Goal: Task Accomplishment & Management: Complete application form

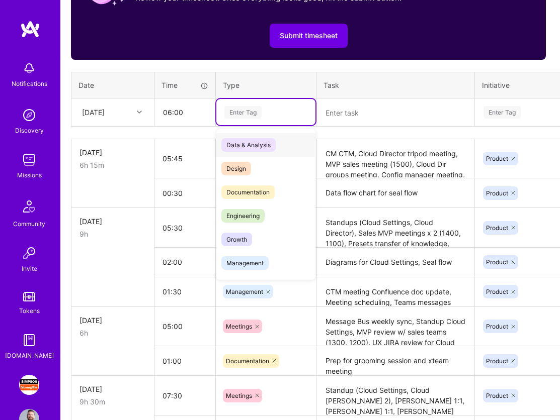
scroll to position [401, 2]
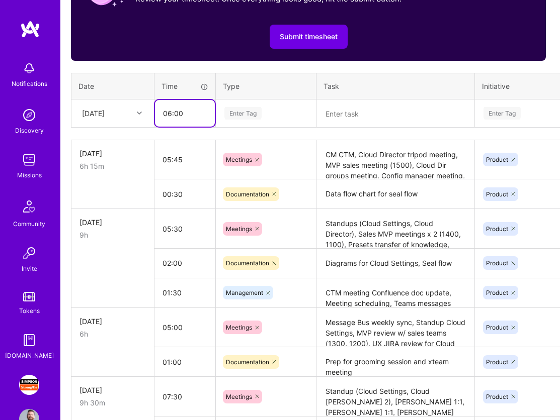
click at [178, 112] on input "06:00" at bounding box center [185, 113] width 60 height 27
type input "05:30"
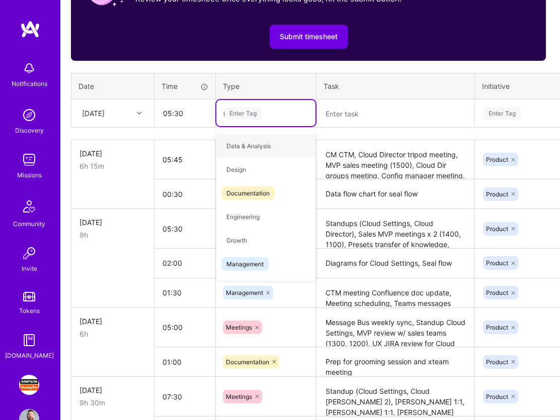
type input "me"
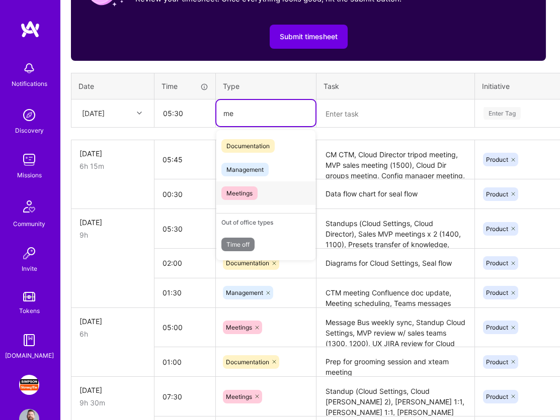
click at [251, 197] on span "Meetings" at bounding box center [239, 194] width 36 height 14
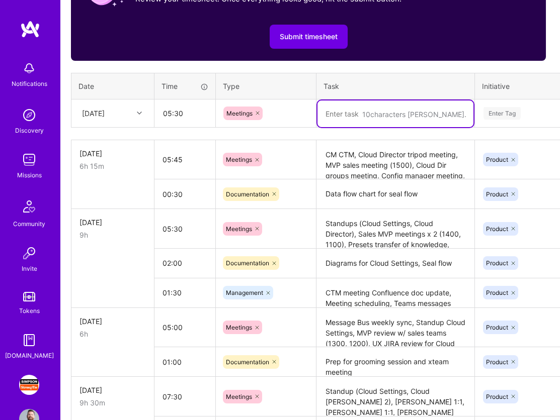
click at [367, 120] on textarea at bounding box center [395, 114] width 156 height 27
type textarea "C"
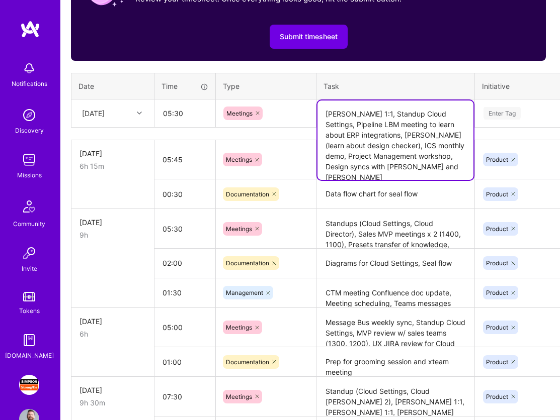
type textarea "[PERSON_NAME] 1:1, Standup Cloud Settings, Pipeline LBM meeting to learn about …"
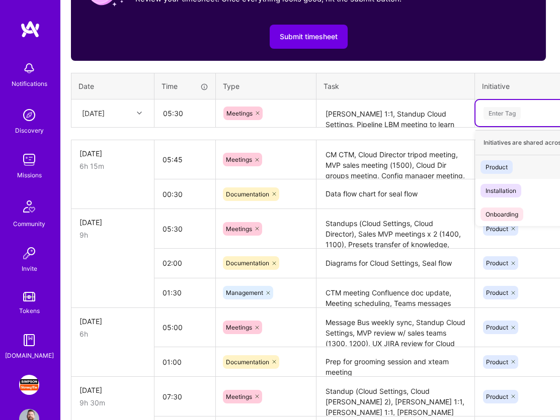
click at [529, 105] on div "Enter Tag" at bounding box center [567, 113] width 184 height 26
click at [498, 166] on div "Product" at bounding box center [496, 167] width 22 height 11
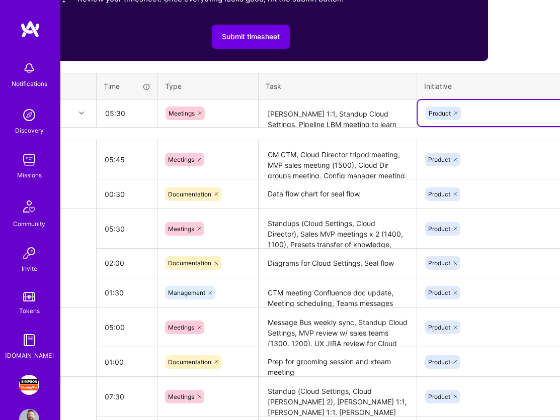
scroll to position [401, 136]
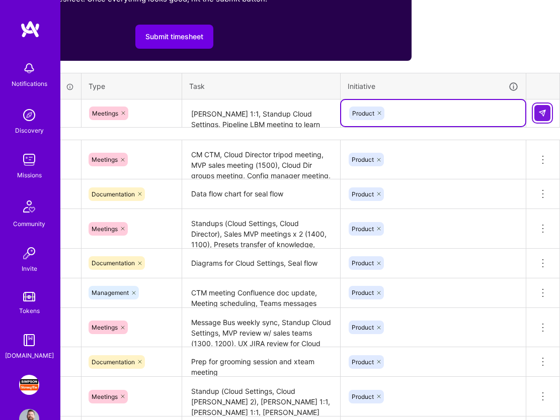
click at [544, 109] on img at bounding box center [542, 113] width 8 height 8
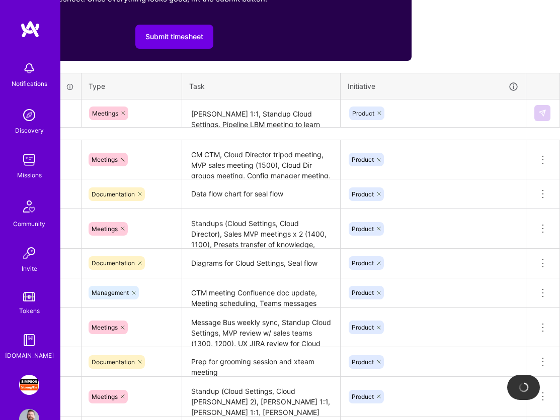
scroll to position [401, 0]
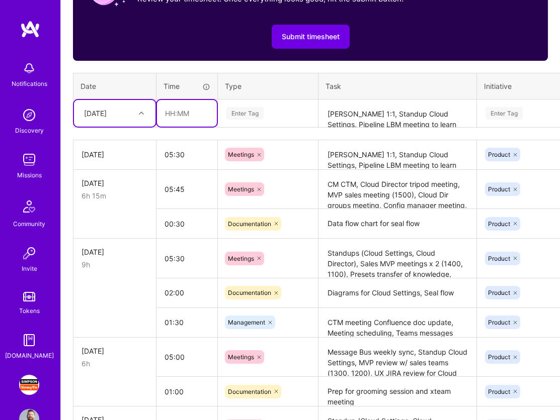
click at [176, 117] on input "text" at bounding box center [187, 113] width 60 height 27
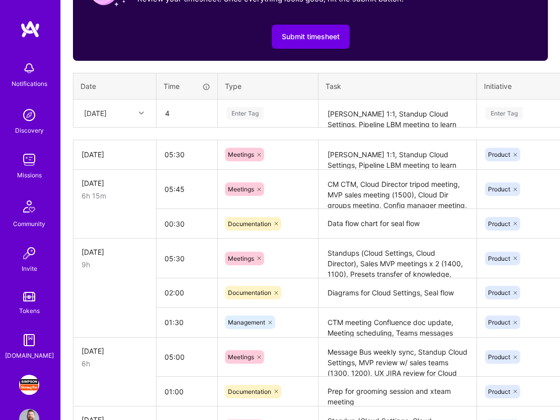
type input "04:00"
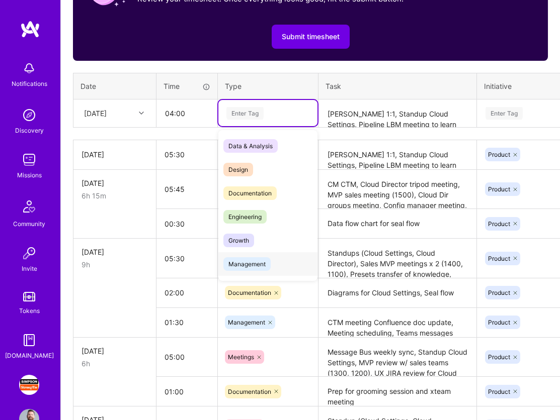
click at [255, 261] on span "Management" at bounding box center [246, 264] width 47 height 14
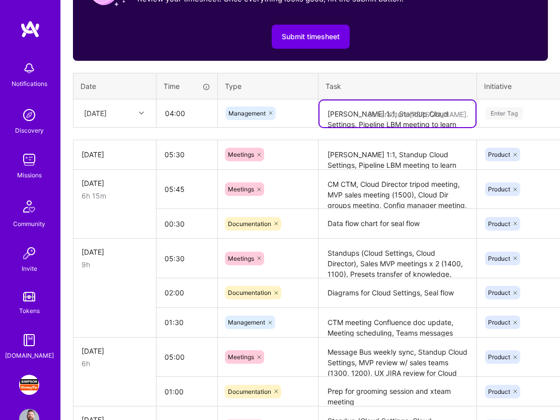
click at [353, 111] on textarea "[PERSON_NAME] 1:1, Standup Cloud Settings, Pipeline LBM meeting to learn about …" at bounding box center [397, 114] width 156 height 27
click at [272, 113] on icon at bounding box center [270, 113] width 6 height 6
type textarea "Sprint planning"
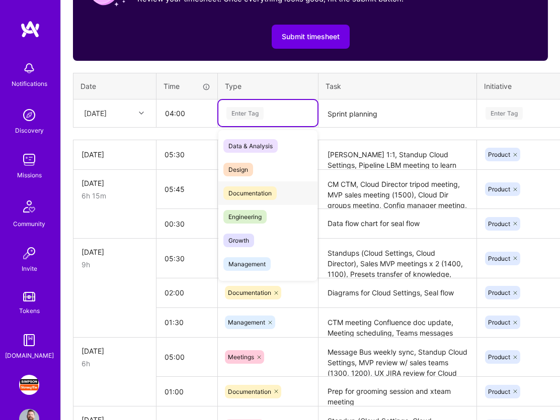
click at [261, 195] on span "Documentation" at bounding box center [249, 194] width 53 height 14
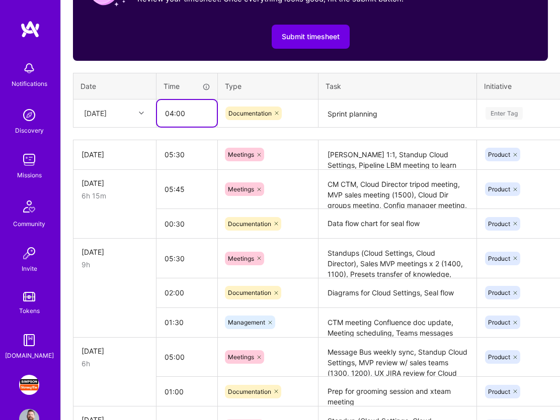
drag, startPoint x: 192, startPoint y: 114, endPoint x: 149, endPoint y: 114, distance: 42.2
click at [149, 114] on tr "[DATE] 04:00 Documentation Sprint planning Enter Tag" at bounding box center [384, 113] width 622 height 28
type input "01:00"
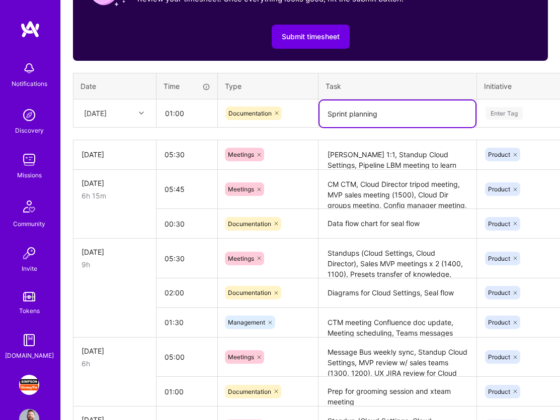
click at [423, 112] on textarea "Sprint planning" at bounding box center [397, 114] width 156 height 27
click at [510, 111] on div "Enter Tag" at bounding box center [503, 114] width 37 height 16
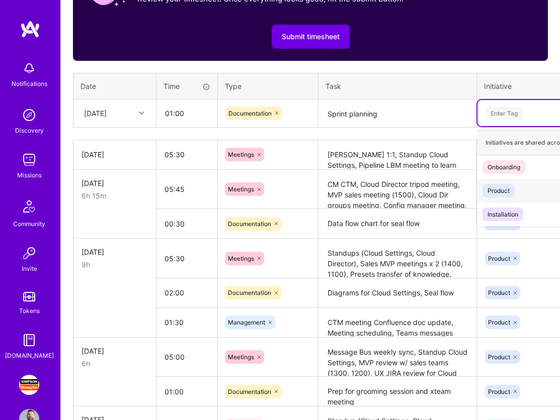
click at [506, 191] on div "Product" at bounding box center [498, 191] width 22 height 11
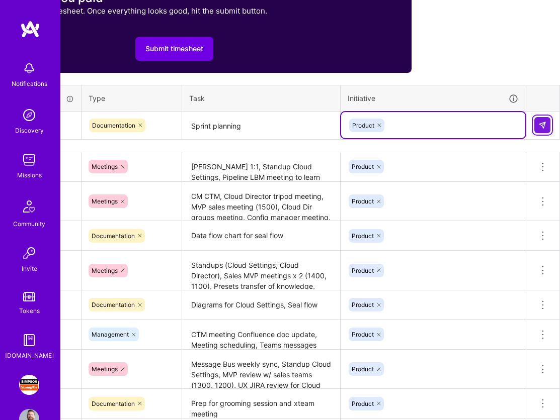
scroll to position [387, 136]
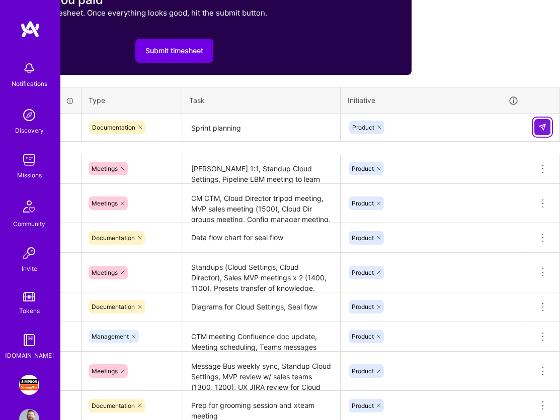
click at [543, 127] on img at bounding box center [542, 127] width 8 height 8
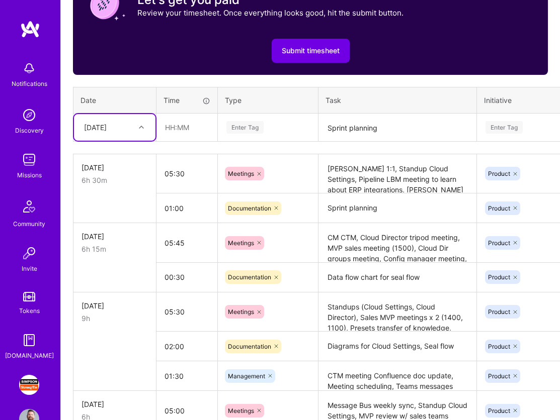
scroll to position [389, 0]
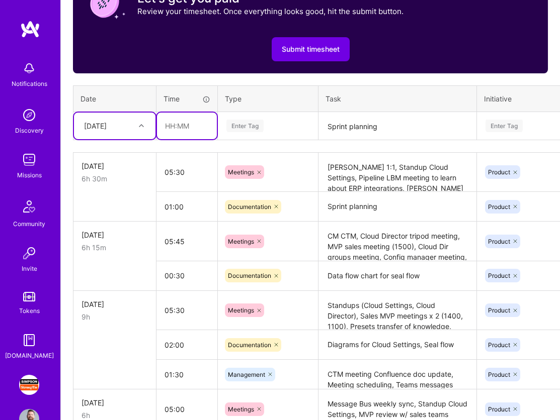
click at [177, 124] on input "text" at bounding box center [187, 126] width 60 height 27
type input "3"
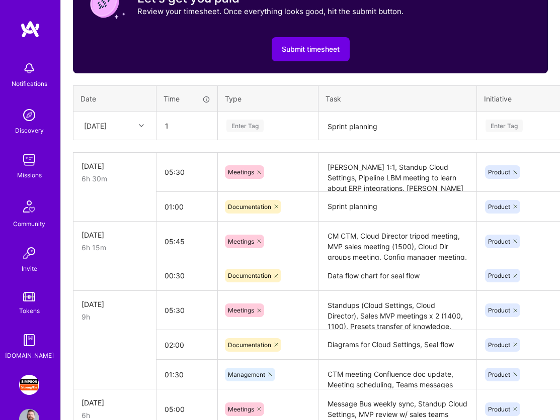
type input "01:00"
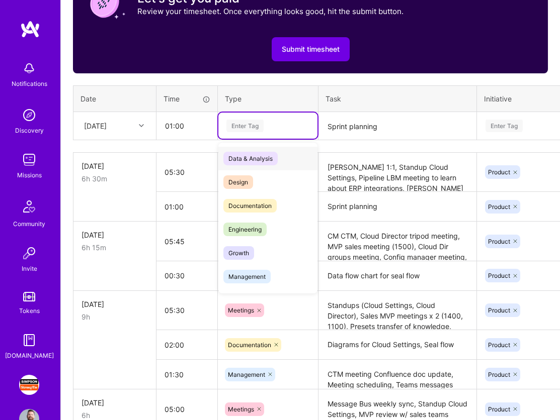
click at [245, 121] on div "Enter Tag" at bounding box center [244, 126] width 37 height 16
click at [251, 202] on span "Documentation" at bounding box center [249, 206] width 53 height 14
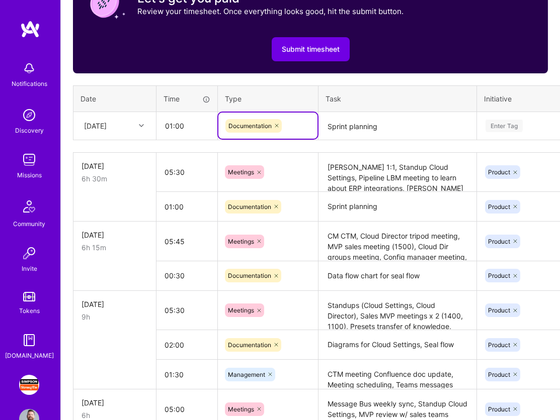
click at [343, 123] on textarea "Sprint planning" at bounding box center [397, 126] width 156 height 27
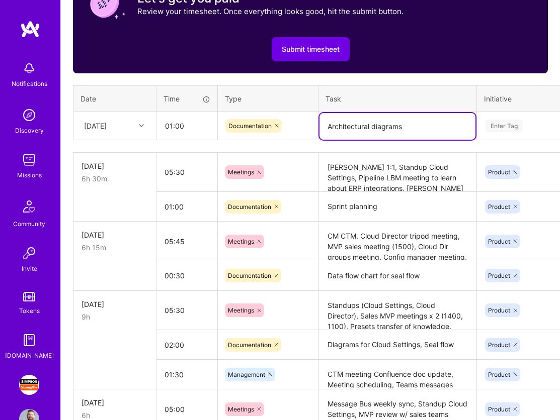
type textarea "Architectural diagrams"
click at [503, 129] on div "Enter Tag" at bounding box center [503, 126] width 37 height 16
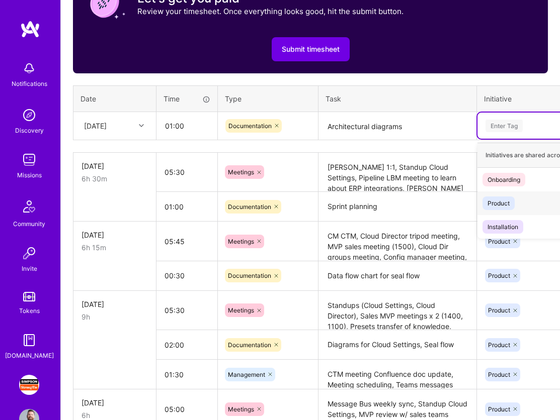
click at [503, 200] on div "Product" at bounding box center [498, 203] width 22 height 11
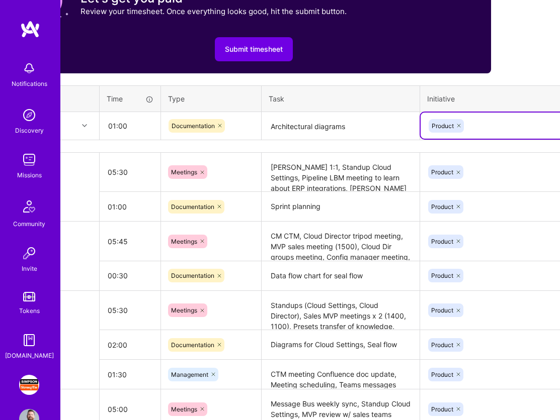
scroll to position [389, 136]
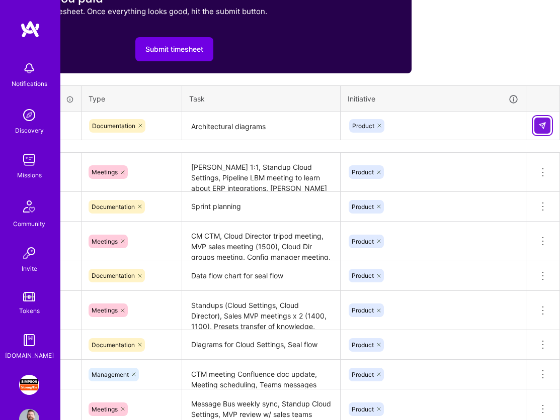
click at [539, 127] on img at bounding box center [542, 126] width 8 height 8
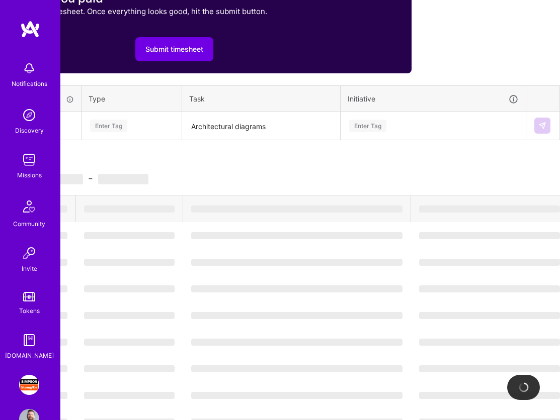
scroll to position [389, 0]
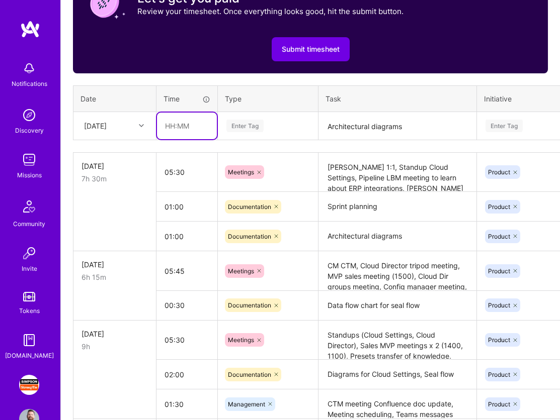
click at [189, 129] on input "text" at bounding box center [187, 126] width 60 height 27
type input "02:00"
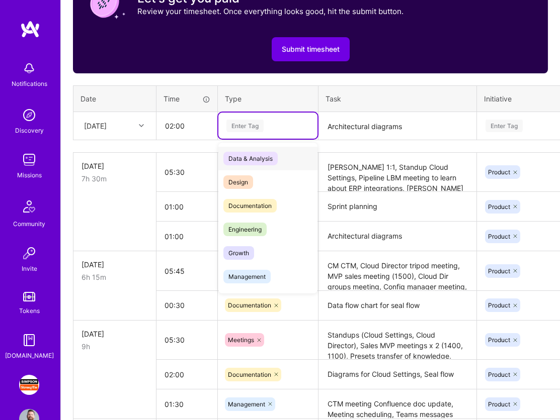
click at [254, 120] on div "Enter Tag" at bounding box center [244, 126] width 37 height 16
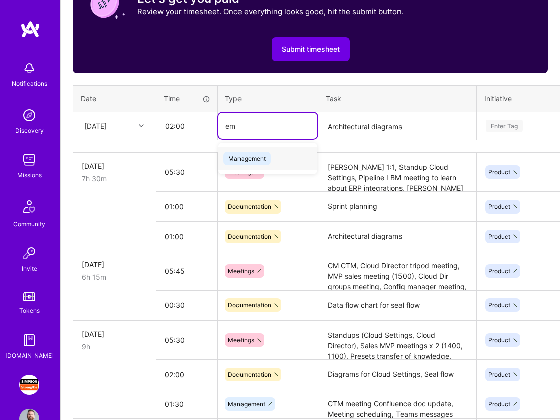
type input "e"
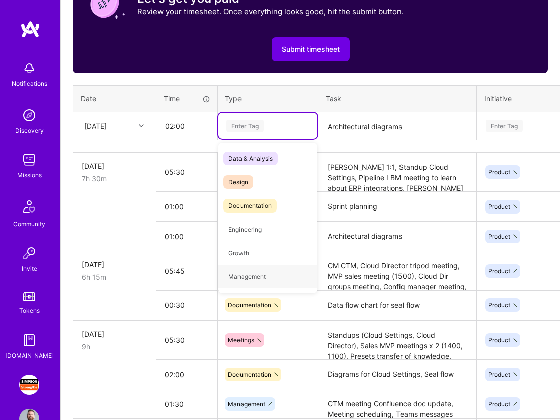
type input "d"
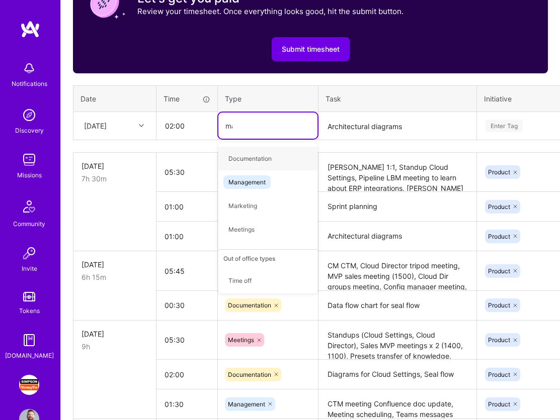
type input "man"
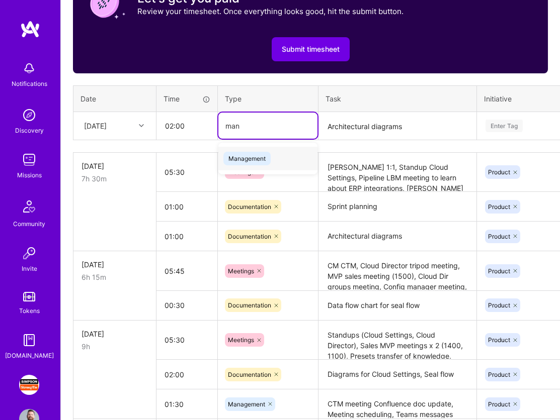
click at [264, 161] on span "Management" at bounding box center [246, 159] width 47 height 14
click at [344, 130] on textarea "Architectural diagrams" at bounding box center [397, 126] width 156 height 27
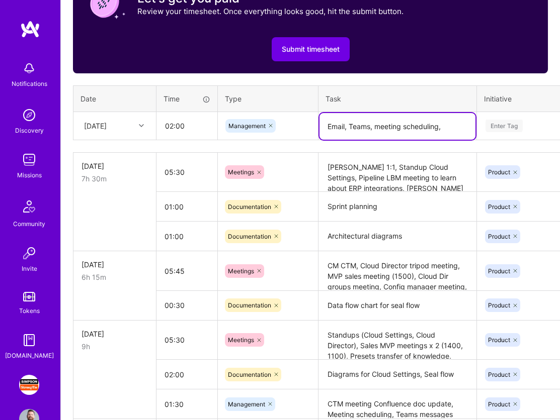
click at [370, 127] on textarea "Email, Teams, meeting scheduling," at bounding box center [397, 126] width 156 height 27
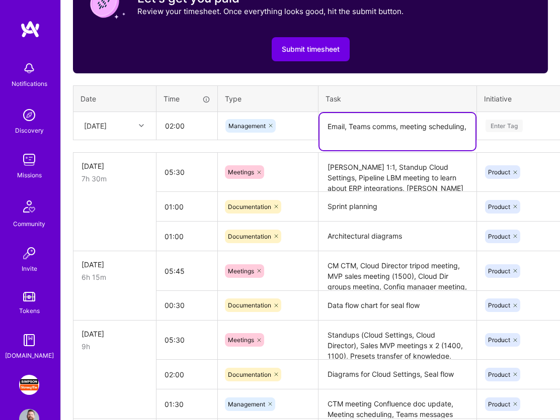
click at [378, 137] on textarea "Email, Teams comms, meeting scheduling," at bounding box center [397, 131] width 156 height 37
type textarea "Email, Teams comms, meeting scheduling, JIRA tickets"
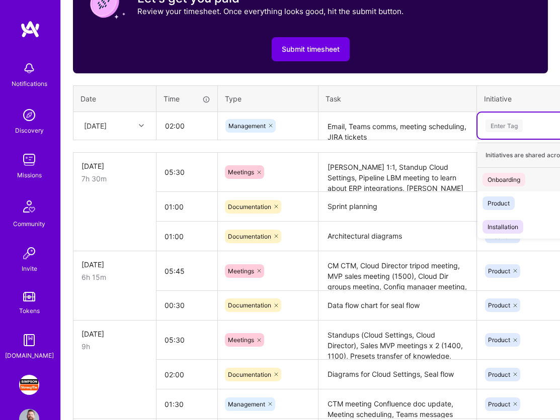
click at [495, 125] on div "Enter Tag" at bounding box center [503, 126] width 37 height 16
click at [497, 201] on div "Product" at bounding box center [498, 203] width 22 height 11
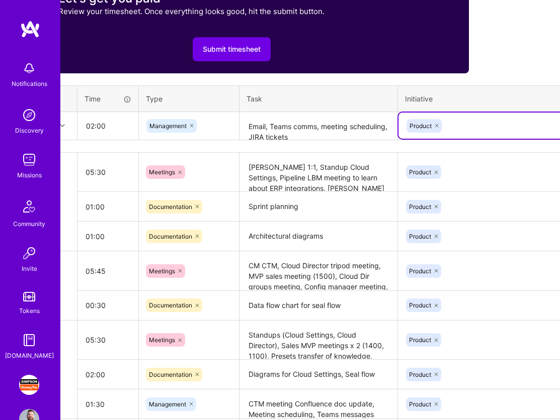
scroll to position [389, 136]
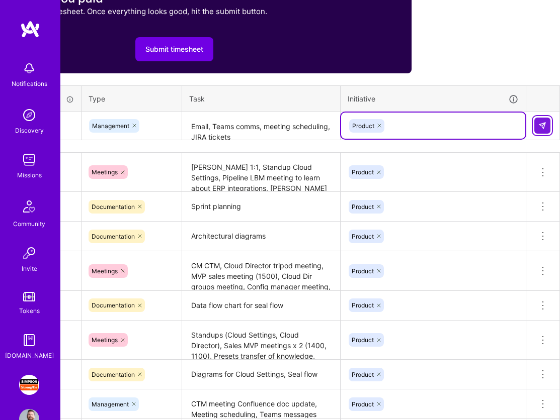
click at [540, 126] on img at bounding box center [542, 126] width 8 height 8
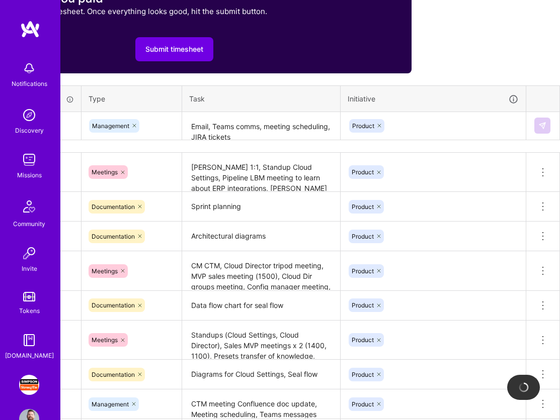
scroll to position [389, 0]
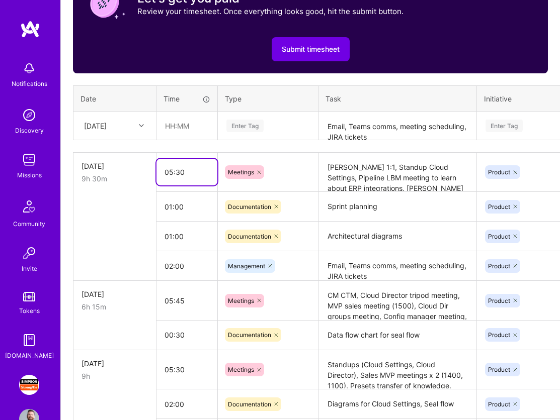
click at [189, 170] on input "05:30" at bounding box center [186, 172] width 61 height 27
type input "05:00"
click at [120, 201] on td at bounding box center [114, 207] width 83 height 30
click at [429, 184] on textarea "[PERSON_NAME] 1:1, Standup Cloud Settings, Pipeline LBM meeting to learn about …" at bounding box center [397, 173] width 156 height 38
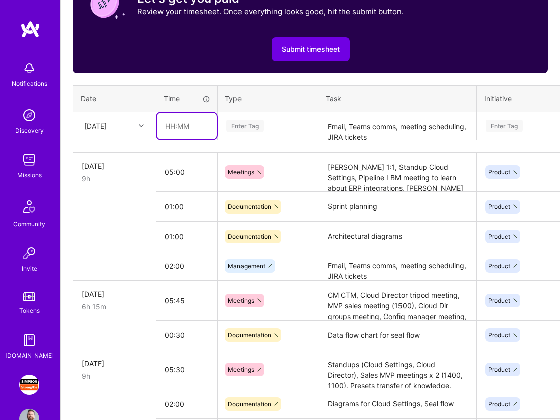
click at [175, 124] on input "text" at bounding box center [187, 126] width 60 height 27
type input "08:15"
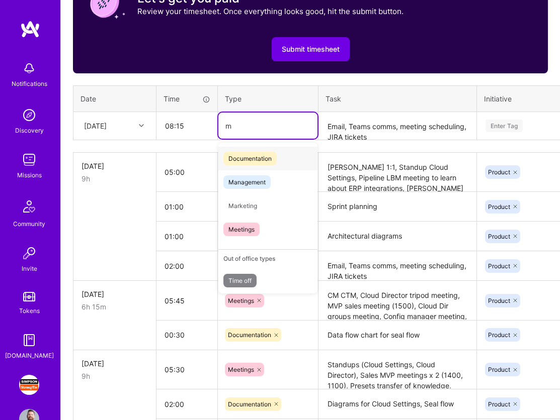
type input "me"
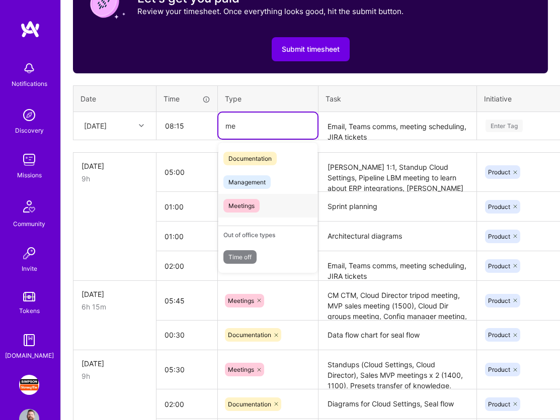
click at [258, 197] on div "Meetings" at bounding box center [267, 206] width 99 height 24
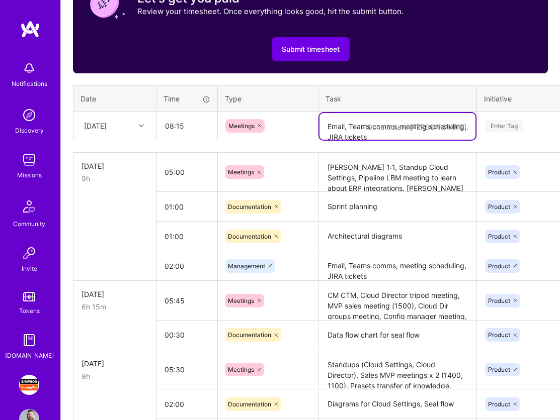
click at [353, 124] on textarea "Email, Teams comms, meeting scheduling, JIRA tickets" at bounding box center [397, 126] width 156 height 27
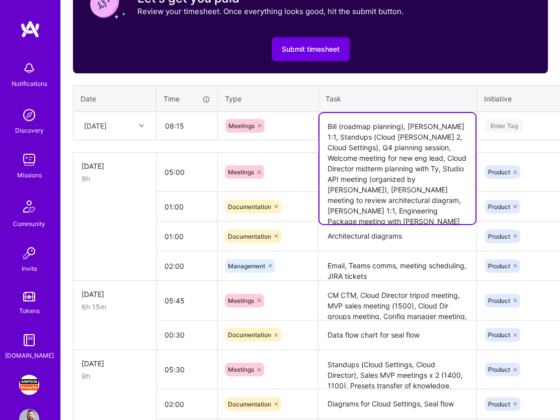
type textarea "Bill (roadmap planning), [PERSON_NAME] 1:1, Standups (Cloud [PERSON_NAME] 2, Cl…"
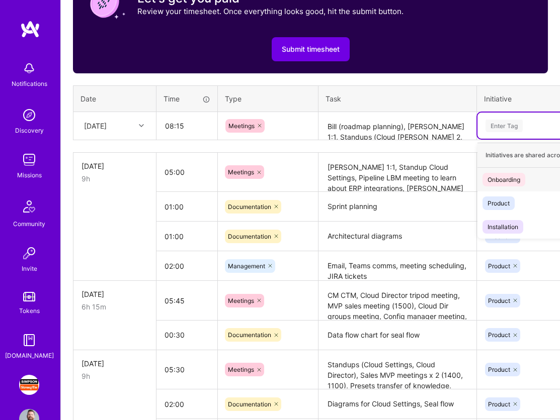
click at [504, 117] on div "Enter Tag" at bounding box center [569, 126] width 184 height 26
click at [508, 203] on div "Product" at bounding box center [498, 203] width 22 height 11
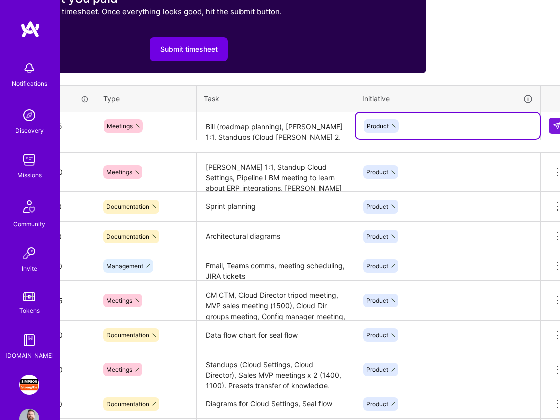
scroll to position [389, 136]
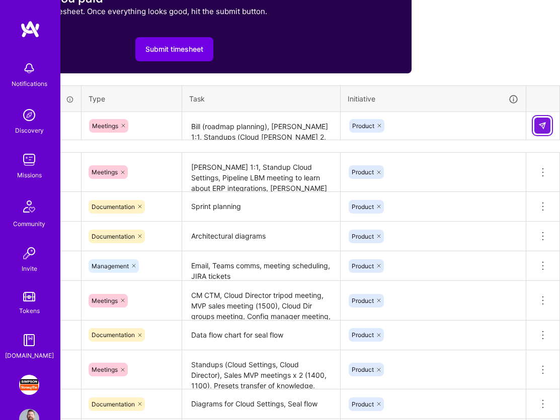
click at [542, 128] on img at bounding box center [542, 126] width 8 height 8
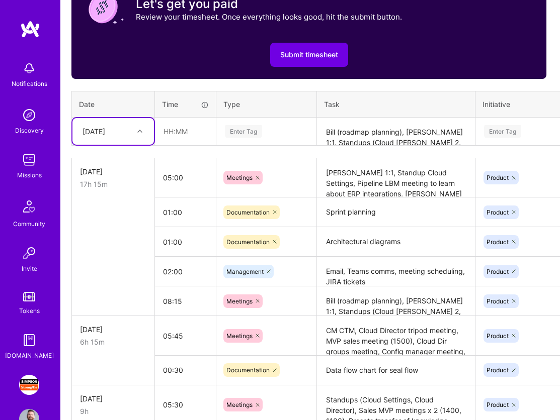
scroll to position [383, 0]
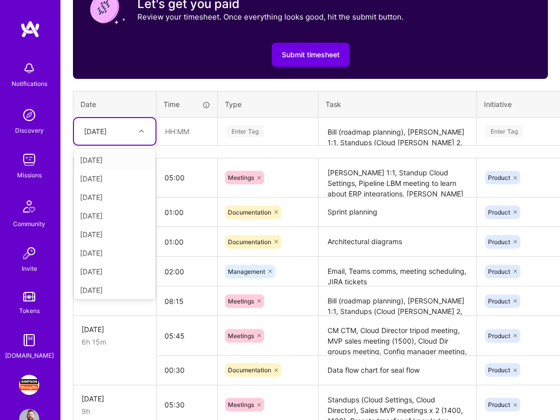
click at [146, 131] on div at bounding box center [143, 131] width 16 height 13
click at [115, 272] on div "[DATE]" at bounding box center [114, 271] width 81 height 19
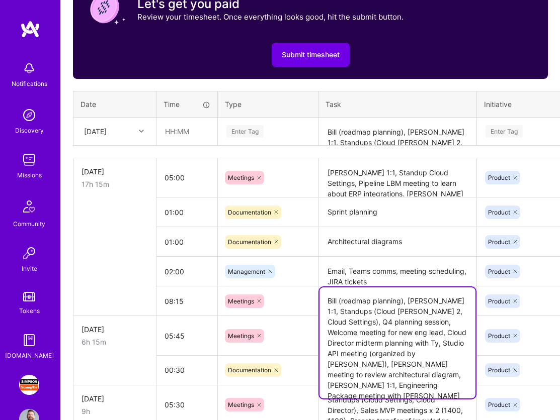
drag, startPoint x: 325, startPoint y: 300, endPoint x: 463, endPoint y: 395, distance: 167.3
click at [463, 395] on textarea "Bill (roadmap planning), [PERSON_NAME] 1:1, Standups (Cloud [PERSON_NAME] 2, Cl…" at bounding box center [397, 343] width 156 height 111
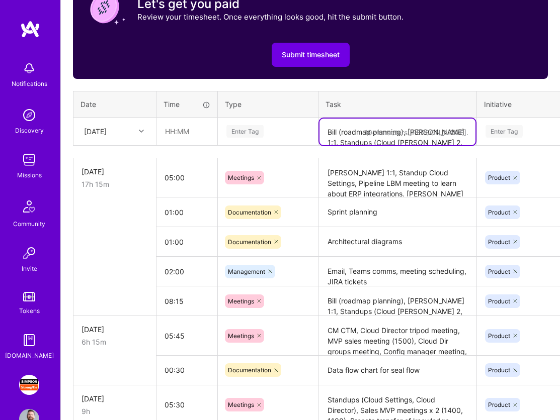
click at [362, 135] on textarea "Bill (roadmap planning), [PERSON_NAME] 1:1, Standups (Cloud [PERSON_NAME] 2, Cl…" at bounding box center [397, 132] width 156 height 27
paste textarea "Bill (roadmap planning), [PERSON_NAME] 1:1, Standups (Cloud [PERSON_NAME] 2, Cl…"
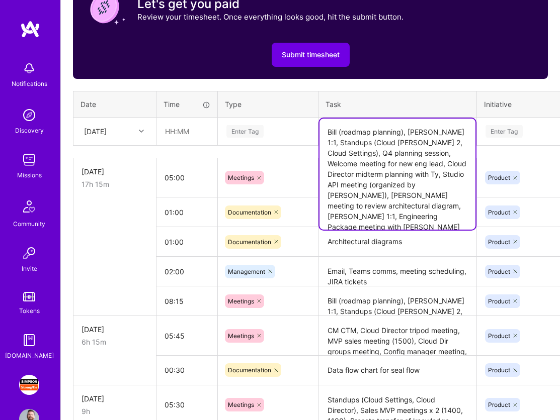
type textarea "Bill (roadmap planning), [PERSON_NAME] 1:1, Standups (Cloud [PERSON_NAME] 2, Cl…"
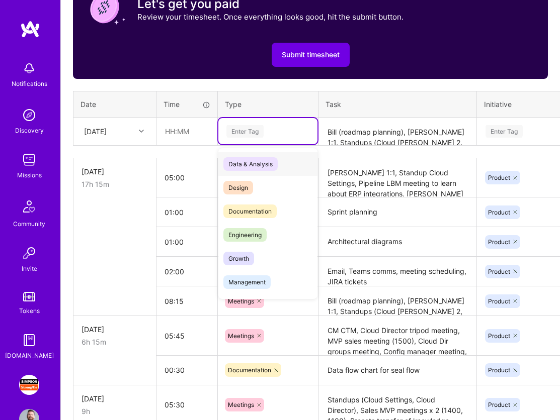
click at [261, 127] on div "Enter Tag" at bounding box center [244, 132] width 37 height 16
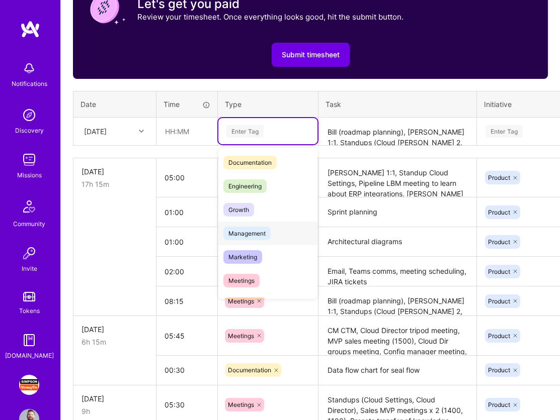
scroll to position [67, 0]
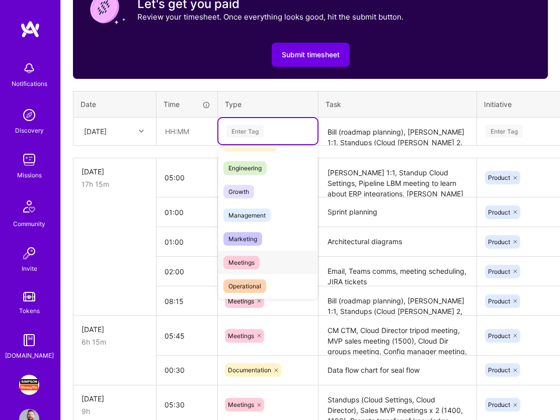
click at [257, 261] on span "Meetings" at bounding box center [241, 263] width 36 height 14
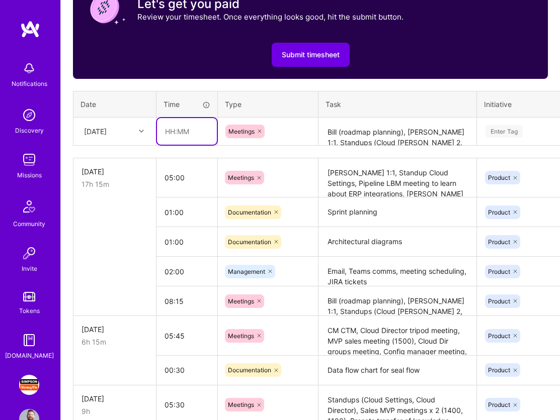
click at [178, 132] on input "text" at bounding box center [187, 131] width 60 height 27
type input "08:15"
click at [502, 132] on div "Enter Tag" at bounding box center [503, 132] width 37 height 16
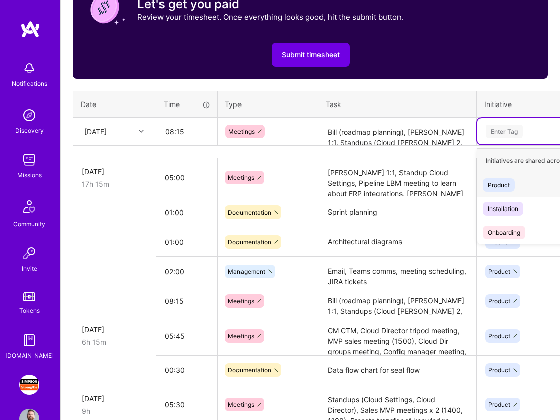
click at [501, 184] on div "Product" at bounding box center [498, 185] width 22 height 11
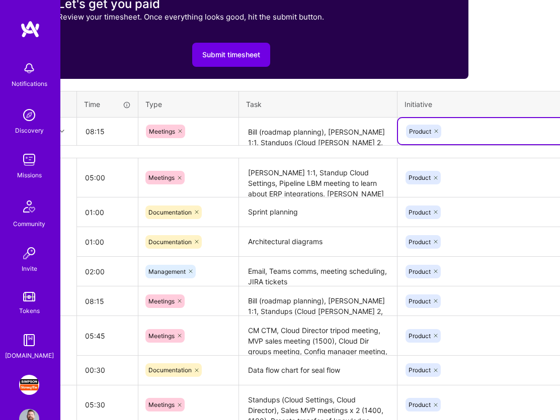
scroll to position [383, 136]
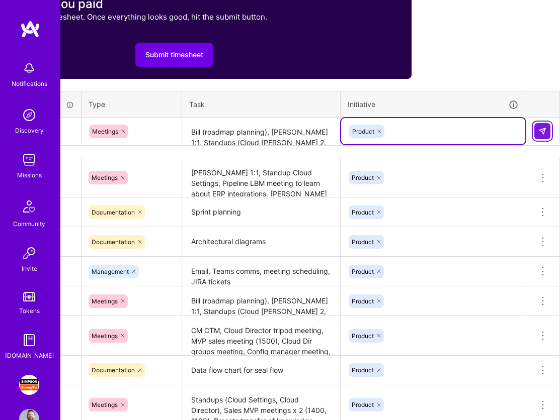
click at [543, 135] on button at bounding box center [542, 131] width 16 height 16
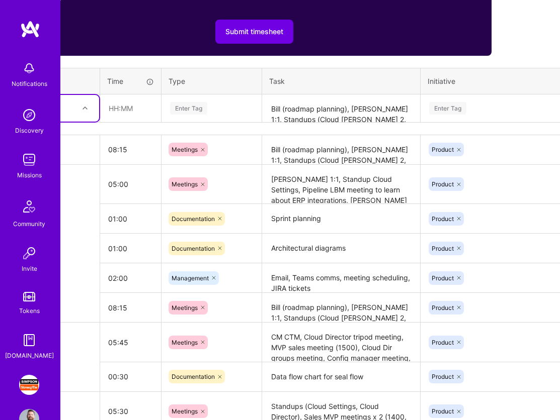
scroll to position [406, 136]
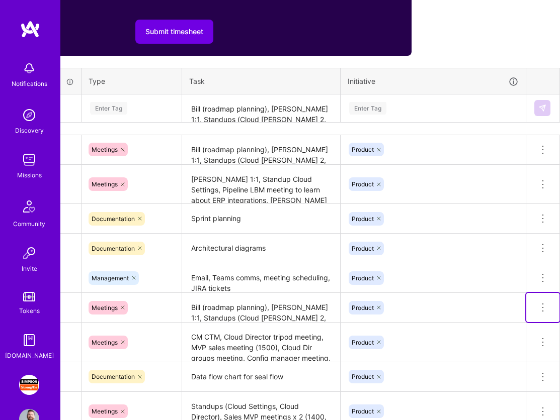
click at [545, 311] on icon at bounding box center [542, 308] width 12 height 12
click at [530, 323] on button "Delete row" at bounding box center [518, 325] width 52 height 25
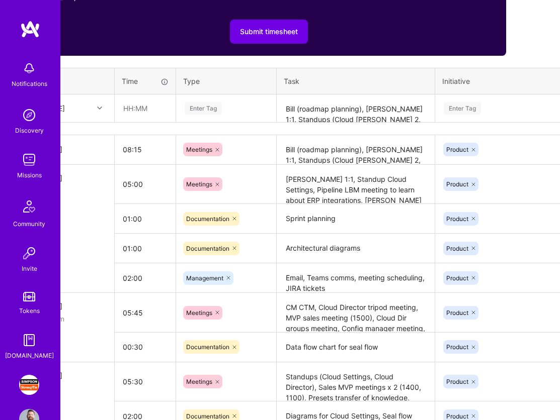
scroll to position [406, 0]
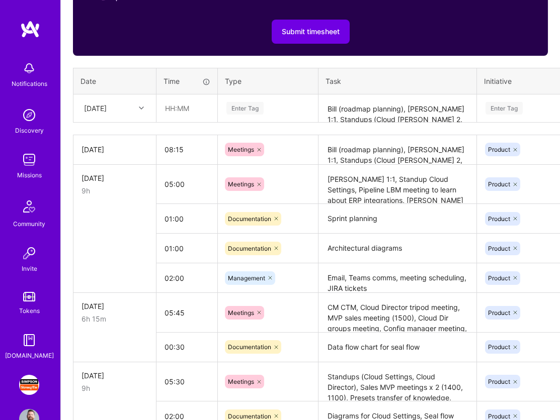
click at [365, 148] on textarea "Bill (roadmap planning), [PERSON_NAME] 1:1, Standups (Cloud [PERSON_NAME] 2, Cl…" at bounding box center [397, 150] width 156 height 28
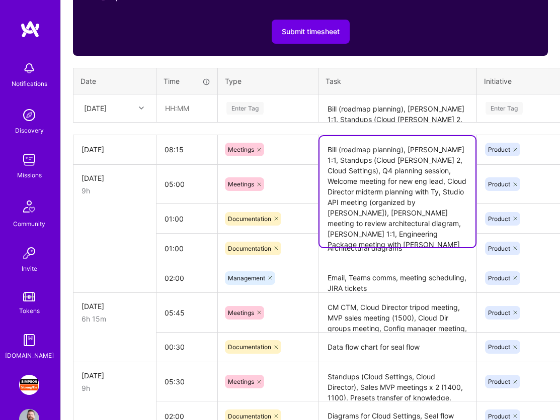
click at [443, 238] on textarea "Bill (roadmap planning), [PERSON_NAME] 1:1, Standups (Cloud [PERSON_NAME] 2, Cl…" at bounding box center [397, 191] width 156 height 111
type textarea "Bill (roadmap planning), [PERSON_NAME] 1:1, Standups (Cloud [PERSON_NAME] 2, Cl…"
click at [288, 118] on div "Enter Tag" at bounding box center [267, 108] width 99 height 26
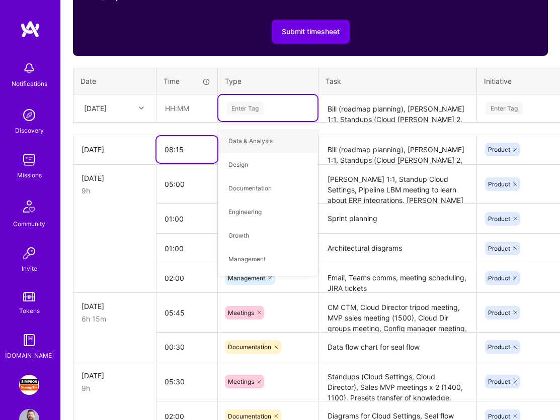
click at [197, 148] on input "08:15" at bounding box center [186, 149] width 61 height 27
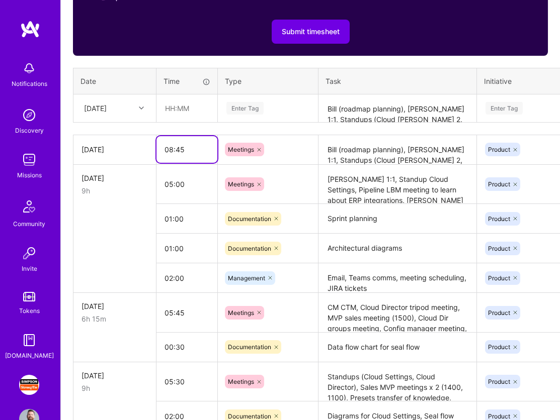
type input "08:45"
click at [95, 242] on td at bounding box center [114, 249] width 83 height 30
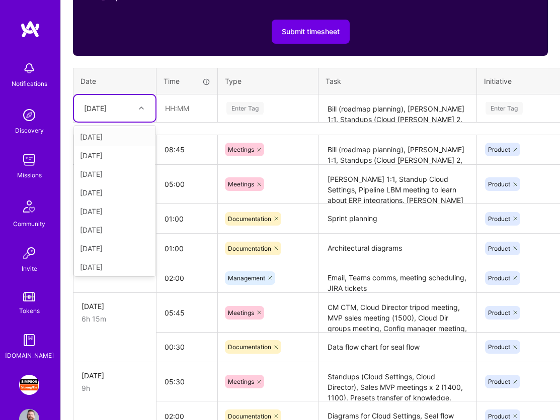
click at [107, 106] on div "[DATE]" at bounding box center [95, 108] width 23 height 11
click at [117, 265] on div "[DATE]" at bounding box center [114, 267] width 81 height 19
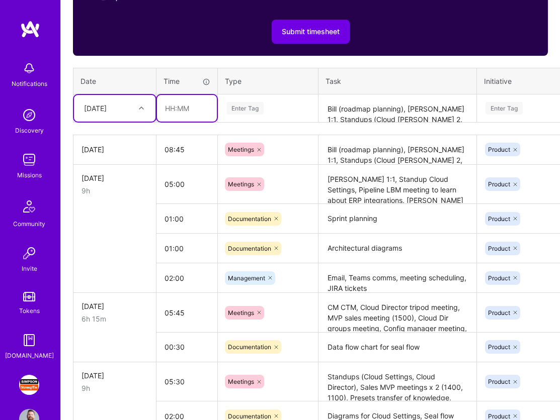
click at [178, 109] on input "text" at bounding box center [187, 108] width 60 height 27
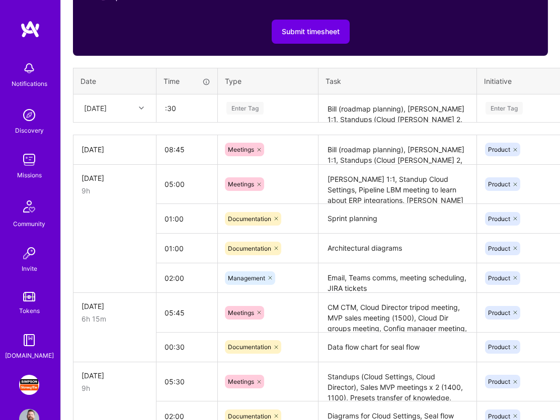
type input "00:30"
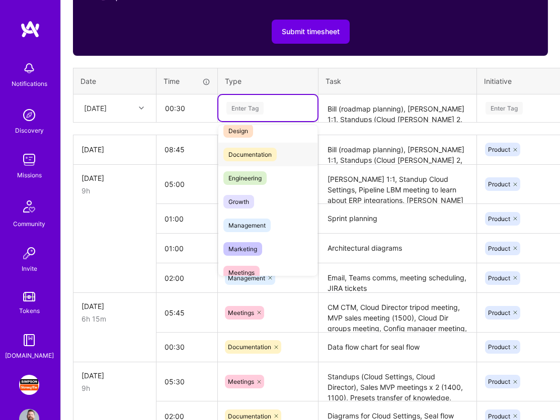
scroll to position [37, 0]
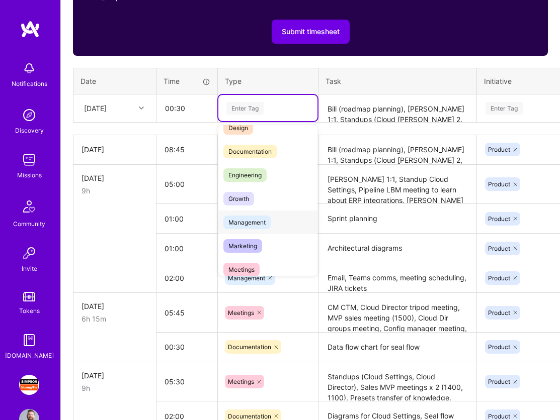
click at [247, 222] on span "Management" at bounding box center [246, 223] width 47 height 14
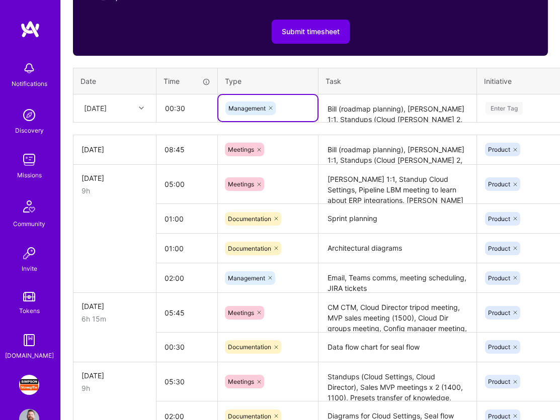
click at [351, 112] on textarea "Bill (roadmap planning), [PERSON_NAME] 1:1, Standups (Cloud [PERSON_NAME] 2, Cl…" at bounding box center [397, 109] width 156 height 27
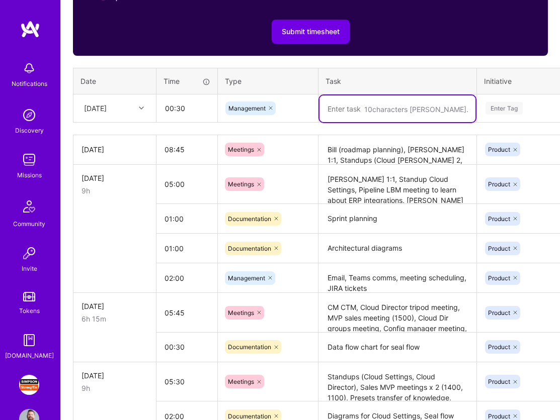
paste textarea "sprint planning, teams messages, email"
click at [330, 108] on textarea "sprint planning, teams messages, email" at bounding box center [397, 109] width 156 height 27
type textarea "Sprint planning, teams messages, email"
click at [504, 107] on div "Enter Tag" at bounding box center [503, 109] width 37 height 16
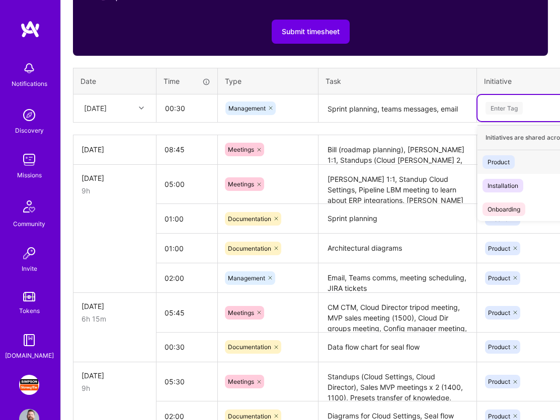
click at [504, 155] on span "Product" at bounding box center [498, 162] width 32 height 14
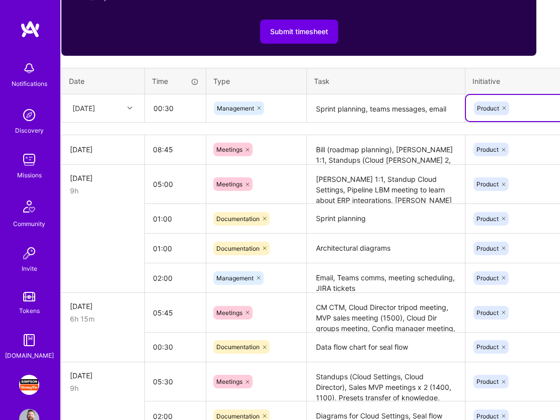
scroll to position [406, 5]
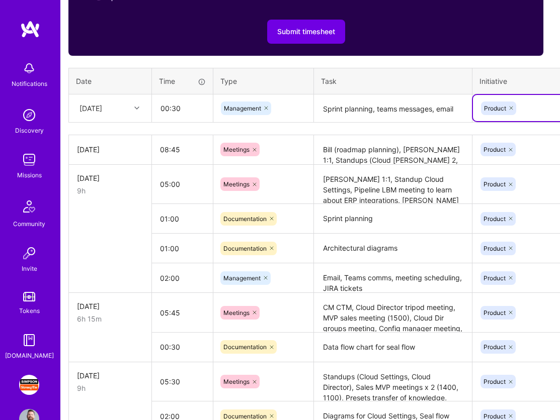
click at [127, 106] on div "[DATE]" at bounding box center [102, 108] width 56 height 17
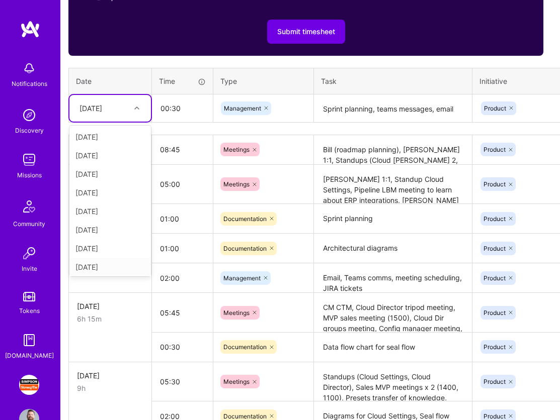
click at [120, 261] on div "[DATE]" at bounding box center [109, 267] width 81 height 19
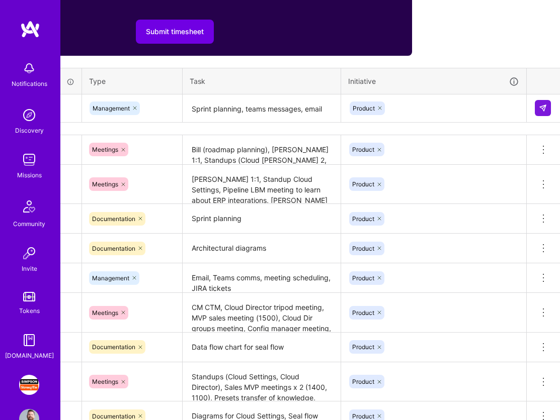
scroll to position [406, 136]
click at [543, 110] on img at bounding box center [542, 108] width 8 height 8
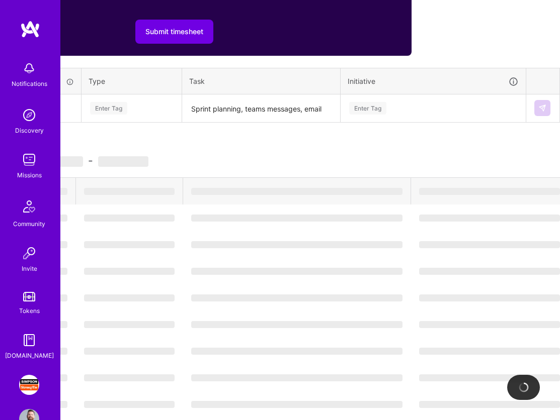
scroll to position [406, 0]
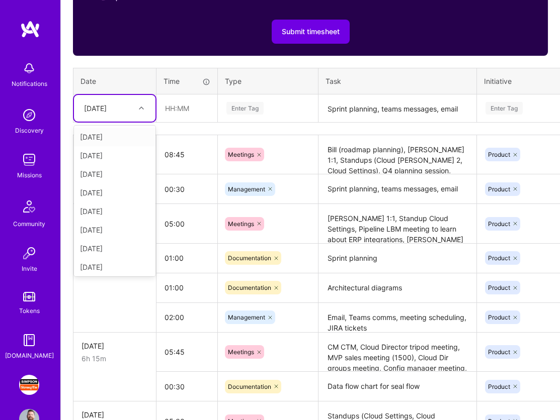
click at [139, 110] on icon at bounding box center [141, 108] width 5 height 5
click at [117, 269] on div "[DATE]" at bounding box center [114, 267] width 81 height 19
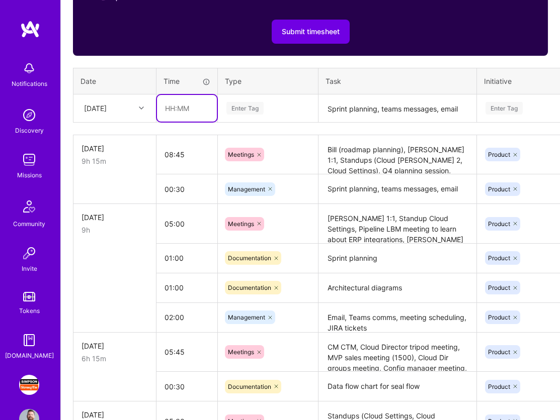
click at [191, 105] on input "text" at bounding box center [187, 108] width 60 height 27
type input "07:45"
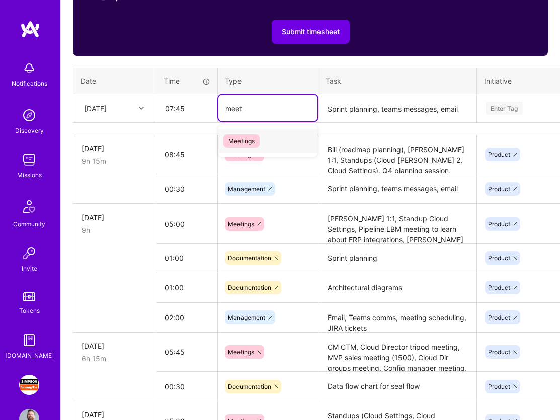
type input "meet"
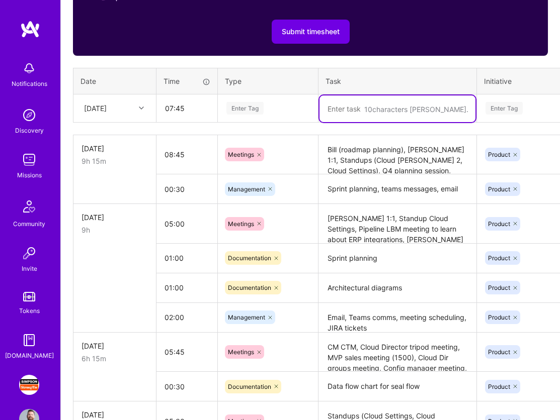
click at [249, 109] on div "Enter Tag" at bounding box center [244, 109] width 37 height 16
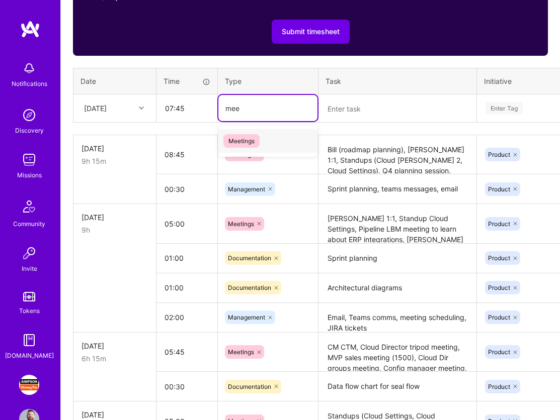
type input "meet"
click at [268, 145] on div "Meetings" at bounding box center [267, 141] width 99 height 24
click at [370, 108] on textarea at bounding box center [397, 109] width 156 height 27
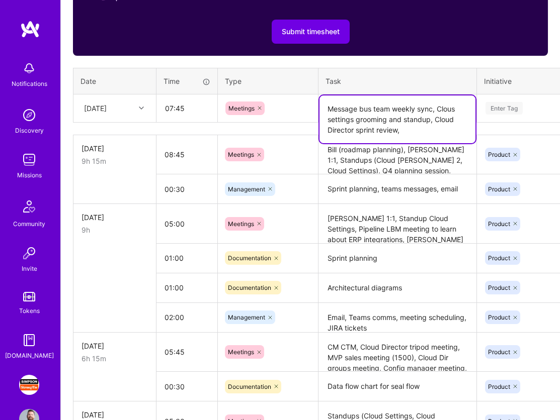
click at [454, 108] on textarea "Message bus team weekly sync, Clous settings grooming and standup, Cloud Direct…" at bounding box center [397, 120] width 156 height 48
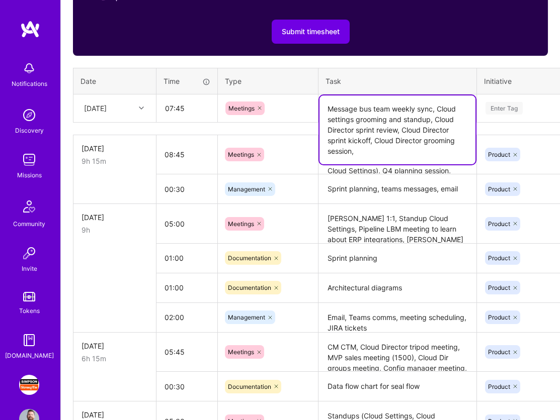
type textarea "Message bus team weekly sync, Cloud settings grooming and standup, Cloud Direct…"
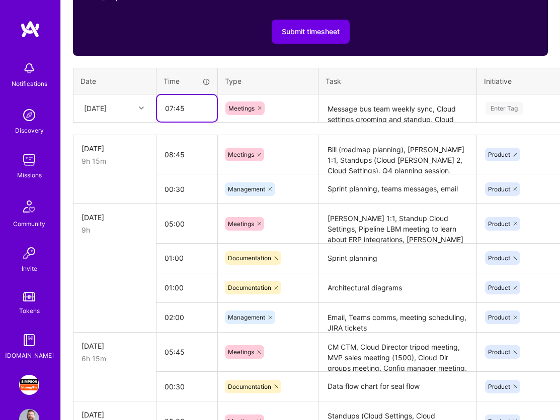
click at [184, 109] on input "07:45" at bounding box center [187, 108] width 60 height 27
type input "07:15"
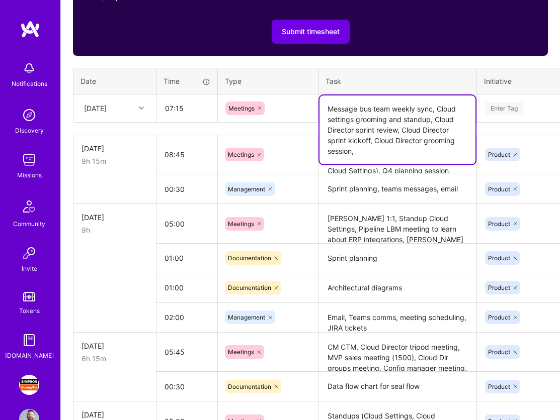
click at [372, 108] on textarea "Message bus team weekly sync, Cloud settings grooming and standup, Cloud Direct…" at bounding box center [397, 130] width 156 height 69
click at [377, 150] on textarea "Message bus team weekly sync, Cloud settings grooming and standup, Cloud Direct…" at bounding box center [397, 130] width 156 height 69
drag, startPoint x: 377, startPoint y: 150, endPoint x: 398, endPoint y: 139, distance: 23.4
click at [398, 139] on textarea "Message bus team weekly sync, Cloud settings grooming and standup, Cloud Direct…" at bounding box center [397, 130] width 156 height 69
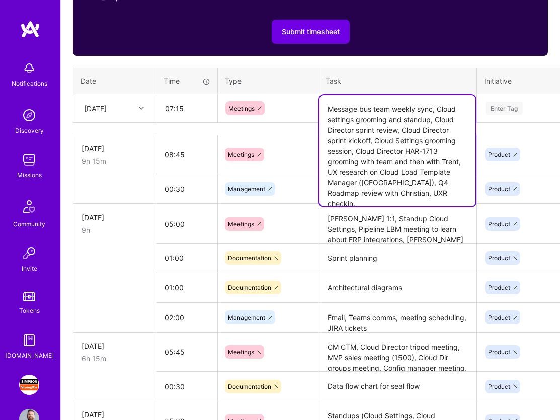
type textarea "Message bus team weekly sync, Cloud settings grooming and standup, Cloud Direct…"
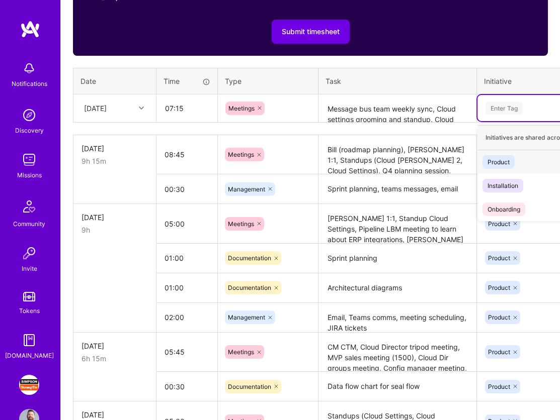
click at [513, 104] on div "Enter Tag" at bounding box center [503, 109] width 37 height 16
click at [504, 164] on div "Product" at bounding box center [498, 162] width 22 height 11
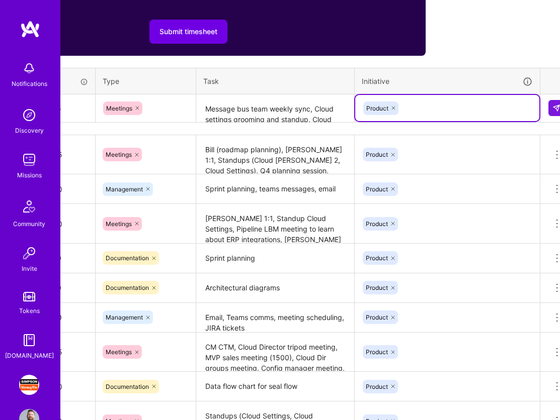
scroll to position [406, 136]
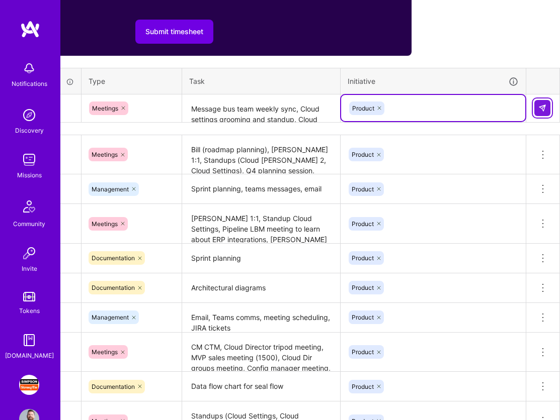
click at [544, 106] on img at bounding box center [542, 108] width 8 height 8
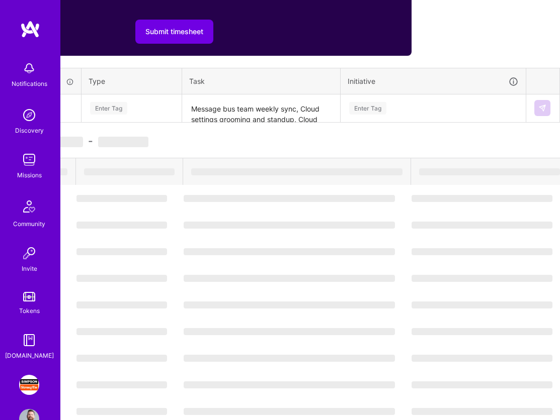
scroll to position [406, 0]
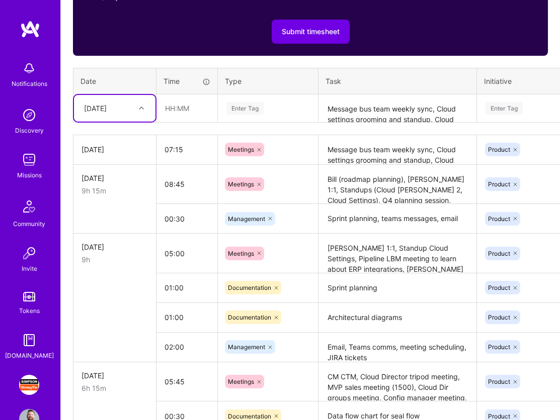
click at [370, 157] on textarea "Message bus team weekly sync, Cloud settings grooming and standup, Cloud Direct…" at bounding box center [397, 150] width 156 height 28
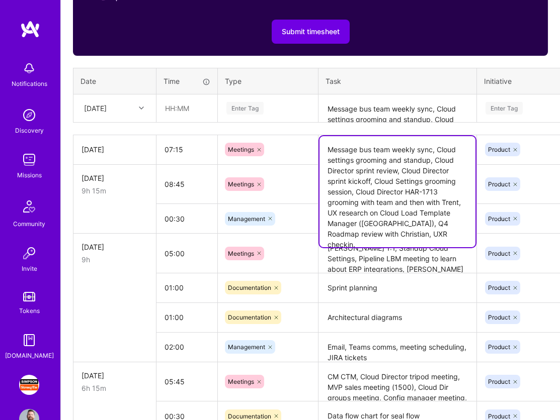
click at [428, 234] on textarea "Message bus team weekly sync, Cloud settings grooming and standup, Cloud Direct…" at bounding box center [397, 191] width 156 height 111
drag, startPoint x: 451, startPoint y: 247, endPoint x: 424, endPoint y: 237, distance: 28.3
click at [424, 237] on textarea "Message bus team weekly sync, Cloud settings grooming and standup, Cloud Direct…" at bounding box center [397, 197] width 156 height 122
type textarea "Message bus team weekly sync, Cloud settings grooming and standup, Cloud Direct…"
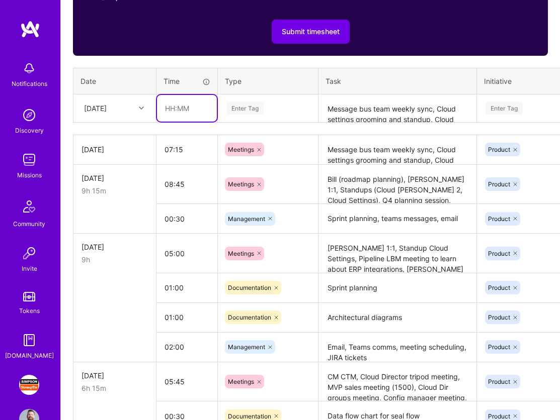
click at [188, 106] on input "text" at bounding box center [187, 108] width 60 height 27
type input "3"
type input "00:30"
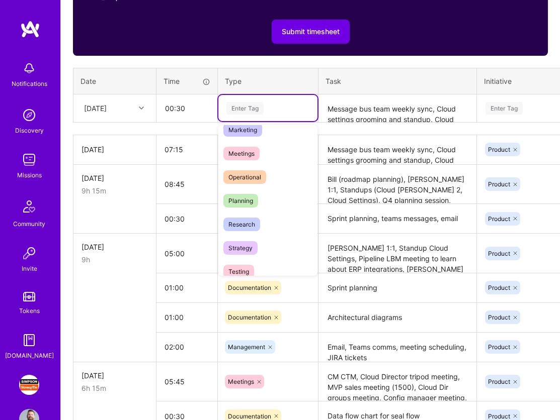
scroll to position [153, 0]
click at [266, 198] on div "Planning" at bounding box center [267, 201] width 99 height 24
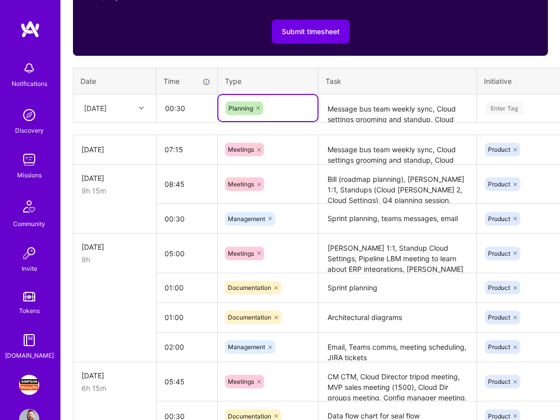
click at [340, 109] on textarea "Message bus team weekly sync, Cloud settings grooming and standup, Cloud Direct…" at bounding box center [397, 109] width 156 height 27
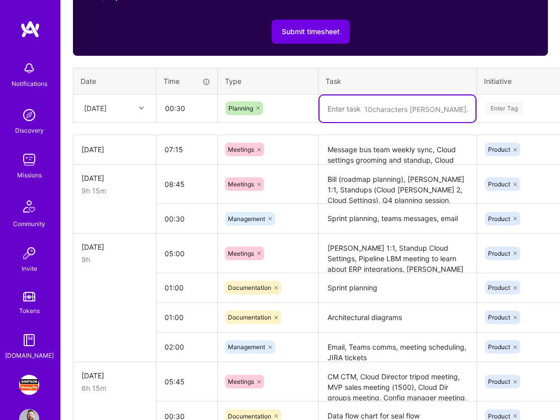
paste textarea "Epic planning with [PERSON_NAME] for Team 5."
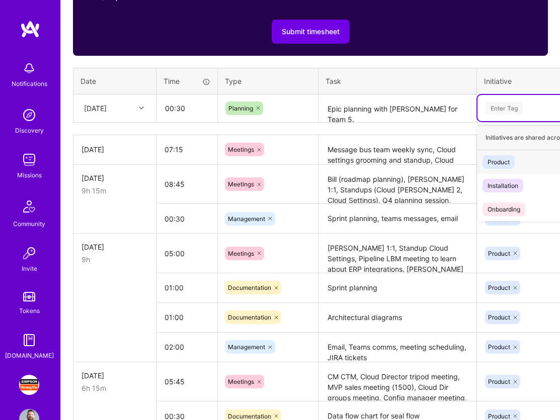
click at [503, 107] on div "Enter Tag" at bounding box center [503, 109] width 37 height 16
click at [504, 157] on div "Product" at bounding box center [498, 162] width 22 height 11
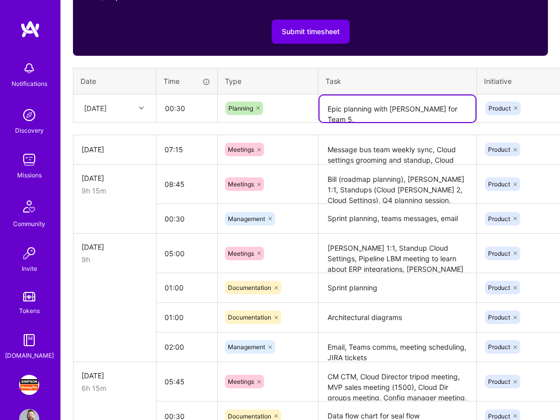
click at [467, 105] on textarea "Epic planning with [PERSON_NAME] for Team 5." at bounding box center [397, 109] width 156 height 27
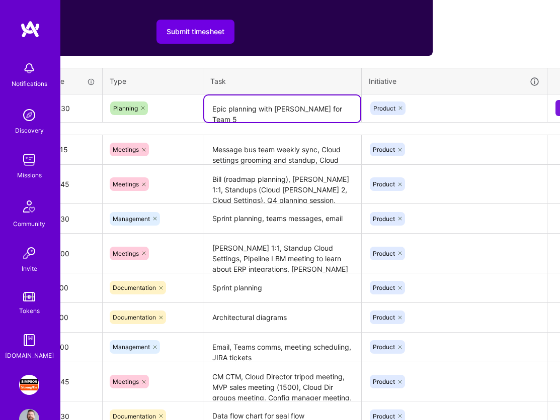
scroll to position [406, 136]
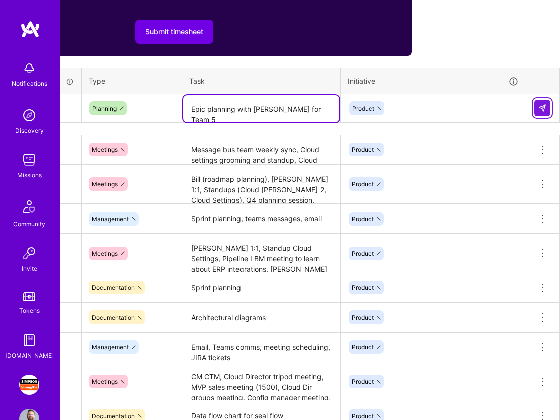
type textarea "Epic planning with [PERSON_NAME] for Team 5"
click at [541, 104] on img at bounding box center [542, 108] width 8 height 8
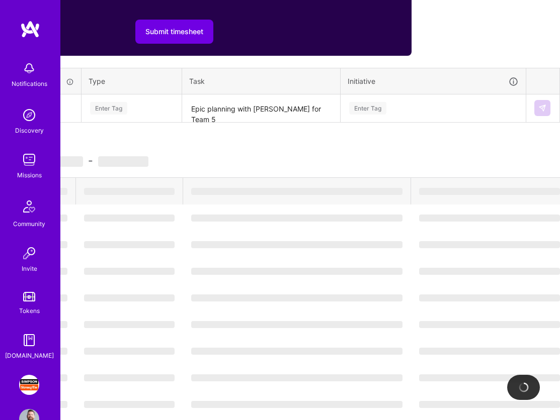
scroll to position [406, 0]
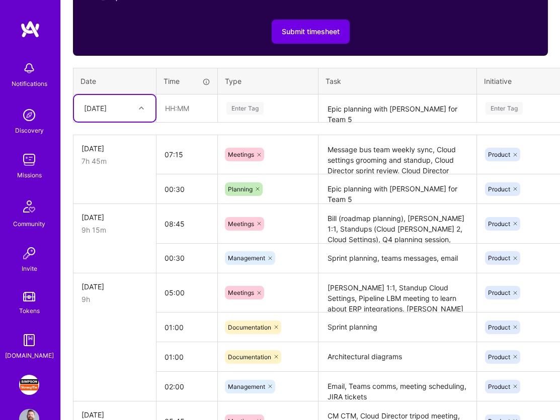
click at [107, 103] on div "[DATE]" at bounding box center [95, 108] width 23 height 11
click at [121, 230] on div "[DATE]" at bounding box center [114, 230] width 81 height 19
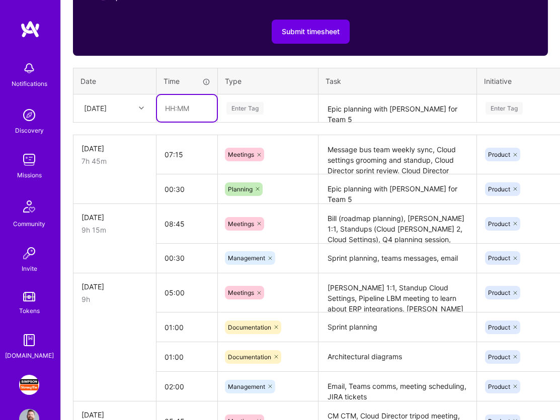
click at [181, 110] on input "text" at bounding box center [187, 108] width 60 height 27
type input "04:00"
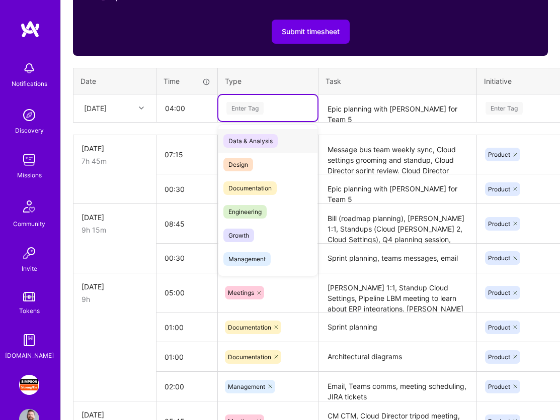
click at [241, 105] on div "Enter Tag" at bounding box center [244, 109] width 37 height 16
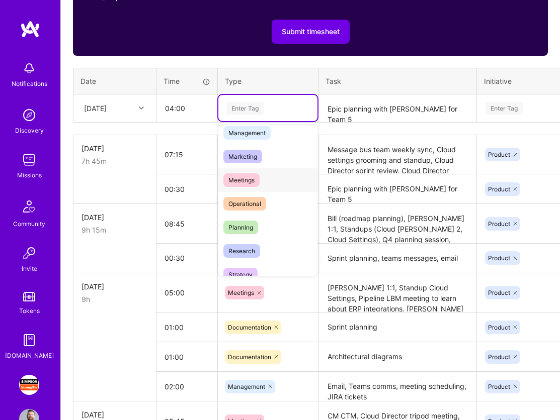
scroll to position [129, 0]
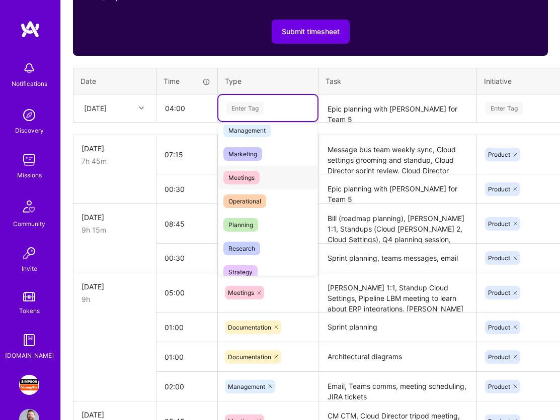
click at [262, 179] on div "Meetings" at bounding box center [267, 178] width 99 height 24
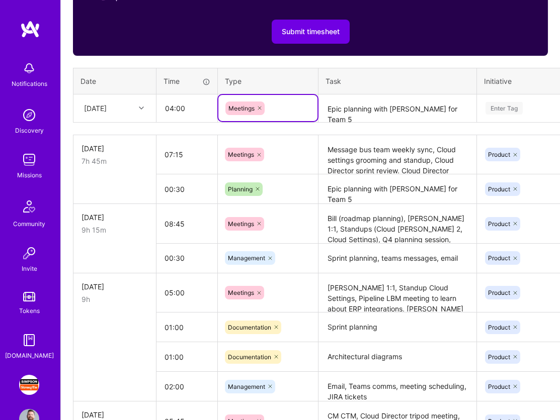
click at [386, 158] on textarea "Message bus team weekly sync, Cloud settings grooming and standup, Cloud Direct…" at bounding box center [397, 155] width 156 height 38
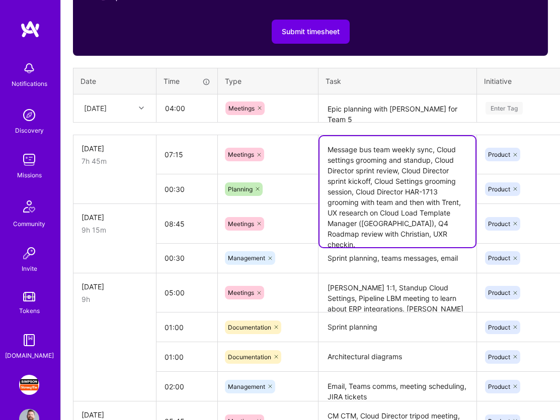
click at [362, 109] on textarea "Epic planning with [PERSON_NAME] for Team 5" at bounding box center [397, 109] width 156 height 27
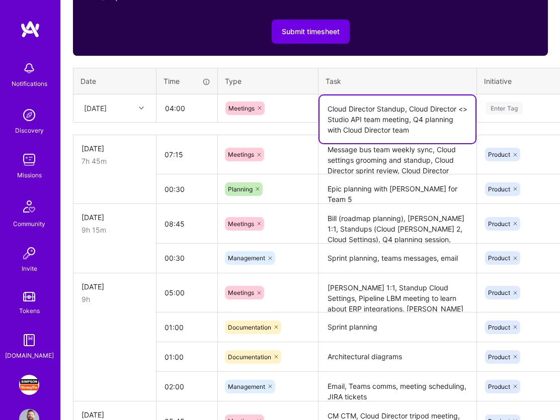
drag, startPoint x: 416, startPoint y: 130, endPoint x: 425, endPoint y: 119, distance: 14.3
click at [425, 119] on textarea "Cloud Director Standup, Cloud Director <> Studio API team meeting, Q4 planning …" at bounding box center [397, 120] width 156 height 48
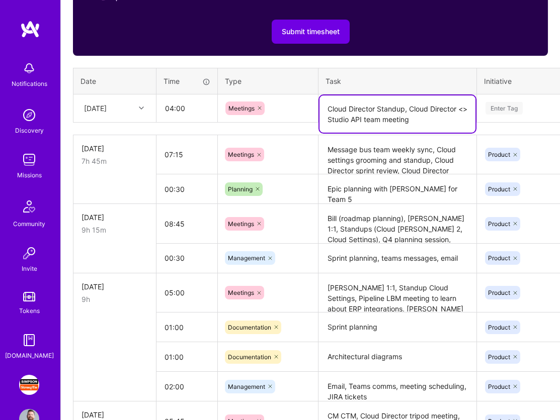
type textarea "Cloud Director Standup, Cloud Director <> Studio API team meeting"
click at [510, 112] on div "Enter Tag" at bounding box center [503, 109] width 37 height 16
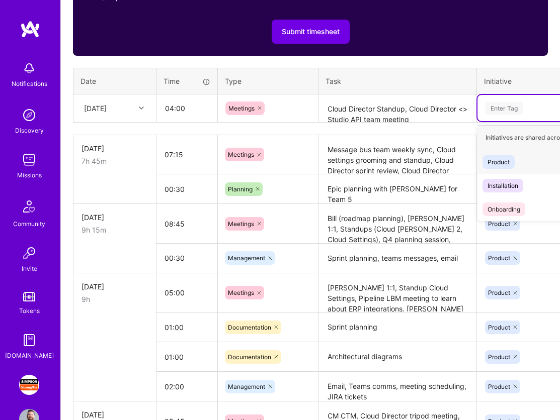
click at [502, 159] on div "Product" at bounding box center [498, 162] width 22 height 11
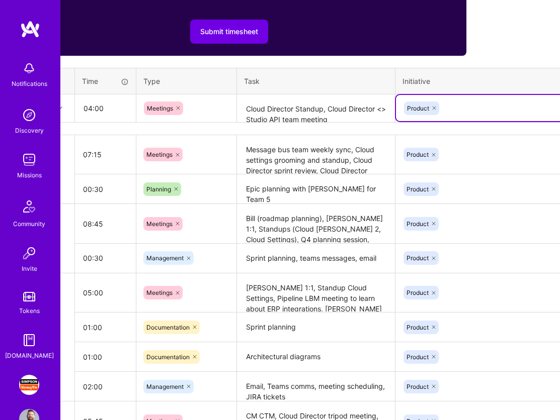
scroll to position [406, 136]
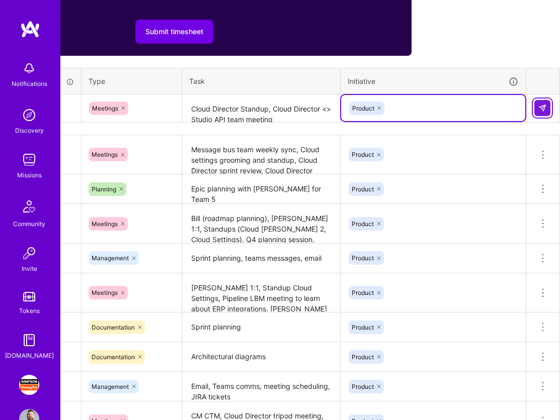
click at [542, 107] on img at bounding box center [542, 108] width 8 height 8
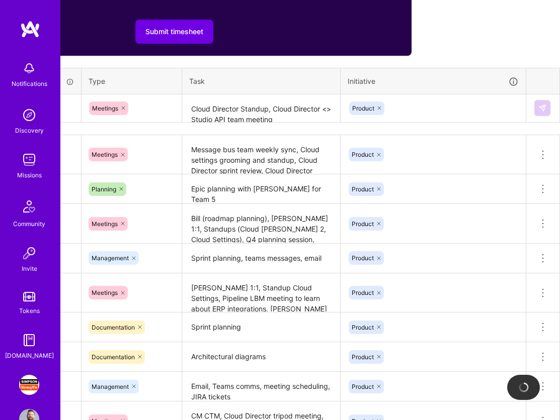
scroll to position [406, 0]
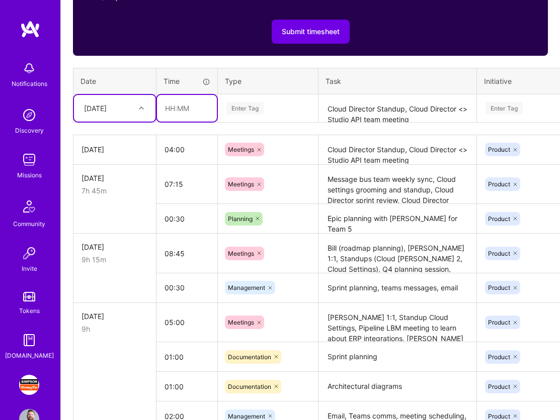
click at [188, 103] on input "text" at bounding box center [187, 108] width 60 height 27
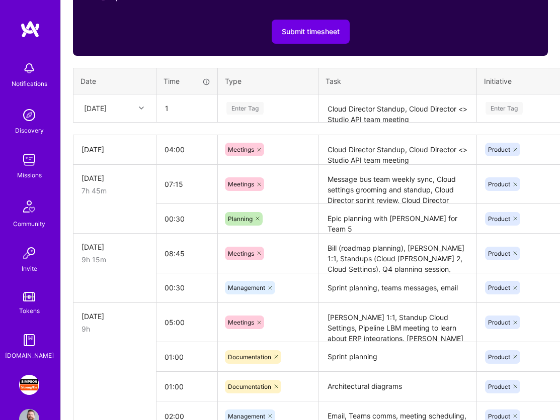
type input "01:00"
click at [242, 104] on div "Enter Tag" at bounding box center [244, 109] width 37 height 16
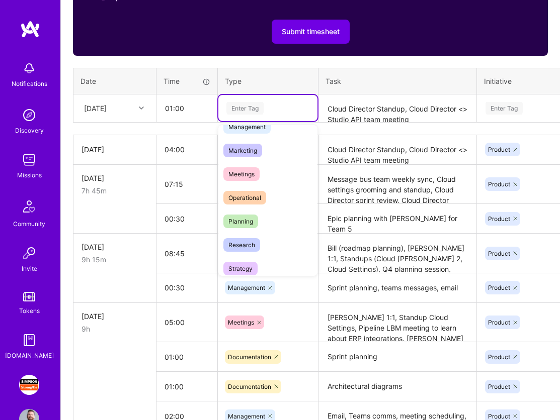
scroll to position [151, 0]
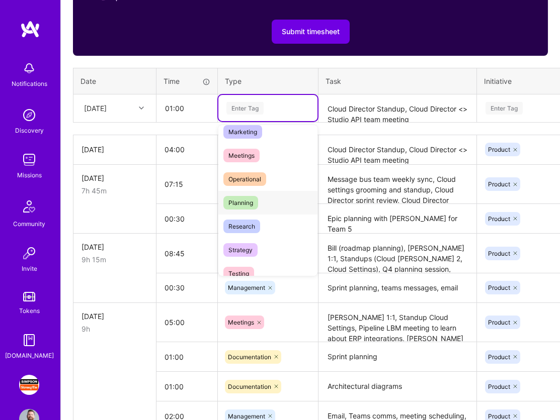
click at [253, 204] on span "Planning" at bounding box center [240, 203] width 35 height 14
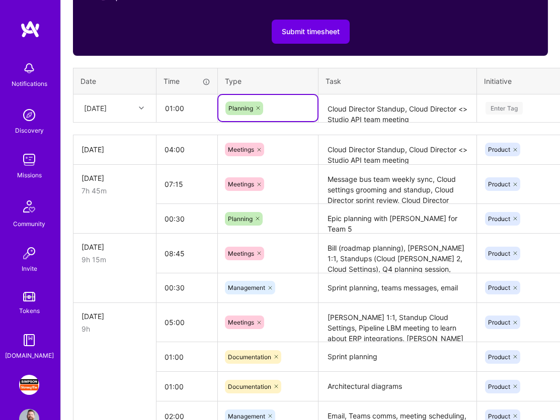
click at [367, 108] on textarea "Cloud Director Standup, Cloud Director <> Studio API team meeting" at bounding box center [397, 109] width 156 height 27
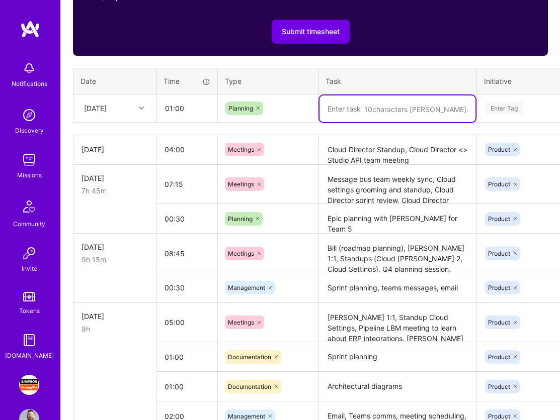
paste textarea "Q4 planning with Cloud Director team"
type textarea "Q4 planning with Cloud Director team"
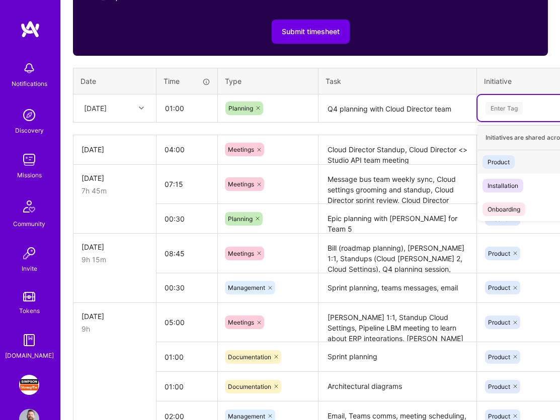
click at [518, 108] on div "Enter Tag" at bounding box center [503, 109] width 37 height 16
click at [510, 160] on span "Product" at bounding box center [498, 162] width 32 height 14
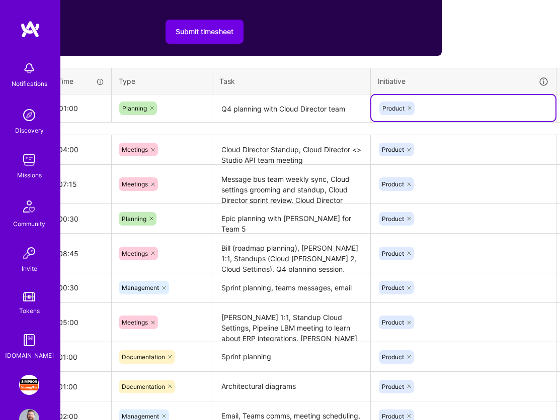
scroll to position [406, 136]
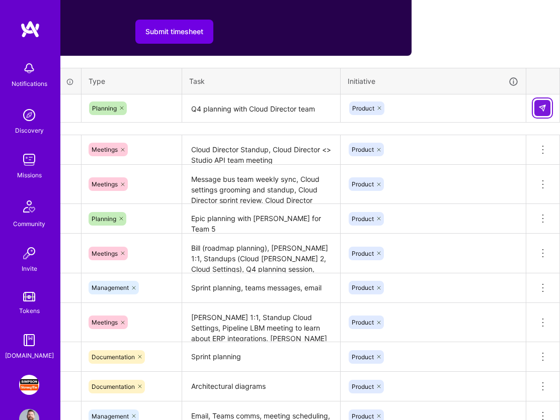
click at [540, 113] on button at bounding box center [542, 108] width 16 height 16
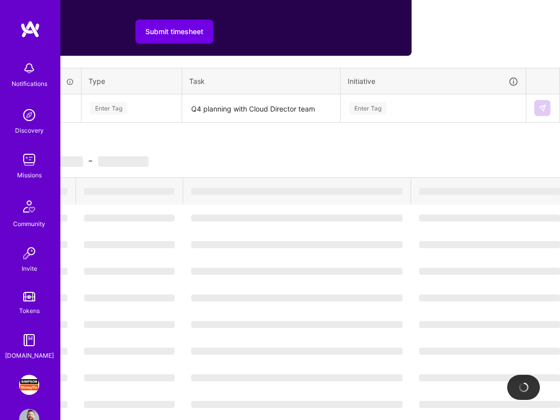
scroll to position [406, 0]
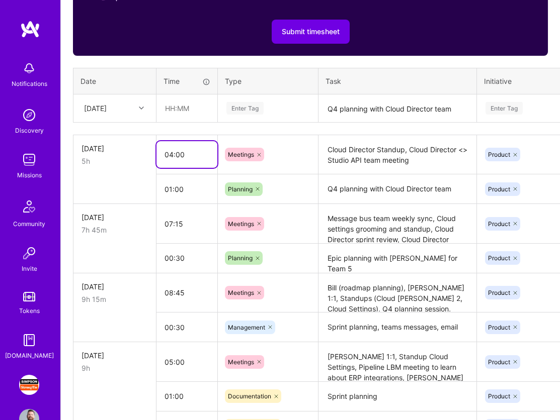
click at [172, 155] on input "04:00" at bounding box center [186, 154] width 61 height 27
type input "03:00"
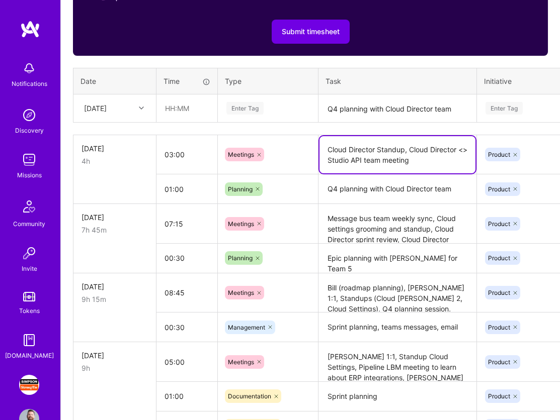
click at [351, 154] on textarea "Cloud Director Standup, Cloud Director <> Studio API team meeting" at bounding box center [397, 154] width 156 height 37
click at [441, 159] on textarea "Cloud Director Standup, Cloud Director <> Studio API team meeting" at bounding box center [397, 154] width 156 height 37
type textarea "Cloud Director Standup, Cloud Director <> Studio API team meeting, Bus drivers"
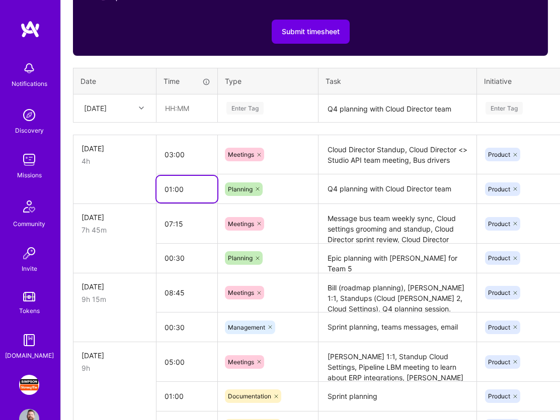
click at [171, 191] on input "01:00" at bounding box center [186, 189] width 61 height 27
type input "02:00"
click at [432, 187] on textarea "Q4 planning with Cloud Director team" at bounding box center [397, 189] width 156 height 28
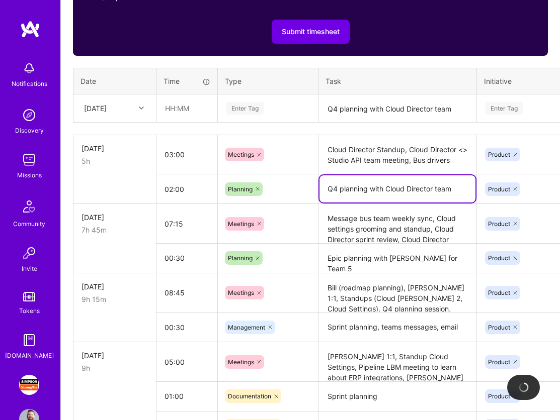
click at [459, 187] on textarea "Q4 planning with Cloud Director team" at bounding box center [397, 188] width 156 height 27
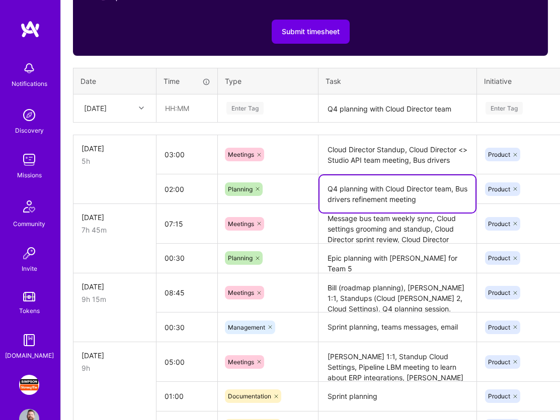
type textarea "Q4 planning with Cloud Director team, Bus drivers refinement meeting"
click at [428, 155] on textarea "Cloud Director Standup, Cloud Director <> Studio API team meeting, Bus drivers" at bounding box center [397, 155] width 156 height 38
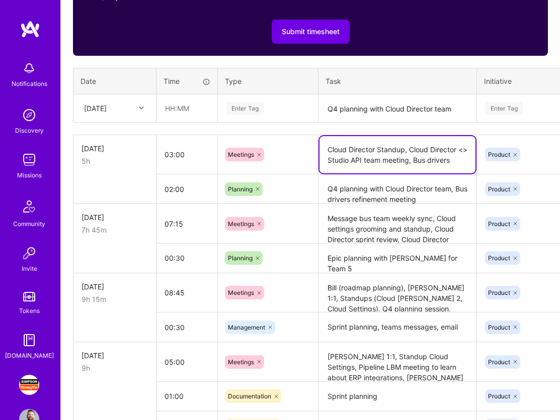
drag, startPoint x: 424, startPoint y: 160, endPoint x: 480, endPoint y: 160, distance: 55.3
click at [480, 160] on tr "[DATE] 5h 03:00 Meetings Cloud Director Standup, Cloud Director <> Studio API t…" at bounding box center [384, 155] width 622 height 40
type textarea "Cloud Director Standup, Cloud Director <> Studio API team meeting"
click at [169, 154] on input "03:00" at bounding box center [186, 154] width 61 height 27
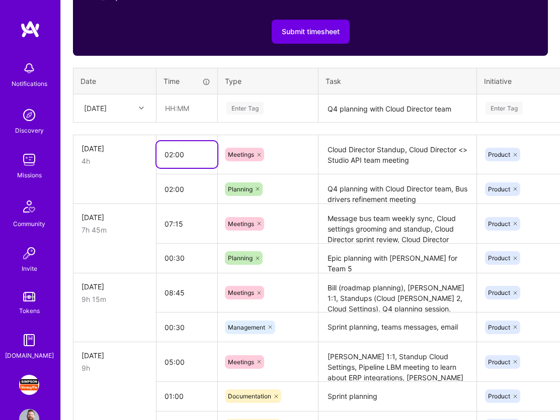
type input "02:00"
click at [190, 194] on input "02:00" at bounding box center [186, 189] width 61 height 27
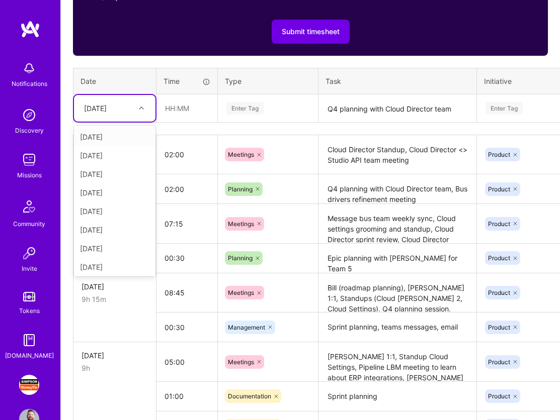
click at [139, 108] on icon at bounding box center [141, 108] width 5 height 5
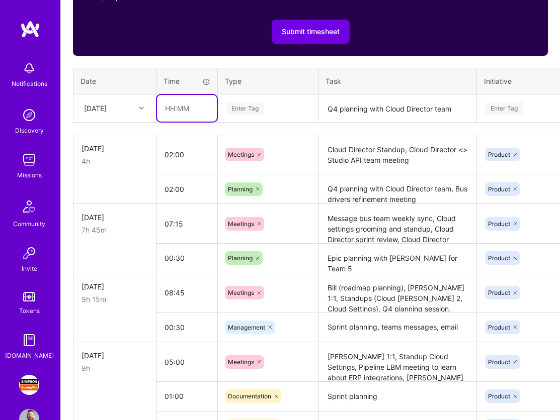
click at [193, 105] on input "text" at bounding box center [187, 108] width 60 height 27
type input "02:00"
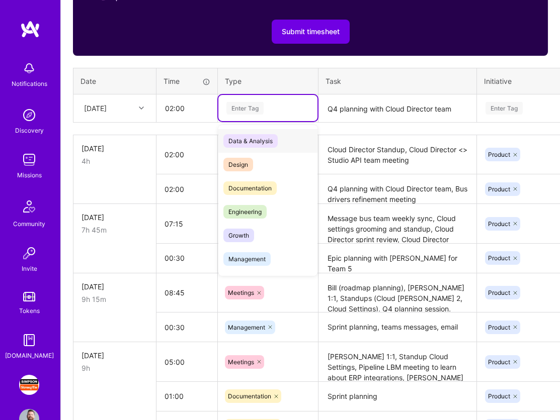
click at [249, 100] on div "Enter Tag" at bounding box center [267, 108] width 99 height 26
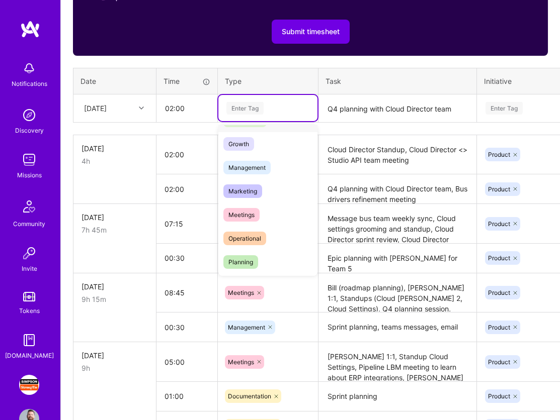
scroll to position [96, 0]
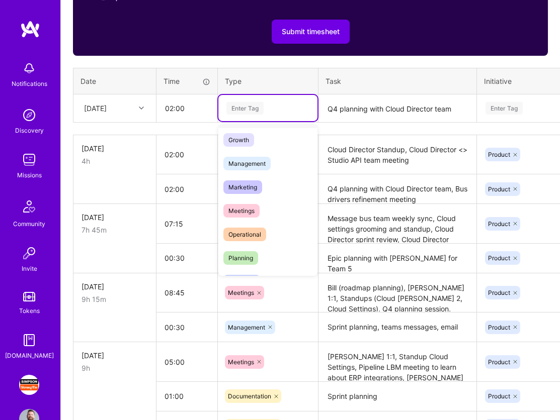
click at [251, 210] on span "Meetings" at bounding box center [241, 211] width 36 height 14
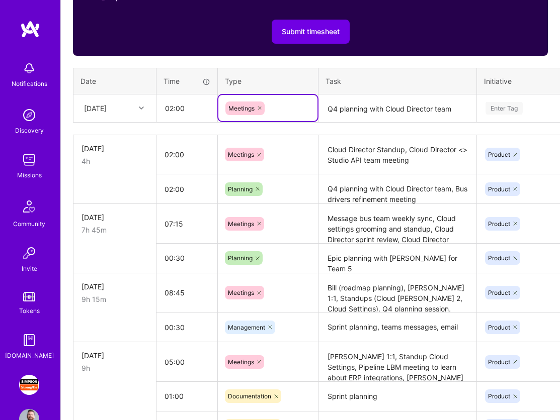
click at [259, 108] on icon at bounding box center [259, 108] width 6 height 6
click at [258, 108] on div "Enter Tag" at bounding box center [244, 109] width 37 height 16
type input "pla"
click at [258, 142] on div "Planning" at bounding box center [267, 141] width 99 height 24
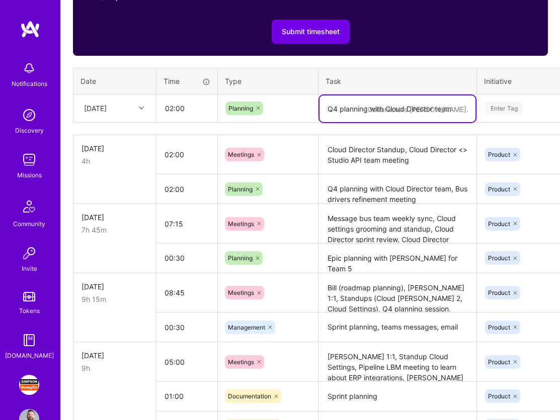
click at [378, 108] on textarea "Q4 planning with Cloud Director team" at bounding box center [397, 109] width 156 height 27
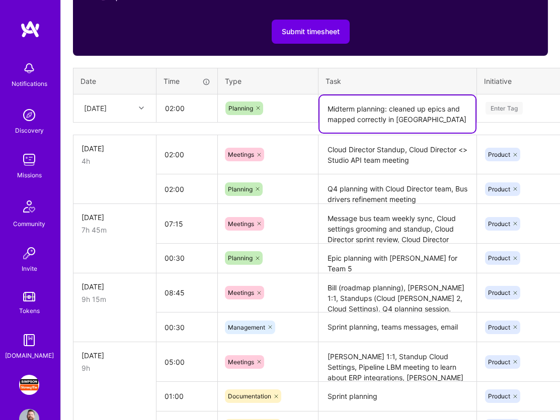
type textarea "Midterm planning: cleaned up epics and mapped correctly in [GEOGRAPHIC_DATA]"
click at [517, 106] on div "Enter Tag" at bounding box center [503, 109] width 37 height 16
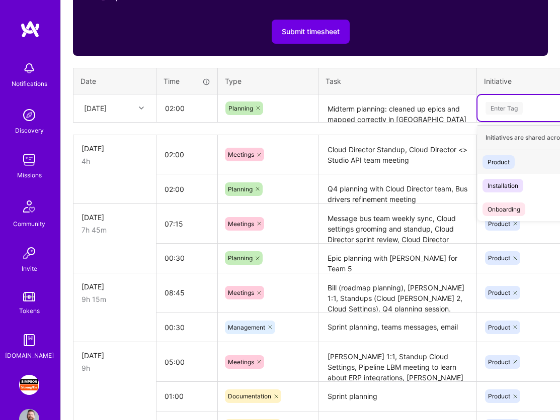
click at [505, 163] on div "Product" at bounding box center [498, 162] width 22 height 11
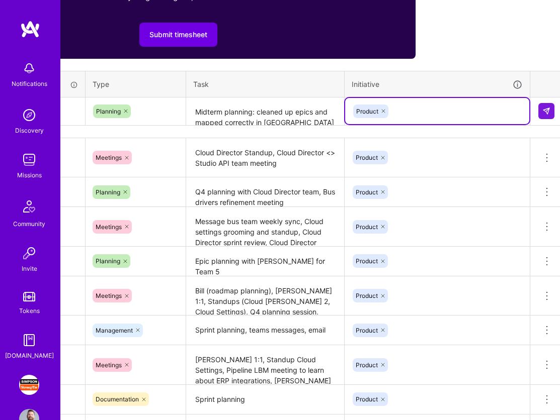
scroll to position [403, 136]
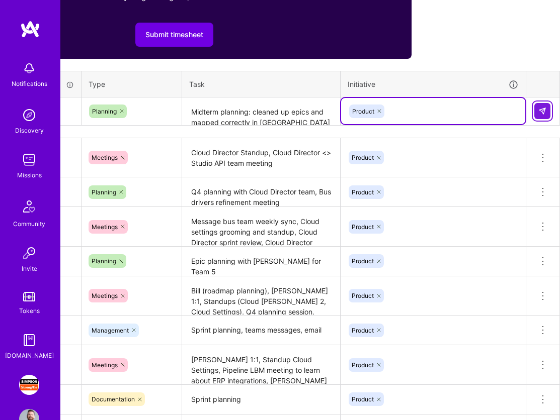
click at [545, 107] on img at bounding box center [542, 111] width 8 height 8
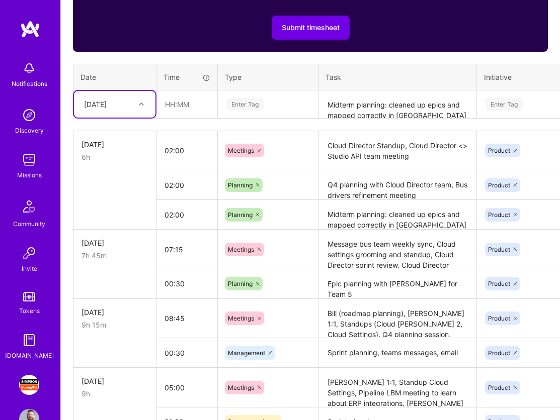
scroll to position [410, 1]
click at [180, 102] on input "text" at bounding box center [186, 104] width 60 height 27
type input "01:30"
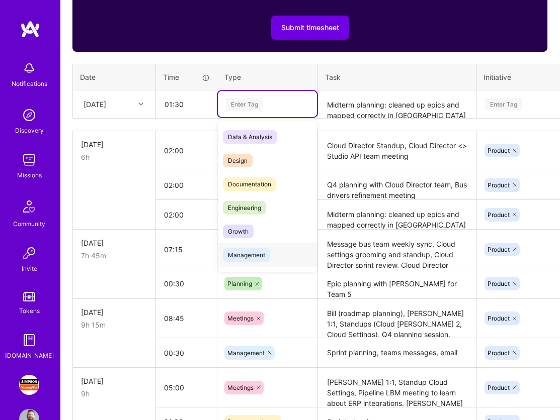
click at [245, 253] on span "Management" at bounding box center [246, 255] width 47 height 14
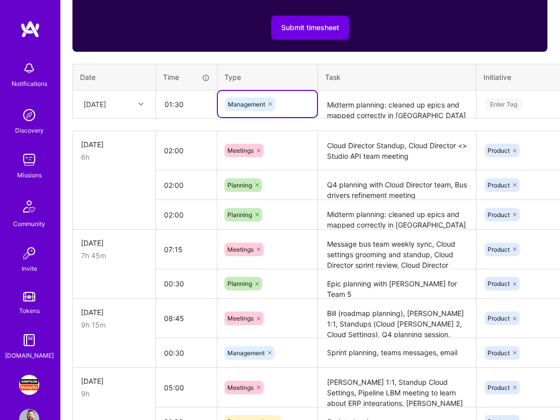
click at [361, 102] on textarea "Midterm planning: cleaned up epics and mapped correctly in [GEOGRAPHIC_DATA]" at bounding box center [397, 105] width 156 height 27
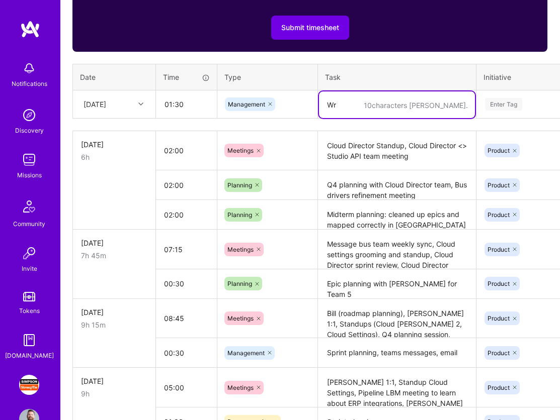
type textarea "W"
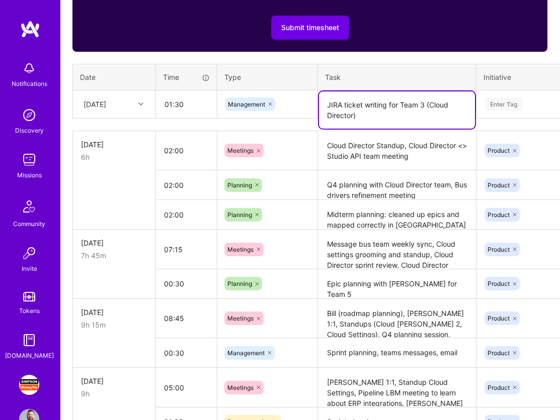
type textarea "JIRA ticket writing for Team 3 (Cloud Director)"
click at [524, 98] on div "Enter Tag" at bounding box center [569, 104] width 170 height 13
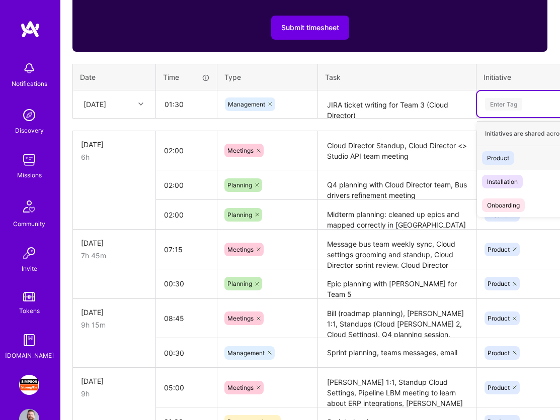
click at [508, 156] on div "Product" at bounding box center [498, 158] width 22 height 11
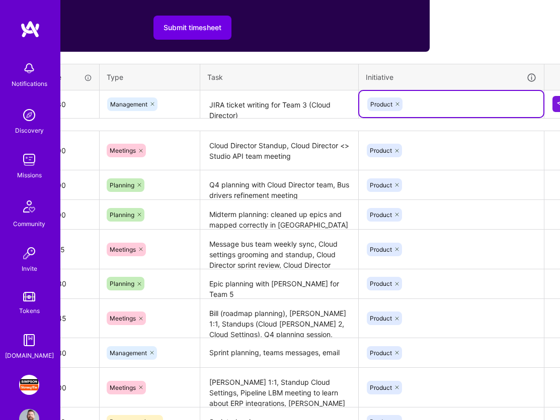
scroll to position [410, 131]
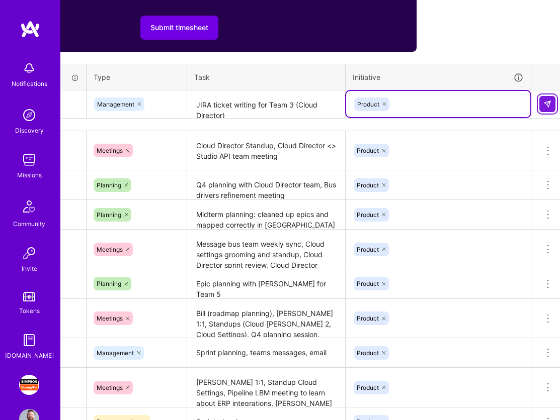
click at [547, 107] on img at bounding box center [547, 104] width 8 height 8
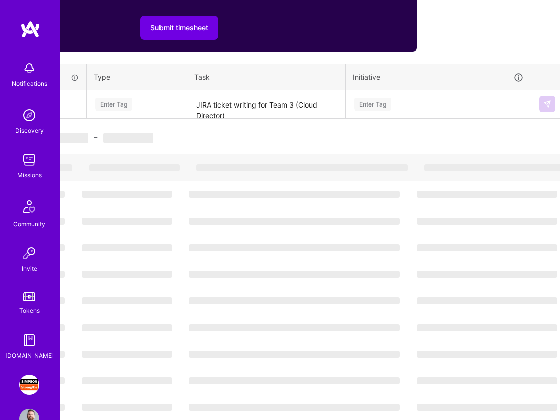
scroll to position [410, 0]
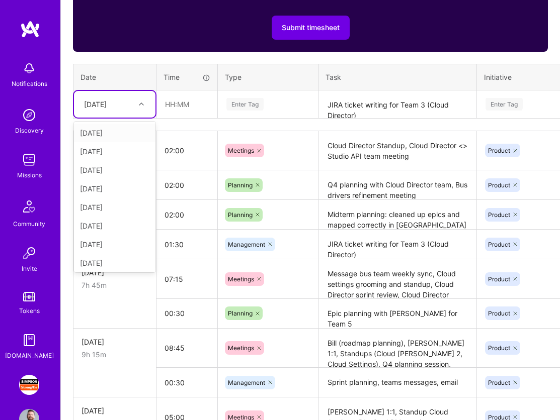
click at [137, 102] on div at bounding box center [143, 104] width 16 height 13
click at [119, 201] on div "[DATE]" at bounding box center [114, 198] width 81 height 19
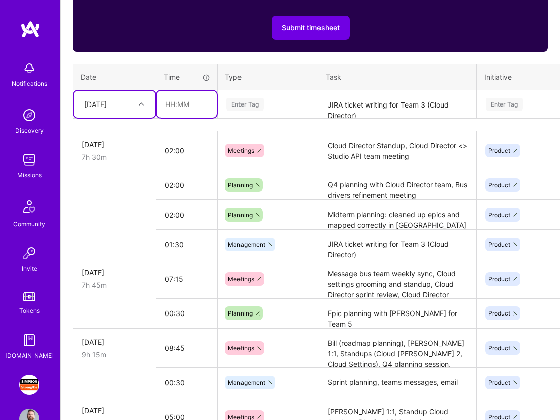
click at [176, 108] on input "text" at bounding box center [187, 104] width 60 height 27
type input "04:30"
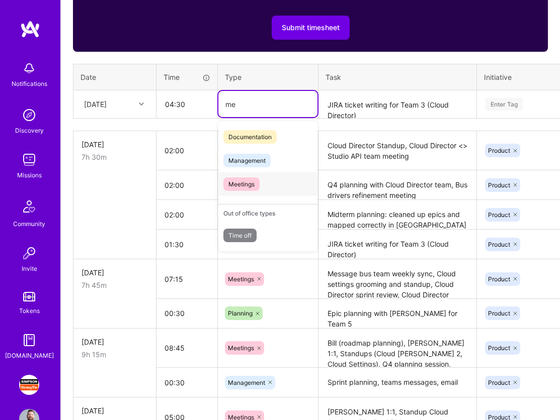
type input "m"
type input "mee"
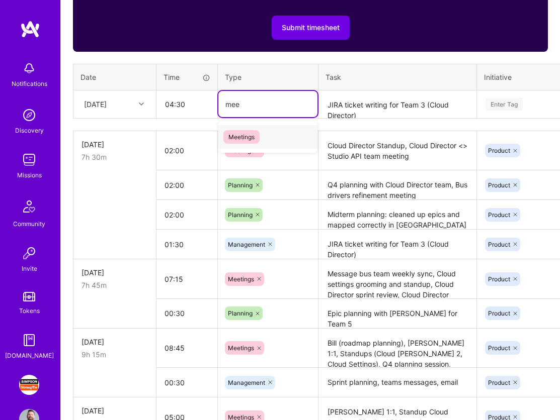
click at [246, 136] on span "Meetings" at bounding box center [241, 137] width 36 height 14
click at [357, 107] on textarea "JIRA ticket writing for Team 3 (Cloud Director)" at bounding box center [397, 105] width 156 height 27
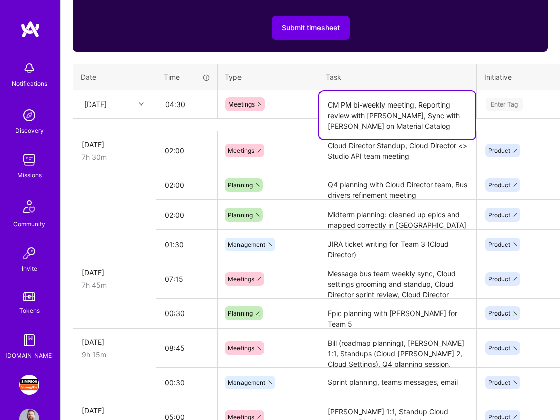
type textarea "CM PM bi-weekly meeting, Reporting review with [PERSON_NAME], Sync with [PERSON…"
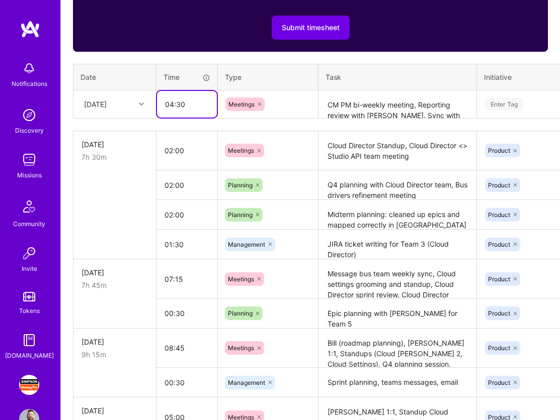
click at [173, 104] on input "04:30" at bounding box center [187, 104] width 60 height 27
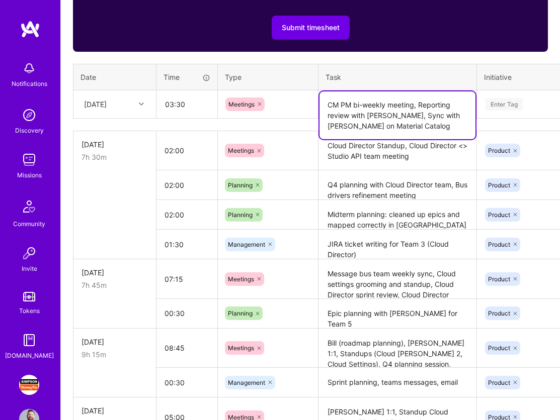
click at [414, 111] on textarea "CM PM bi-weekly meeting, Reporting review with [PERSON_NAME], Sync with [PERSON…" at bounding box center [397, 116] width 156 height 48
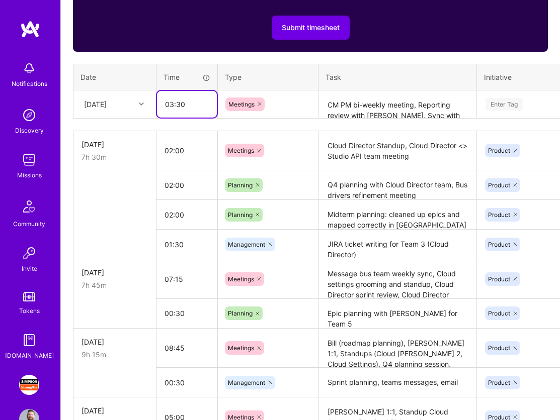
click at [187, 104] on input "03:30" at bounding box center [187, 104] width 60 height 27
type input "03:00"
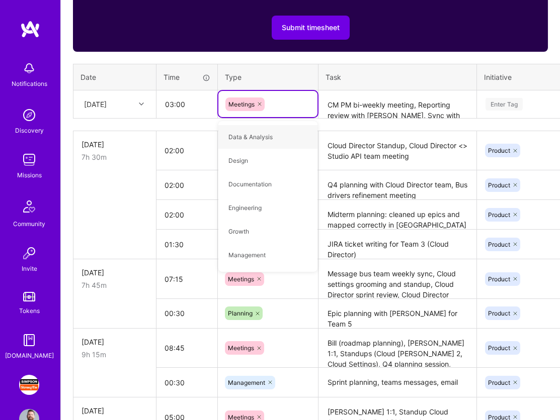
click at [396, 107] on textarea "CM PM bi-weekly meeting, Reporting review with [PERSON_NAME], Sync with [PERSON…" at bounding box center [397, 105] width 156 height 27
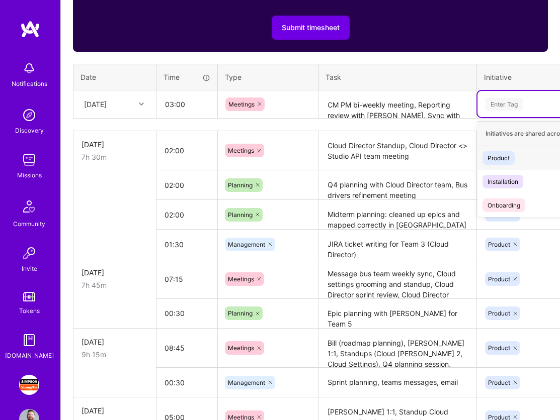
click at [515, 106] on div "Enter Tag" at bounding box center [503, 105] width 37 height 16
click at [511, 154] on span "Product" at bounding box center [498, 158] width 32 height 14
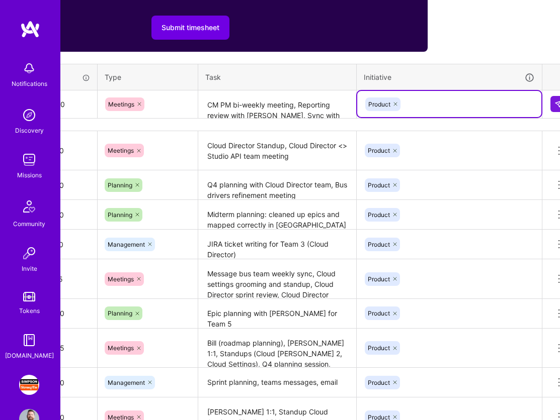
scroll to position [410, 136]
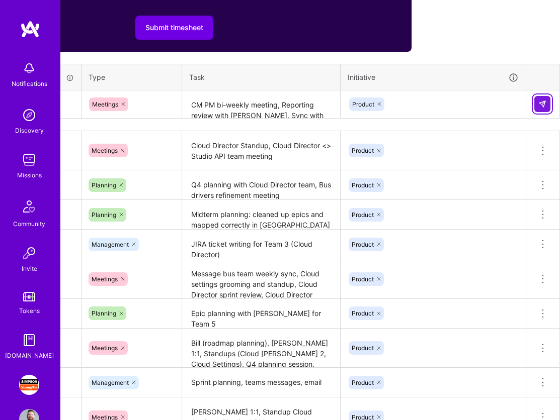
click at [539, 109] on button at bounding box center [542, 104] width 16 height 16
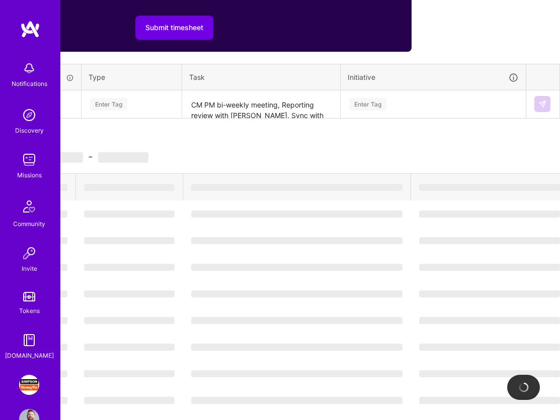
scroll to position [410, 0]
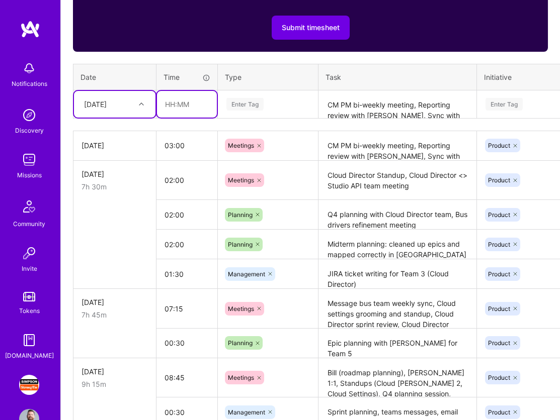
click at [184, 103] on input "text" at bounding box center [187, 104] width 60 height 27
type input "01:30"
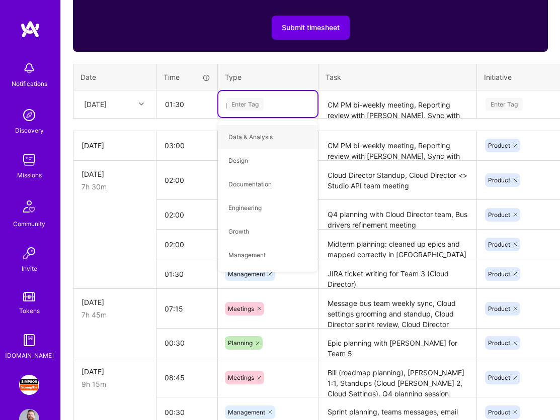
type input "pl"
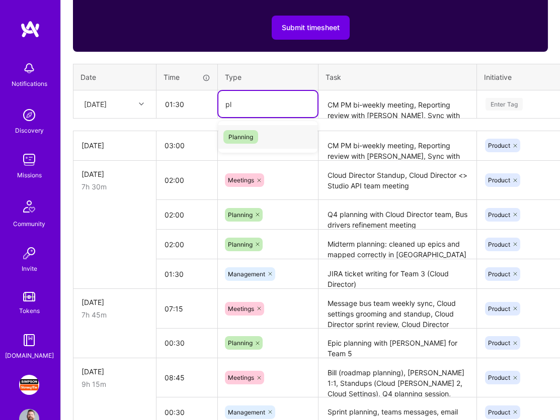
click at [243, 138] on span "Planning" at bounding box center [240, 137] width 35 height 14
click at [343, 104] on textarea "CM PM bi-weekly meeting, Reporting review with [PERSON_NAME], Sync with [PERSON…" at bounding box center [397, 105] width 156 height 27
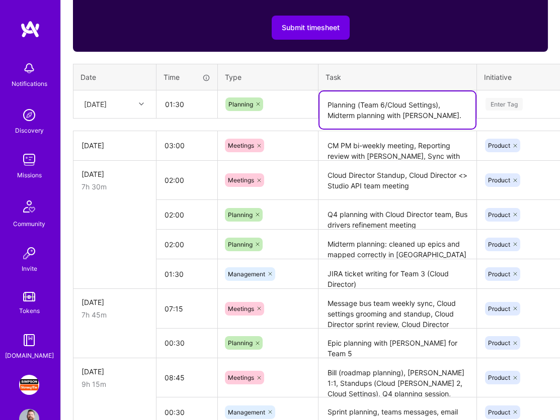
drag, startPoint x: 443, startPoint y: 115, endPoint x: 402, endPoint y: 116, distance: 41.2
click at [402, 116] on textarea "Planning (Team 6/Cloud Settings), Midterm planning with [PERSON_NAME]." at bounding box center [397, 110] width 156 height 37
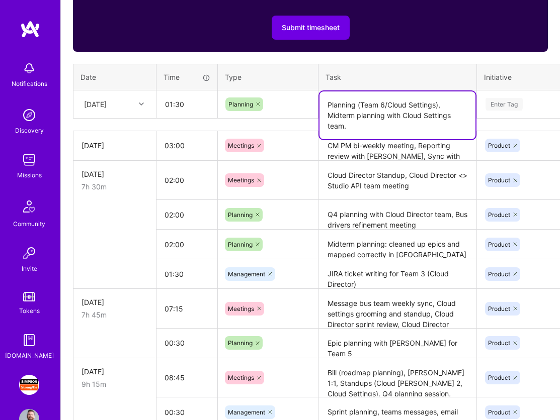
type textarea "Planning (Team 6/Cloud Settings), Midterm planning with Cloud Settings team."
click at [517, 102] on div "Enter Tag" at bounding box center [503, 105] width 37 height 16
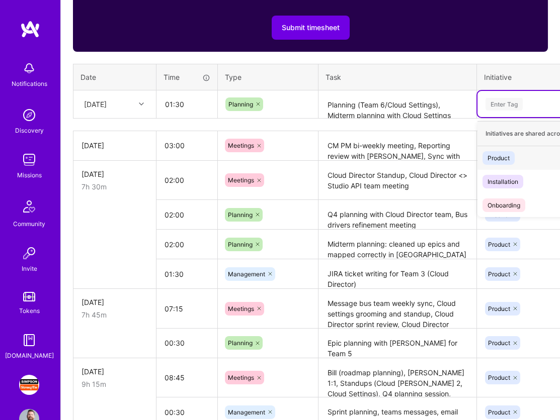
click at [509, 156] on span "Product" at bounding box center [498, 158] width 32 height 14
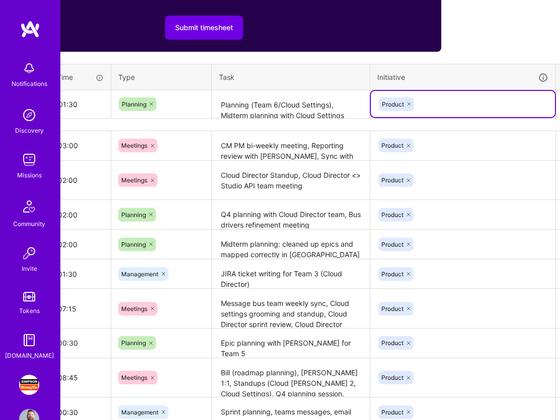
scroll to position [410, 136]
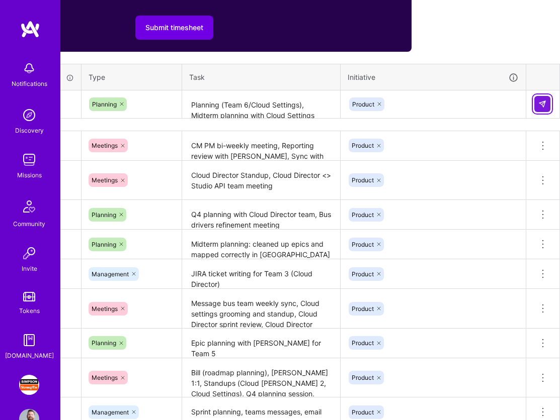
click at [544, 106] on img at bounding box center [542, 104] width 8 height 8
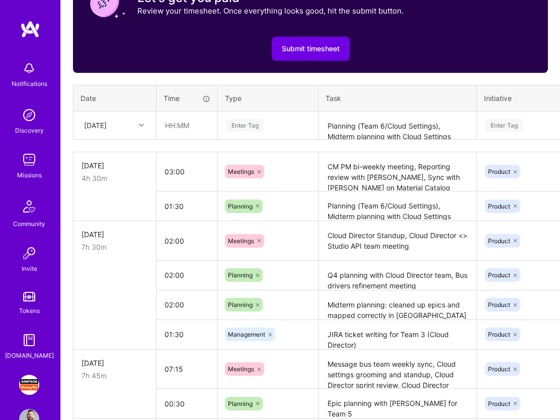
scroll to position [389, 0]
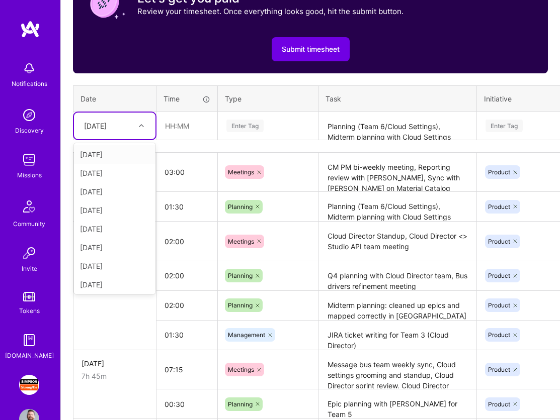
click at [143, 125] on icon at bounding box center [141, 125] width 5 height 5
click at [121, 244] on div "[DATE]" at bounding box center [114, 245] width 81 height 19
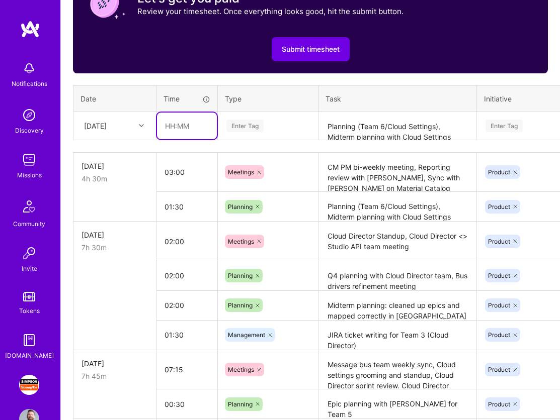
click at [187, 127] on input "text" at bounding box center [187, 126] width 60 height 27
type input "02:00"
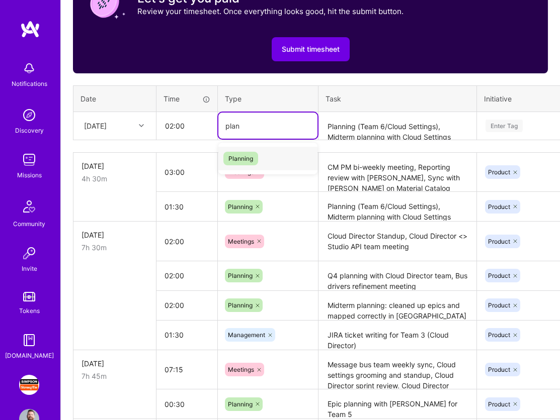
type input "plan"
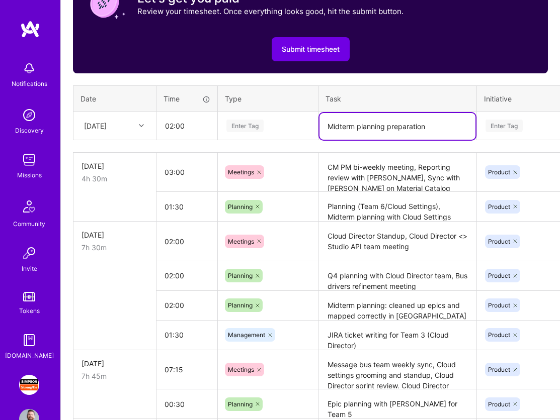
type textarea "Midterm planning preparation"
click at [498, 125] on div "Enter Tag" at bounding box center [503, 126] width 37 height 16
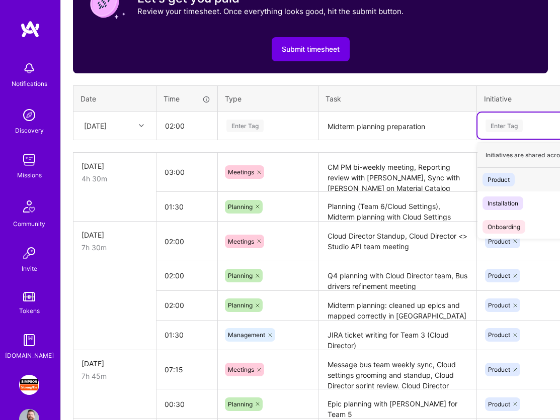
click at [498, 176] on div "Product" at bounding box center [498, 179] width 22 height 11
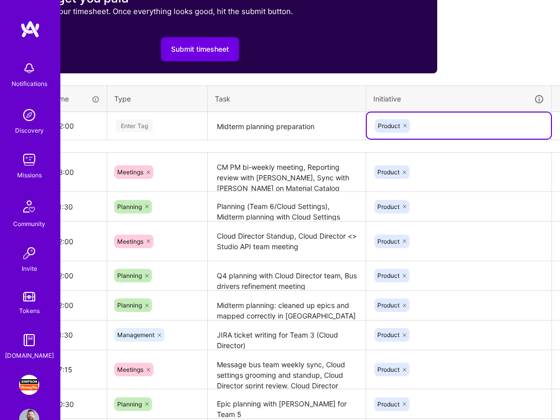
scroll to position [389, 136]
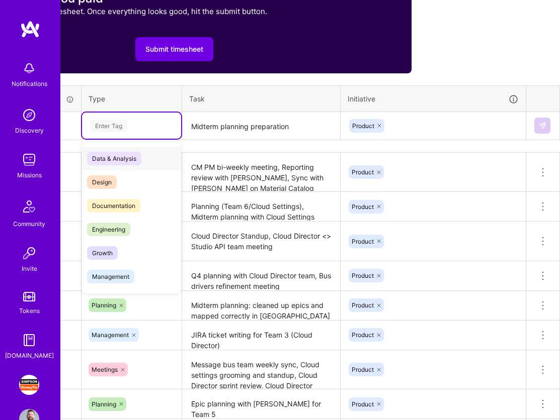
click at [125, 120] on div "Enter Tag" at bounding box center [108, 126] width 37 height 16
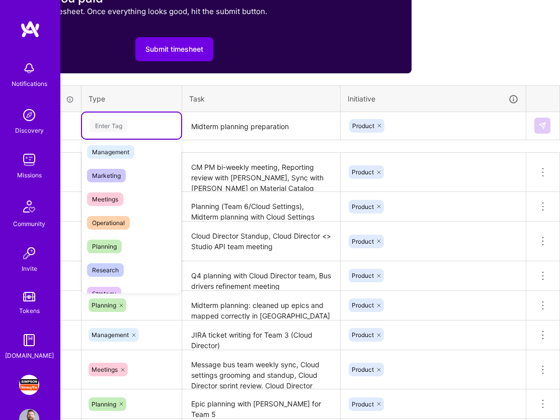
scroll to position [132, 0]
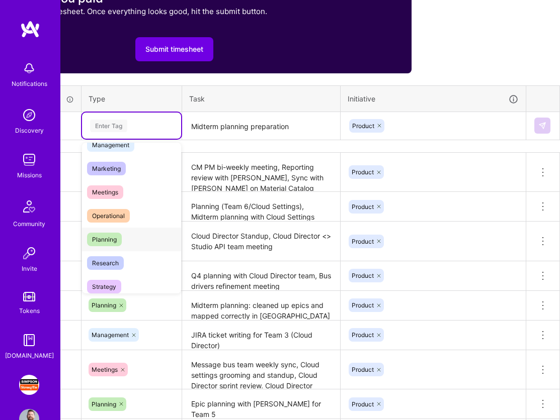
click at [129, 240] on div "Planning" at bounding box center [131, 240] width 99 height 24
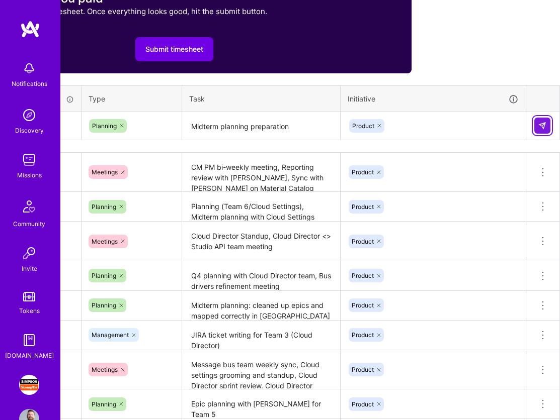
click at [544, 129] on button at bounding box center [542, 126] width 16 height 16
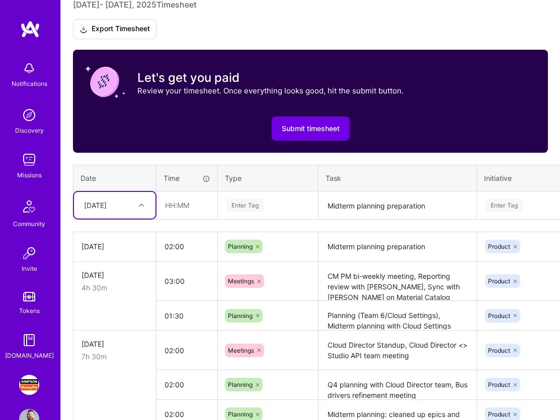
scroll to position [287, 0]
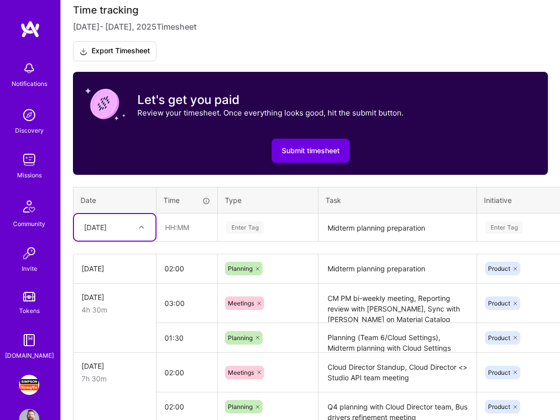
click at [139, 222] on div at bounding box center [143, 227] width 16 height 13
click at [121, 385] on div "[DATE]" at bounding box center [114, 384] width 81 height 19
click at [181, 228] on input "text" at bounding box center [187, 227] width 60 height 27
type input "9"
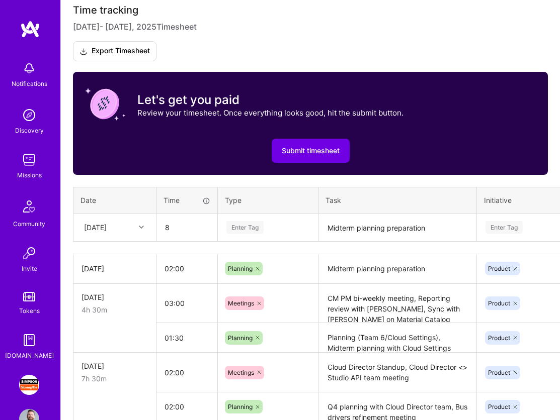
type input "08:00"
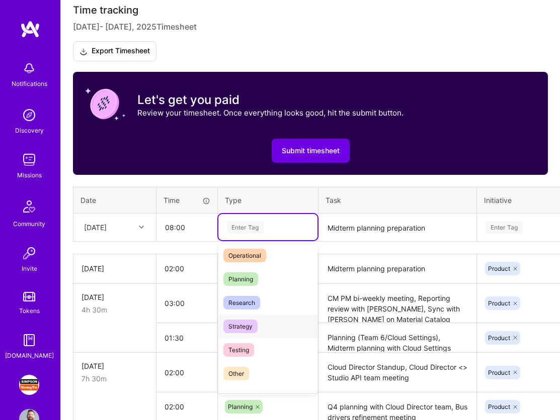
scroll to position [197, 0]
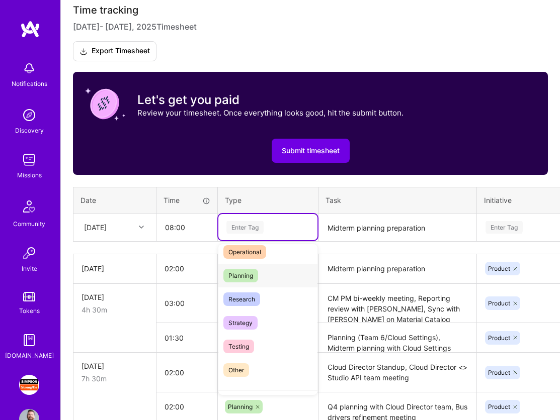
click at [266, 278] on div "Planning" at bounding box center [267, 276] width 99 height 24
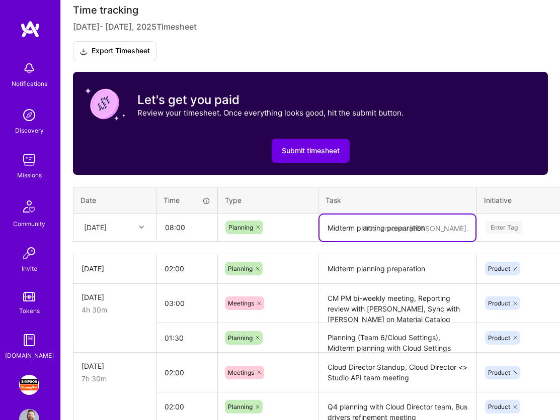
click at [380, 225] on textarea "Midterm planning preparation" at bounding box center [397, 228] width 156 height 27
type textarea "Omaha planning session"
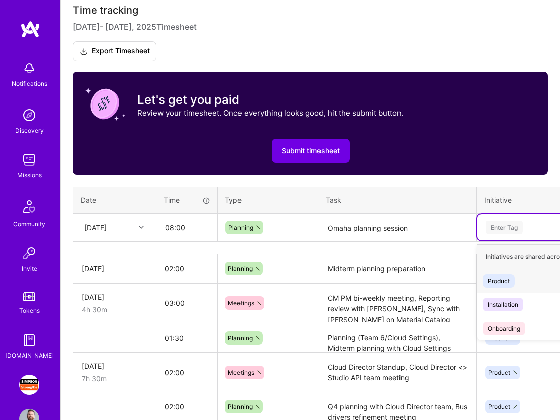
click at [502, 222] on div "Enter Tag" at bounding box center [503, 228] width 37 height 16
click at [502, 276] on div "Product" at bounding box center [498, 281] width 22 height 11
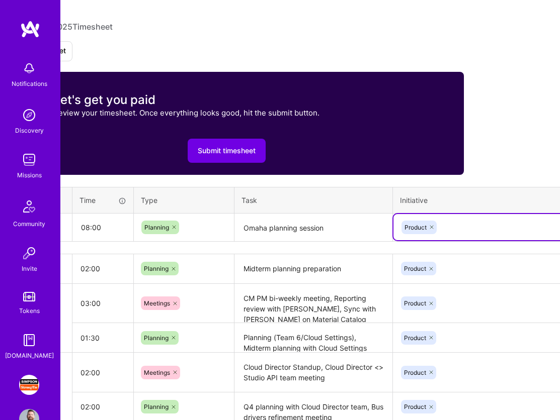
scroll to position [287, 136]
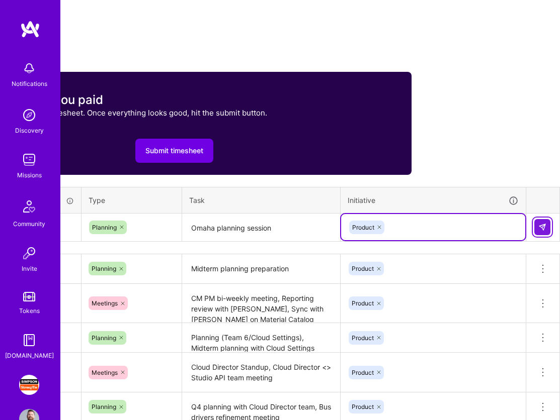
click at [542, 230] on img at bounding box center [542, 227] width 8 height 8
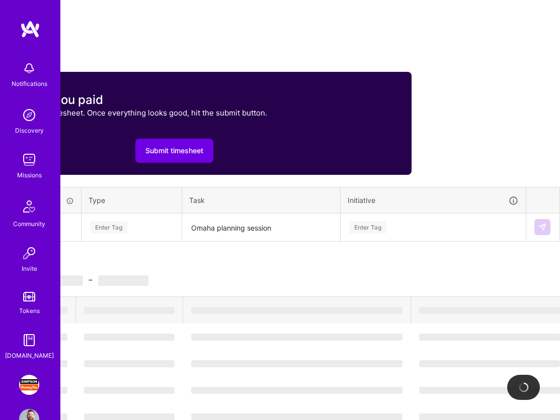
scroll to position [287, 0]
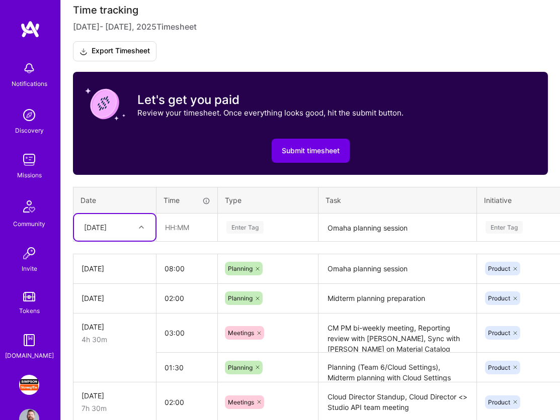
click at [132, 267] on div "[DATE]" at bounding box center [114, 268] width 66 height 11
click at [142, 227] on icon at bounding box center [141, 227] width 5 height 5
click at [121, 384] on div "[DATE]" at bounding box center [114, 384] width 81 height 19
click at [180, 229] on input "text" at bounding box center [187, 227] width 60 height 27
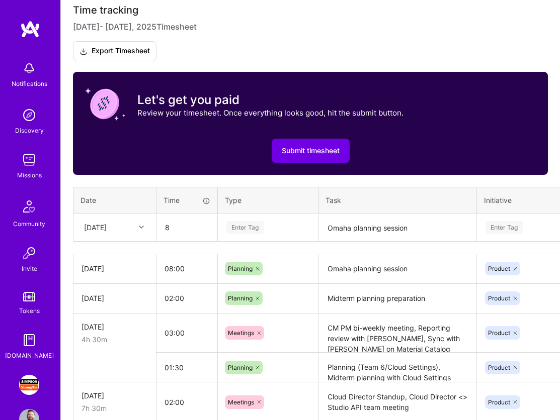
type input "08:00"
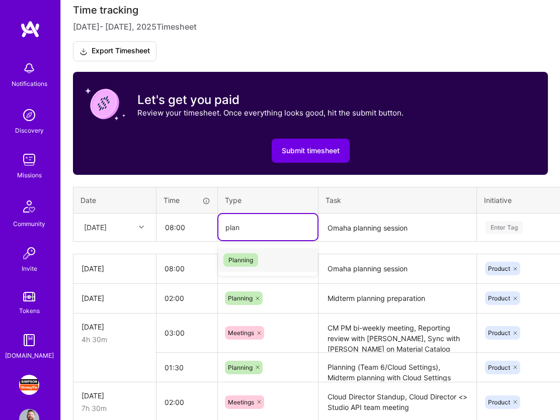
type input "plan"
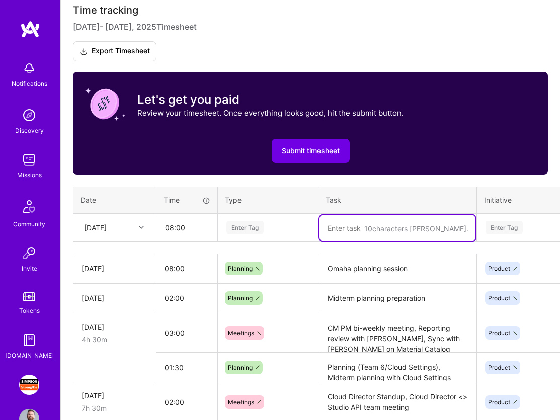
click at [240, 232] on div "Enter Tag" at bounding box center [244, 228] width 37 height 16
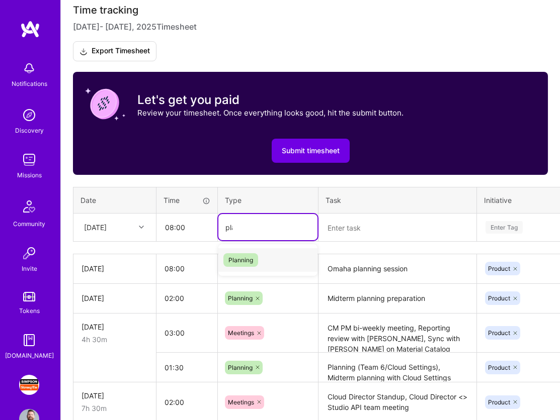
type input "plan"
click at [258, 260] on div "Planning" at bounding box center [267, 260] width 99 height 24
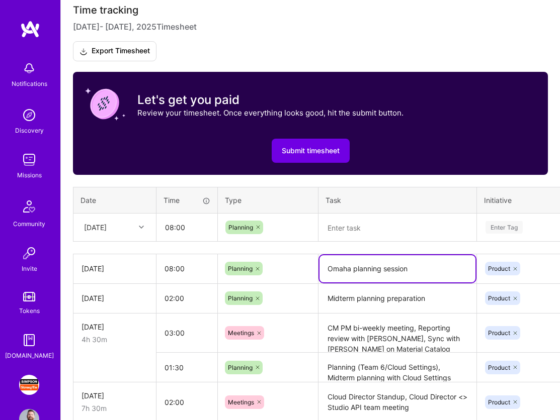
click at [360, 263] on textarea "Omaha planning session" at bounding box center [397, 268] width 156 height 27
click at [374, 230] on textarea at bounding box center [397, 228] width 156 height 27
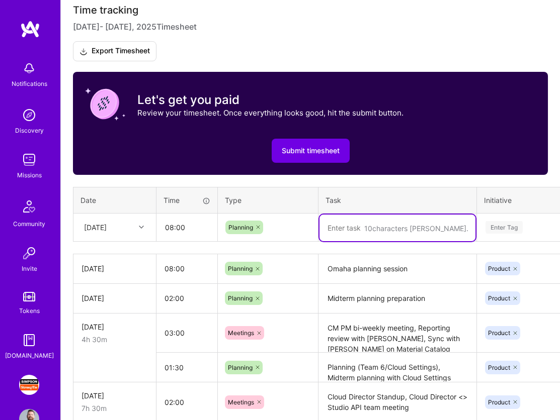
paste textarea "Omaha planning session"
type textarea "Omaha planning session"
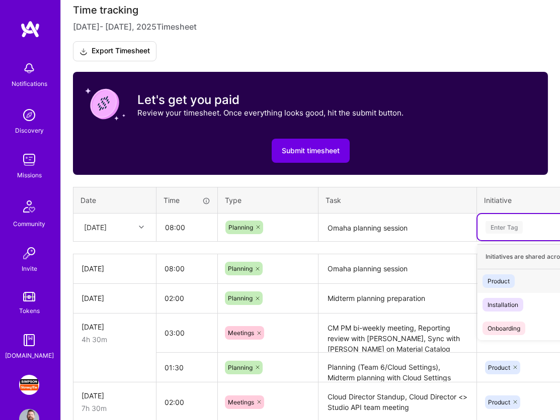
click at [508, 228] on div "Enter Tag" at bounding box center [503, 228] width 37 height 16
click at [505, 280] on div "Product" at bounding box center [498, 281] width 22 height 11
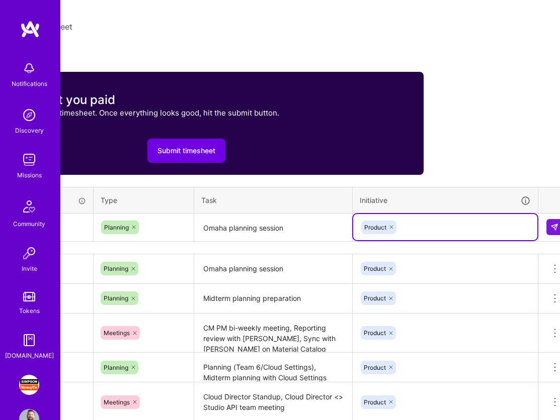
scroll to position [287, 136]
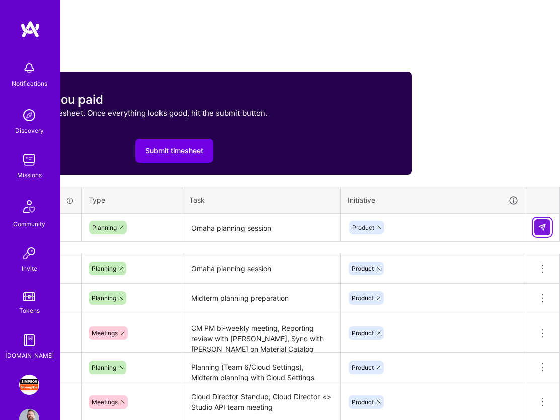
click at [538, 229] on img at bounding box center [542, 227] width 8 height 8
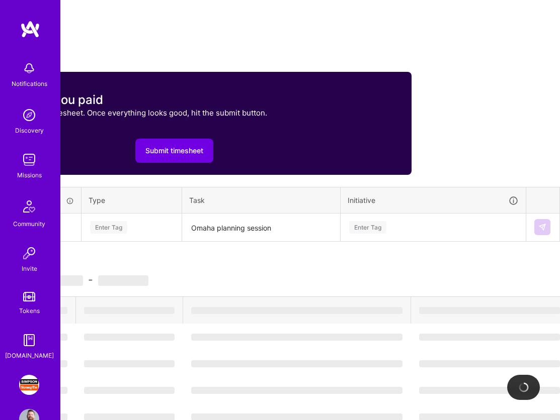
scroll to position [287, 0]
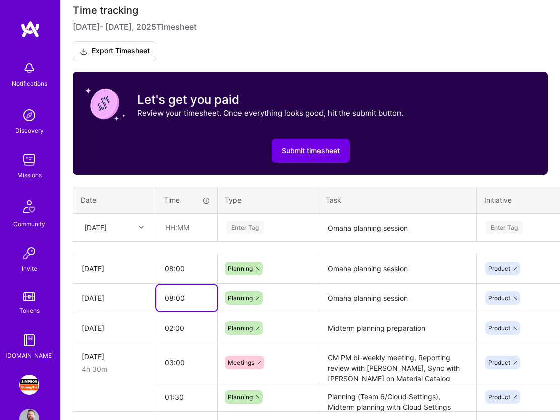
click at [172, 298] on input "08:00" at bounding box center [186, 298] width 61 height 27
drag, startPoint x: 188, startPoint y: 311, endPoint x: 132, endPoint y: 311, distance: 55.3
click at [175, 311] on input "08:00" at bounding box center [186, 298] width 61 height 27
click at [172, 270] on input "08:00" at bounding box center [186, 268] width 61 height 27
type input "09:00"
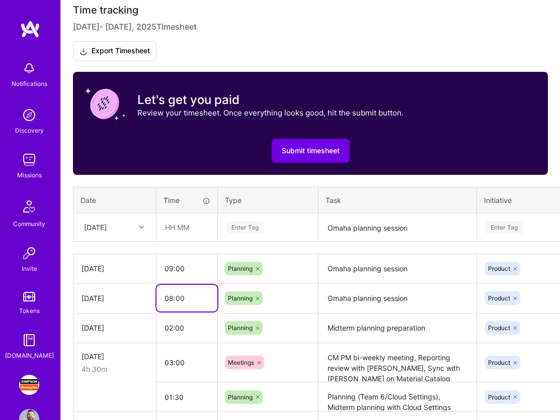
click at [172, 299] on input "08:00" at bounding box center [186, 298] width 61 height 27
drag, startPoint x: 172, startPoint y: 299, endPoint x: 162, endPoint y: 298, distance: 9.6
click at [162, 298] on input "09:00" at bounding box center [186, 298] width 61 height 27
type input "10:00"
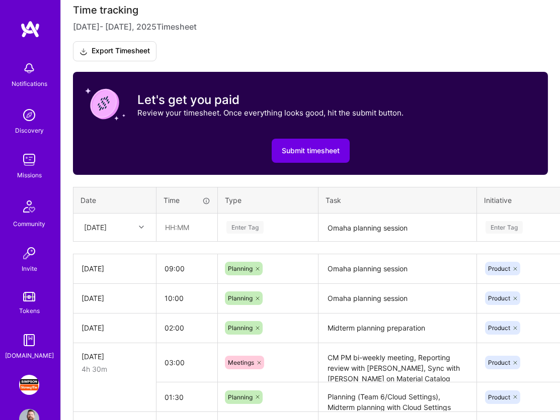
drag, startPoint x: 172, startPoint y: 266, endPoint x: 162, endPoint y: 266, distance: 10.1
click at [162, 266] on input "09:00" at bounding box center [186, 268] width 61 height 27
type input "10:00"
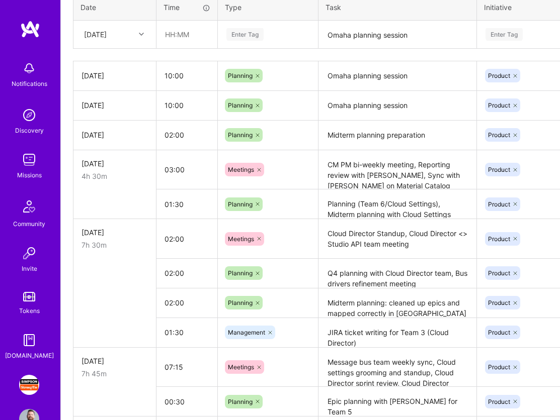
scroll to position [478, 0]
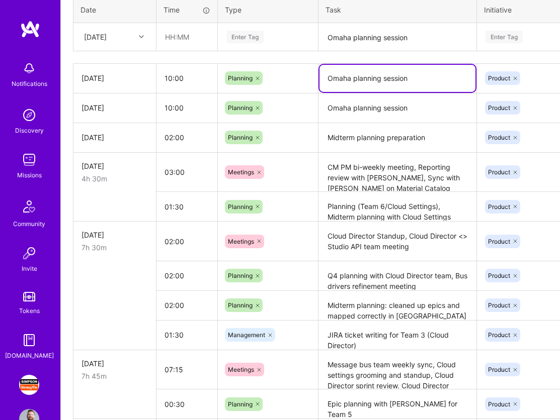
click at [429, 75] on textarea "Omaha planning session" at bounding box center [397, 78] width 156 height 27
type textarea "Omaha planning session + evening event @ Top Golf"
click at [441, 108] on textarea "Omaha planning session" at bounding box center [397, 109] width 156 height 28
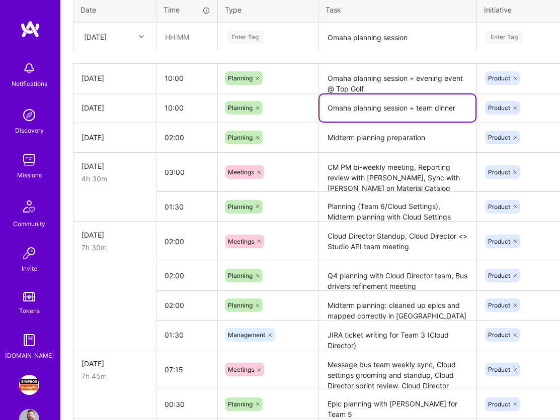
type textarea "Omaha planning session + team dinner"
click at [324, 57] on div "Time tracking [DATE] - [DATE] Timesheet Export Timesheet Let's get you paid Rev…" at bounding box center [310, 381] width 475 height 1137
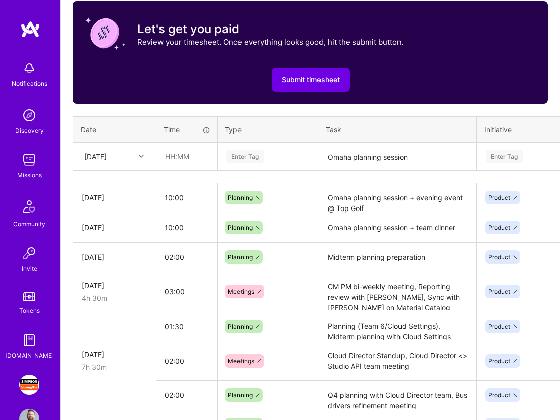
scroll to position [360, 0]
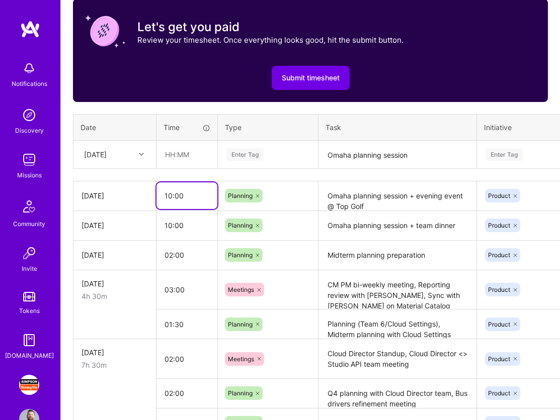
drag, startPoint x: 169, startPoint y: 193, endPoint x: 162, endPoint y: 193, distance: 7.0
click at [162, 193] on input "10:00" at bounding box center [186, 196] width 61 height 27
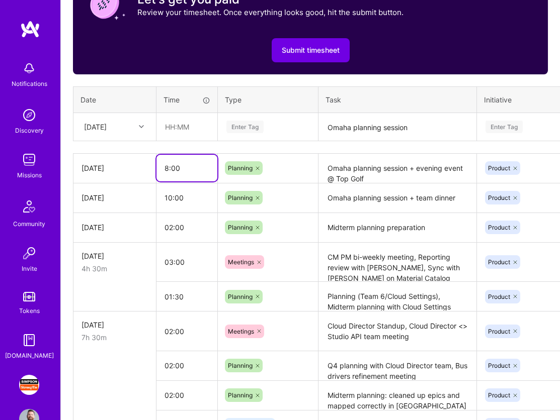
scroll to position [396, 0]
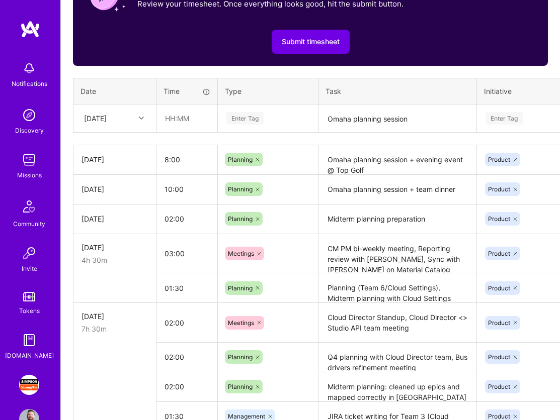
type input "08:00"
click at [383, 170] on textarea "Omaha planning session + evening event @ Top Golf" at bounding box center [397, 160] width 156 height 28
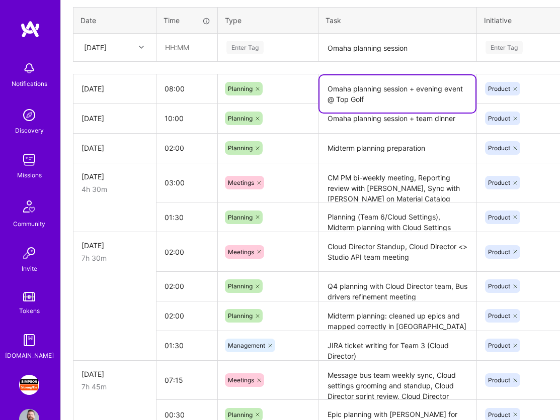
scroll to position [468, 0]
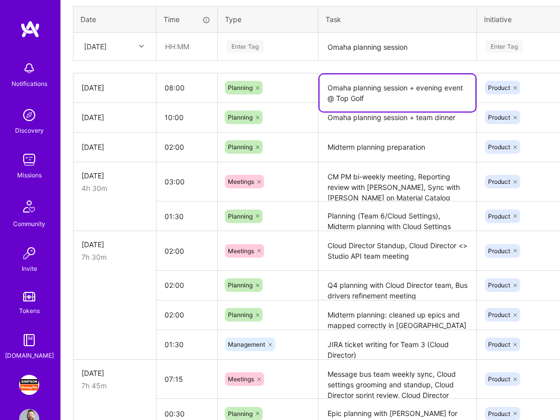
drag, startPoint x: 393, startPoint y: 99, endPoint x: 408, endPoint y: 89, distance: 18.3
click at [408, 89] on textarea "Omaha planning session + evening event @ Top Golf" at bounding box center [397, 92] width 156 height 37
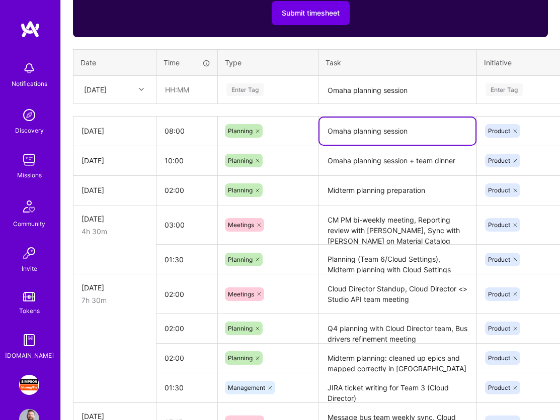
scroll to position [417, 0]
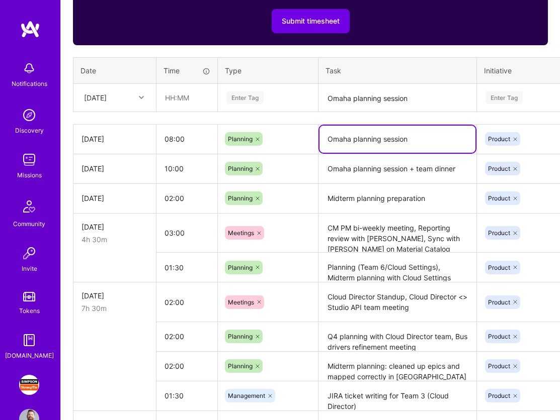
type textarea "Omaha planning session"
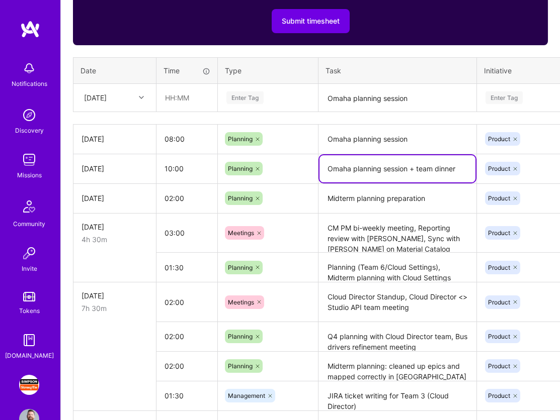
drag, startPoint x: 461, startPoint y: 167, endPoint x: 410, endPoint y: 167, distance: 50.8
click at [410, 167] on textarea "Omaha planning session + team dinner" at bounding box center [397, 168] width 156 height 27
type textarea "Omaha planning session"
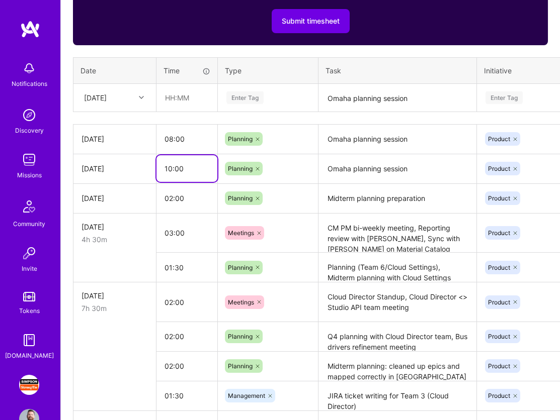
drag, startPoint x: 171, startPoint y: 167, endPoint x: 160, endPoint y: 167, distance: 10.6
click at [160, 167] on input "10:00" at bounding box center [186, 168] width 61 height 27
type input "08:00"
click at [181, 136] on input "08:00" at bounding box center [186, 139] width 61 height 27
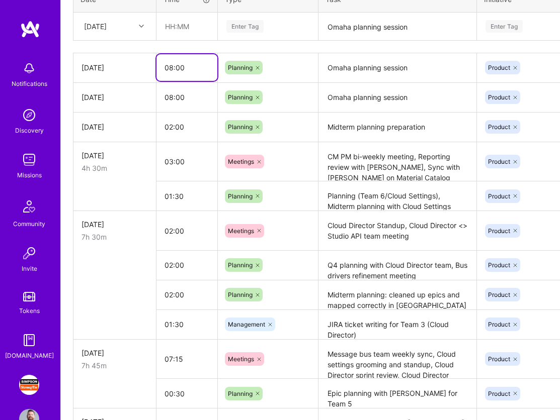
scroll to position [468, 0]
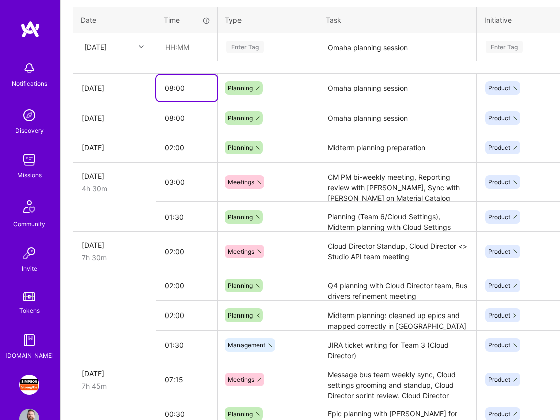
click at [172, 87] on input "08:00" at bounding box center [186, 88] width 61 height 27
click at [175, 146] on input "02:00" at bounding box center [186, 147] width 61 height 27
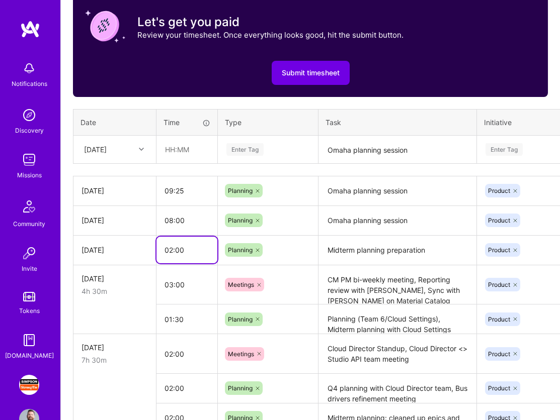
scroll to position [363, 0]
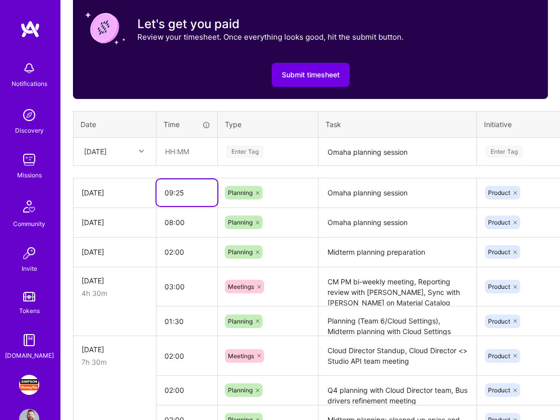
click at [184, 193] on input "09:25" at bounding box center [186, 192] width 61 height 27
type input "09:00"
click at [174, 260] on input "02:00" at bounding box center [186, 252] width 61 height 27
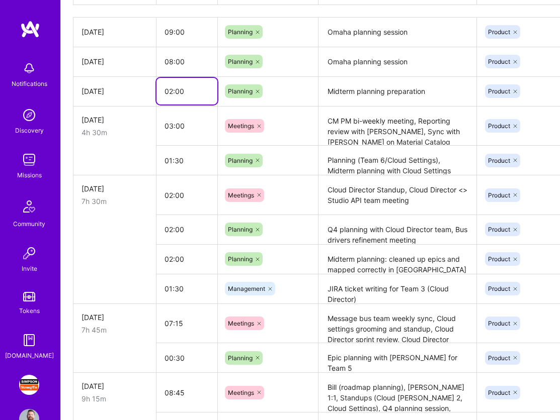
scroll to position [523, 0]
click at [186, 137] on input "03:00" at bounding box center [186, 126] width 61 height 27
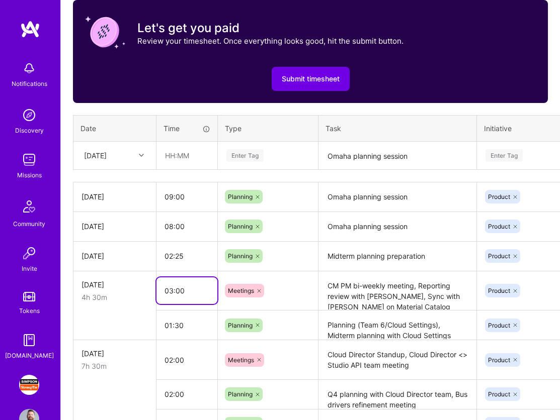
scroll to position [356, 0]
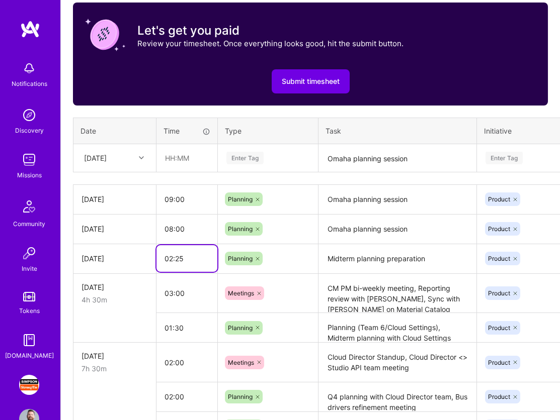
click at [187, 259] on input "02:25" at bounding box center [186, 258] width 61 height 27
type input "02:00"
click at [186, 196] on input "09:00" at bounding box center [186, 199] width 61 height 27
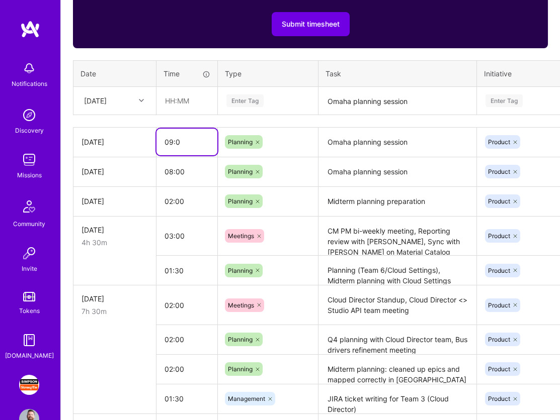
scroll to position [415, 0]
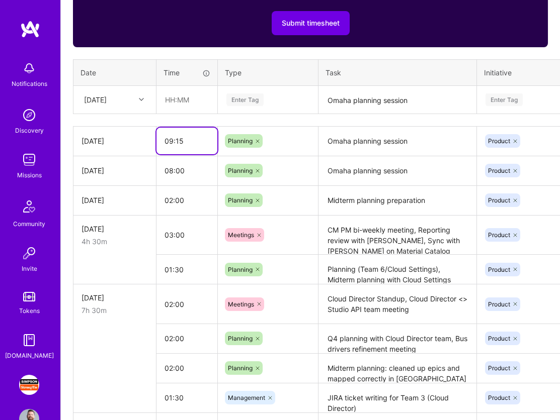
type input "09:15"
click at [179, 263] on input "01:30" at bounding box center [186, 269] width 61 height 27
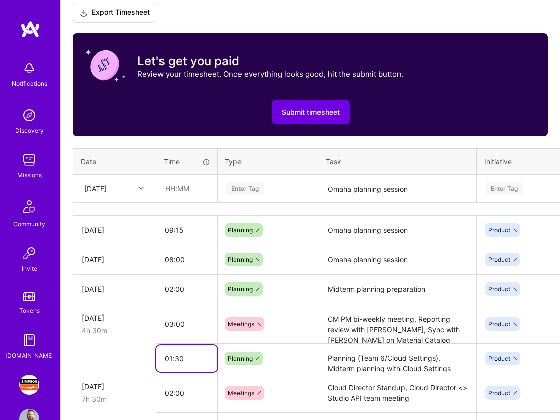
scroll to position [313, 0]
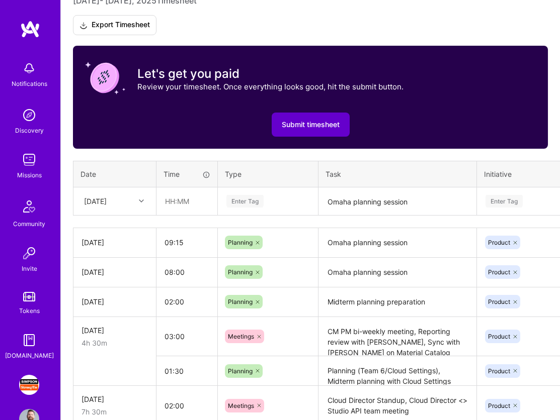
click at [310, 120] on span "Submit timesheet" at bounding box center [311, 125] width 58 height 10
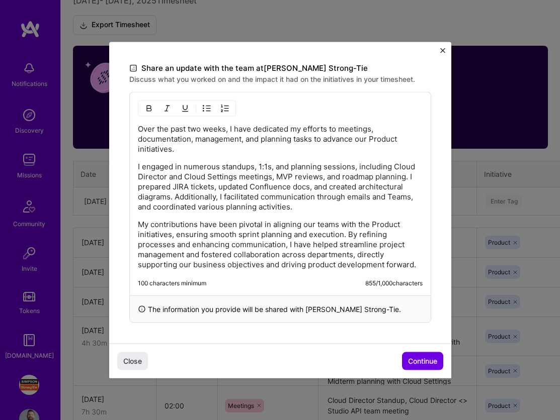
scroll to position [292, 0]
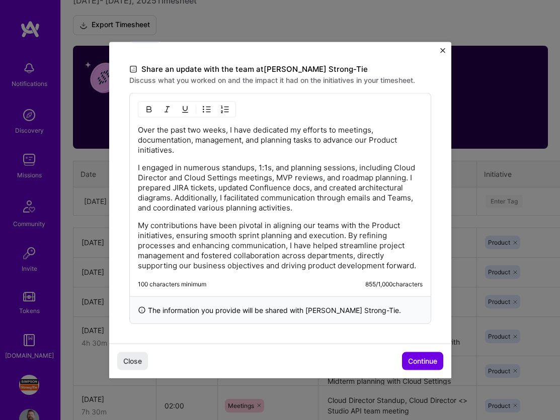
click at [257, 251] on p "My contributions have been pivotal in aligning our teams with the Product initi…" at bounding box center [280, 246] width 285 height 50
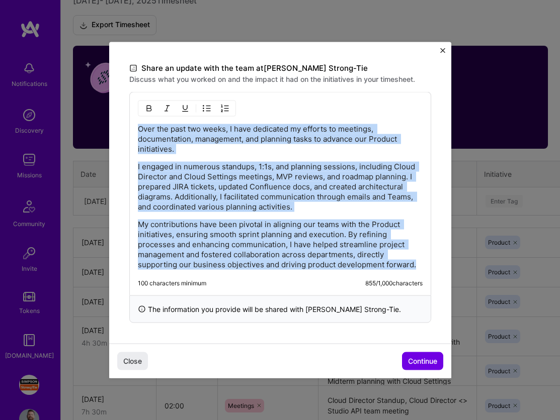
drag, startPoint x: 420, startPoint y: 268, endPoint x: 110, endPoint y: 128, distance: 340.4
click at [110, 128] on div "Demo day Take a moment to reflect on what you've built over the last two weeks …" at bounding box center [280, 46] width 342 height 594
copy div "Over the past two weeks, I have dedicated my efforts to meetings, documentation…"
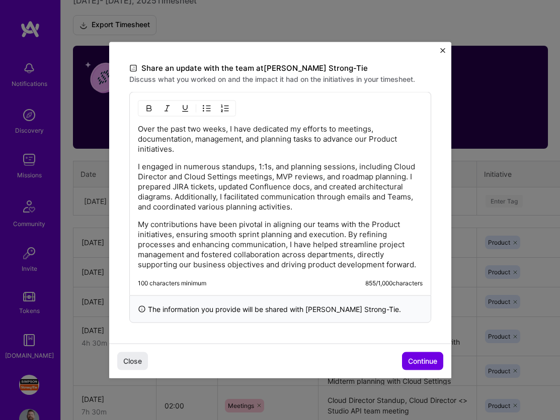
scroll to position [157, 0]
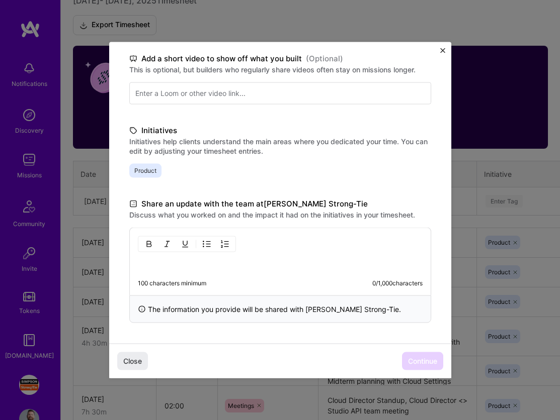
click at [201, 275] on div "100 characters minimum 0 / 1,000 characters" at bounding box center [280, 262] width 302 height 68
click at [176, 267] on p at bounding box center [280, 265] width 285 height 10
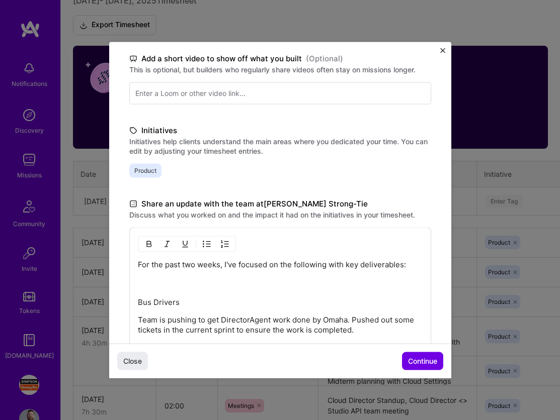
click at [174, 278] on p "For the past two weeks, I've focused on the following with key deliverables:" at bounding box center [280, 275] width 285 height 30
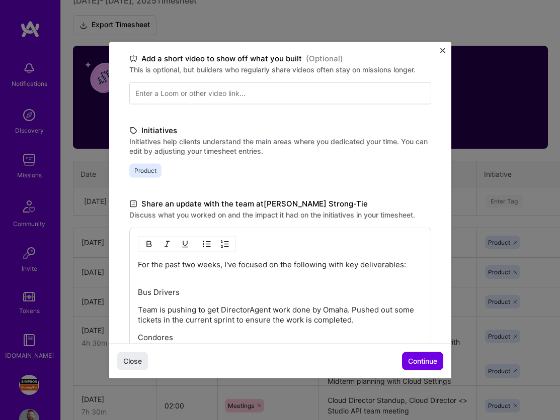
click at [183, 281] on div "For the past two weeks, I've focused on the following with key deliverables: Bu…" at bounding box center [280, 408] width 285 height 297
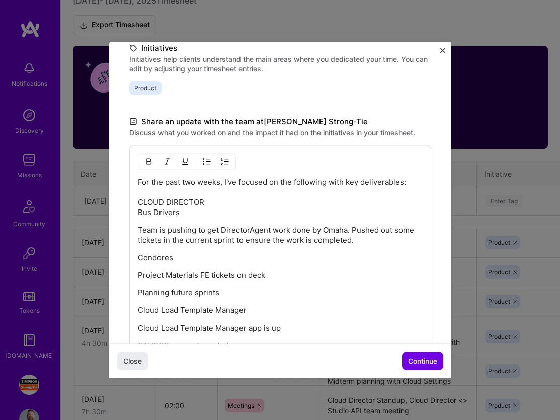
scroll to position [253, 0]
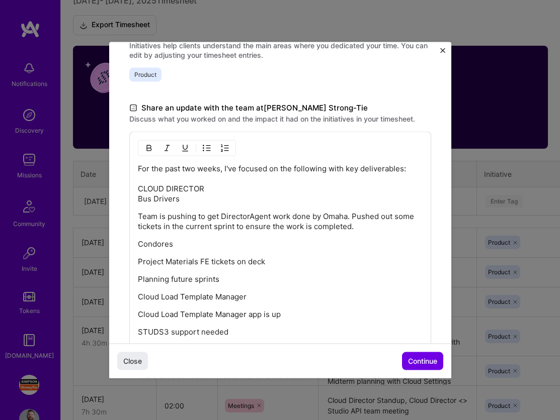
click at [347, 219] on p "Team is pushing to get DirectorAgent work done by Omaha. Pushed out some ticket…" at bounding box center [280, 222] width 285 height 20
click at [351, 217] on p "Team is pushing to get DirectorAgent work done by Omaha. Pushed out some ticket…" at bounding box center [280, 222] width 285 height 20
click at [364, 214] on p "Team is pushing to get DirectorAgent work done by Omaha. Pushed out some ticket…" at bounding box center [280, 222] width 285 height 20
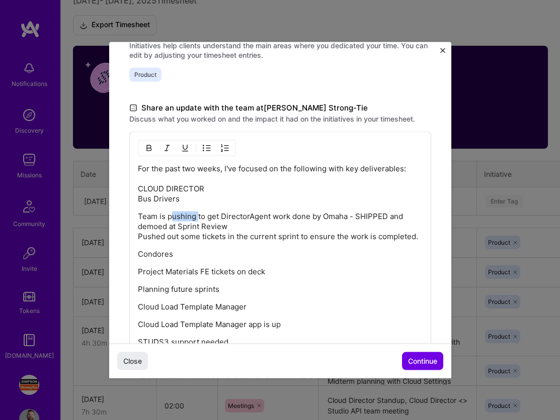
drag, startPoint x: 197, startPoint y: 216, endPoint x: 170, endPoint y: 217, distance: 27.2
click at [170, 217] on p "Team is pushing to get DirectorAgent work done by Omaha - SHIPPED and demoed at…" at bounding box center [280, 227] width 285 height 30
drag, startPoint x: 308, startPoint y: 217, endPoint x: 272, endPoint y: 217, distance: 36.2
click at [272, 217] on p "Team is pushed to get DirectorAgent work done by Omaha - SHIPPED and demoed at …" at bounding box center [280, 227] width 285 height 30
click at [252, 226] on p "Team is pushed to get DirectorAgent completed by Omaha - SHIPPED and demoed at …" at bounding box center [280, 227] width 285 height 30
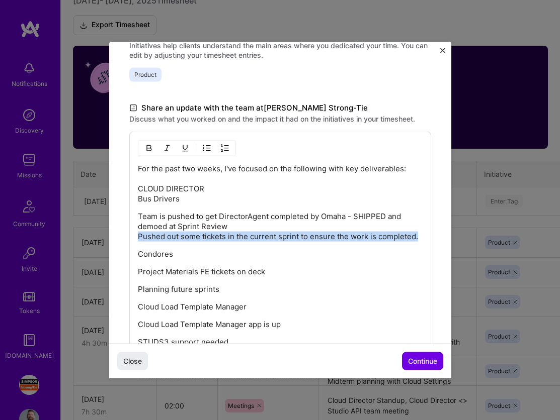
drag, startPoint x: 419, startPoint y: 237, endPoint x: 125, endPoint y: 236, distance: 293.6
click at [125, 236] on div "Demo day Take a moment to reflect on what you've built over the last two weeks …" at bounding box center [280, 168] width 342 height 758
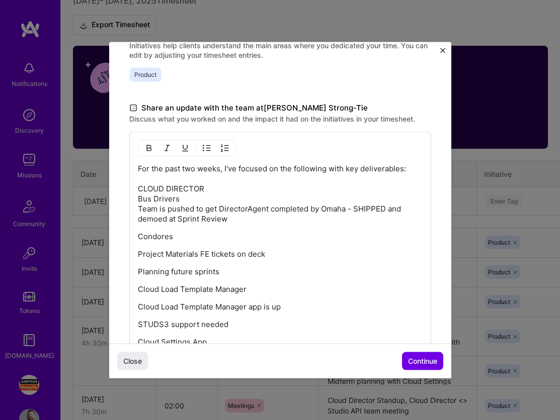
click at [210, 144] on img "button" at bounding box center [207, 148] width 8 height 8
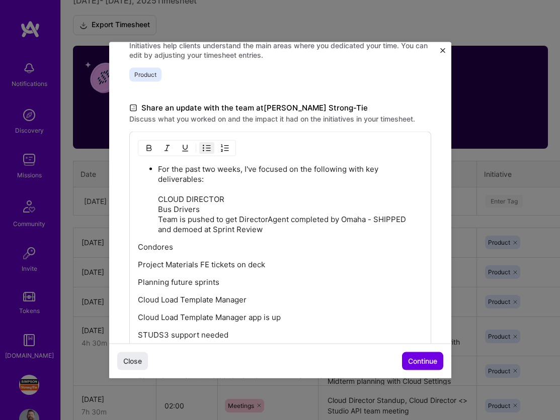
click at [207, 149] on img "button" at bounding box center [207, 148] width 8 height 8
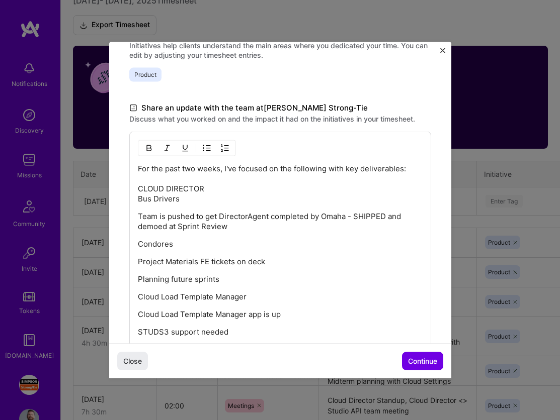
click at [206, 148] on img "button" at bounding box center [207, 148] width 8 height 8
click at [139, 262] on p "Project Materials FE tickets on deck" at bounding box center [280, 262] width 285 height 10
click at [203, 149] on img "button" at bounding box center [207, 148] width 8 height 8
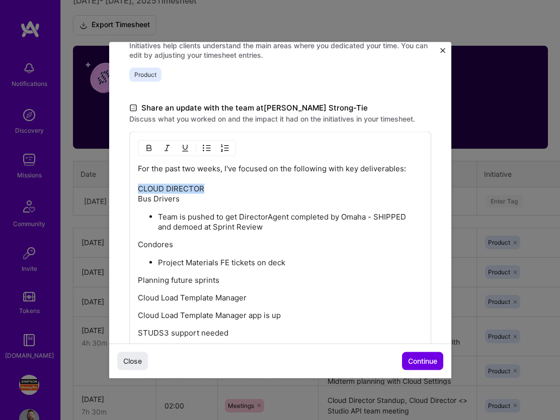
drag, startPoint x: 206, startPoint y: 186, endPoint x: 129, endPoint y: 186, distance: 76.9
click at [129, 186] on div "For the past two weeks, I've focused on the following with key deliverables: CL…" at bounding box center [280, 311] width 302 height 358
click at [213, 225] on p "Team is pushed to get DirectorAgent completed by Omaha - SHIPPED and demoed at …" at bounding box center [290, 222] width 264 height 20
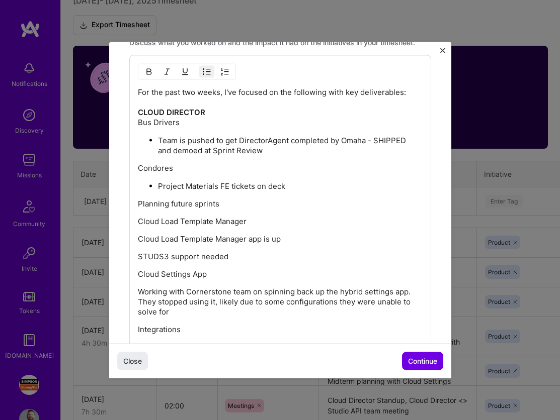
scroll to position [330, 0]
click at [305, 183] on p "Project Materials FE tickets on deck" at bounding box center [290, 186] width 264 height 10
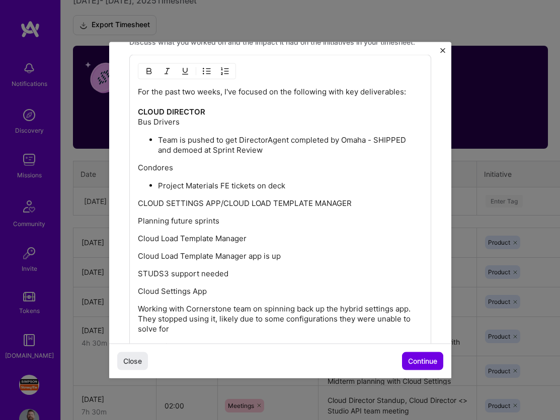
click at [277, 199] on p "CLOUD SETTINGS APP/CLOUD LOAD TEMPLATE MANAGER" at bounding box center [280, 204] width 285 height 10
click at [294, 223] on p "Planning future sprints" at bounding box center [280, 221] width 285 height 10
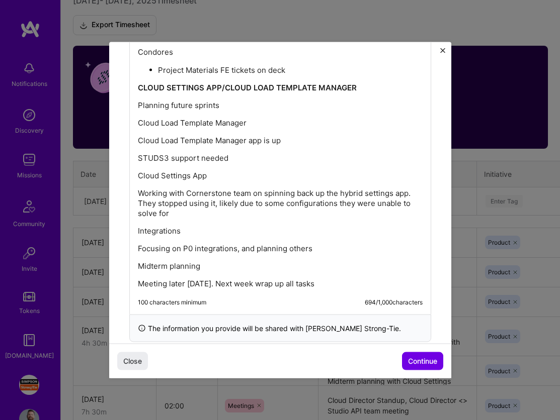
scroll to position [448, 0]
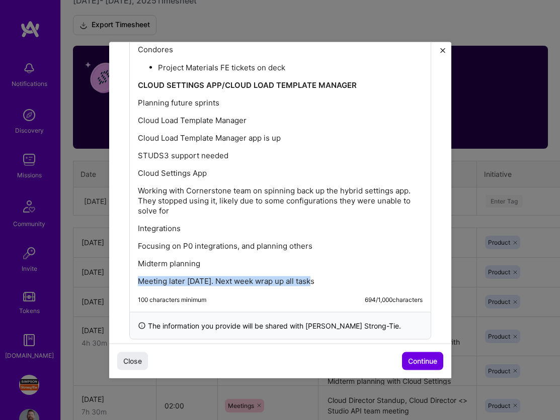
drag, startPoint x: 316, startPoint y: 279, endPoint x: 119, endPoint y: 277, distance: 197.1
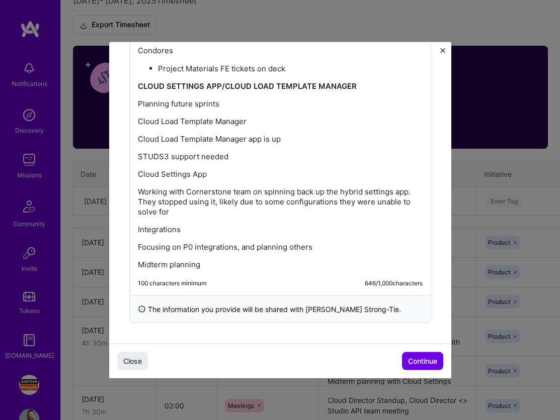
scroll to position [447, 0]
click at [231, 261] on p "Midterm planning" at bounding box center [280, 265] width 285 height 10
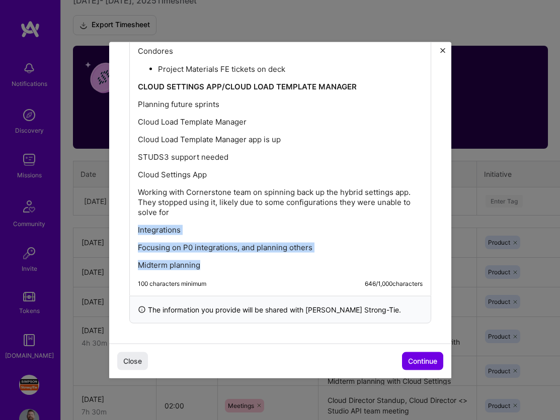
drag, startPoint x: 223, startPoint y: 268, endPoint x: 124, endPoint y: 231, distance: 105.8
copy div "Integrations Focusing on P0 integrations, and planning others Midterm planning"
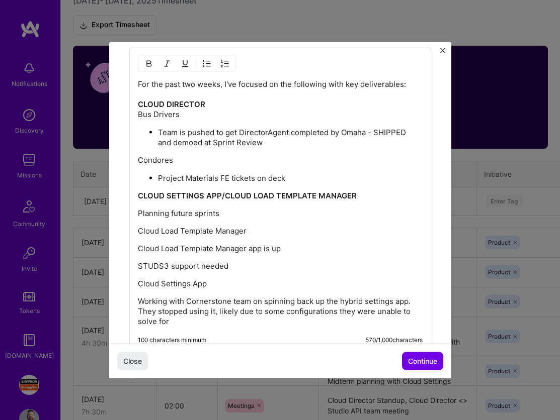
scroll to position [337, 0]
click at [293, 174] on p "Project Materials FE tickets on deck" at bounding box center [290, 179] width 264 height 10
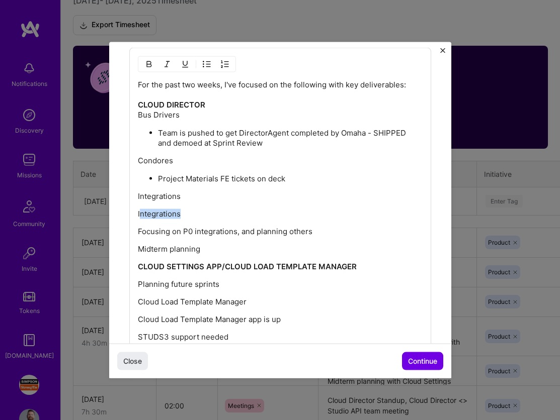
drag, startPoint x: 200, startPoint y: 215, endPoint x: 140, endPoint y: 215, distance: 59.3
click at [140, 215] on p "Integrations" at bounding box center [280, 214] width 285 height 10
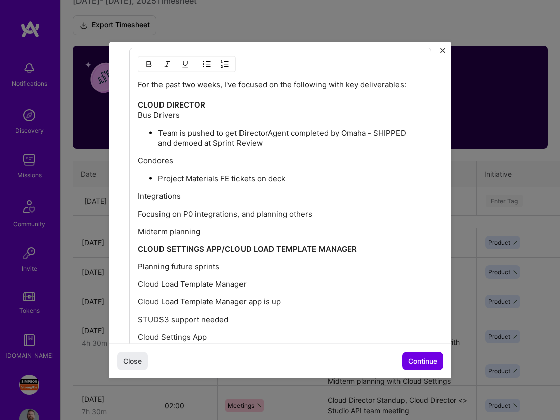
click at [209, 65] on img "button" at bounding box center [207, 64] width 8 height 8
click at [139, 232] on p "Midterm planning" at bounding box center [280, 232] width 285 height 10
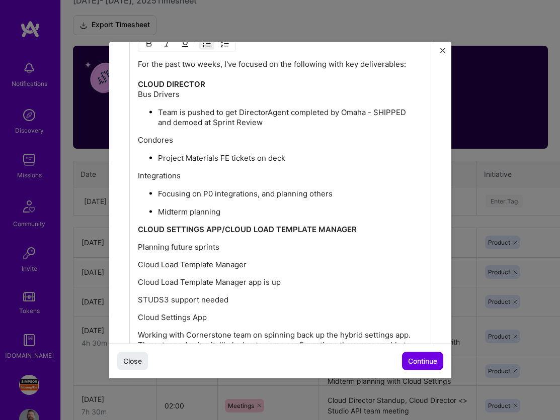
scroll to position [359, 0]
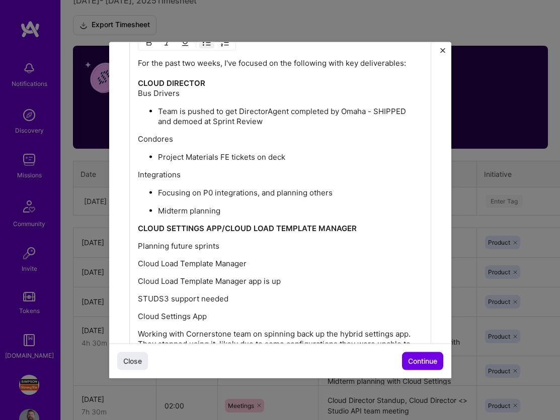
click at [225, 207] on p "Midterm planning" at bounding box center [290, 211] width 264 height 10
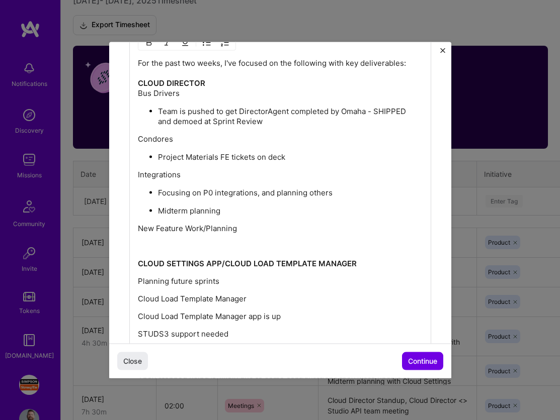
click at [204, 45] on img "button" at bounding box center [207, 43] width 8 height 8
drag, startPoint x: 334, startPoint y: 193, endPoint x: 260, endPoint y: 193, distance: 74.4
click at [260, 193] on p "Focusing on P0 integrations, and planning others" at bounding box center [290, 193] width 264 height 10
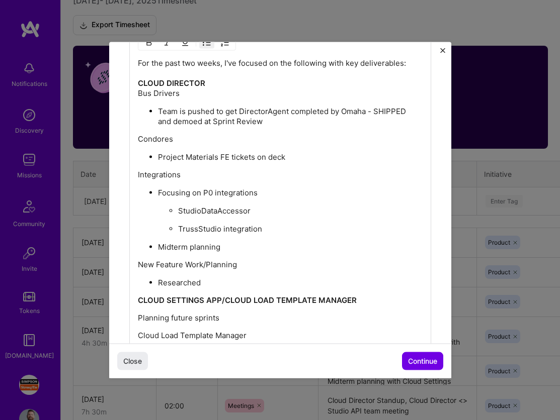
click at [226, 244] on p "Midterm planning" at bounding box center [290, 247] width 264 height 10
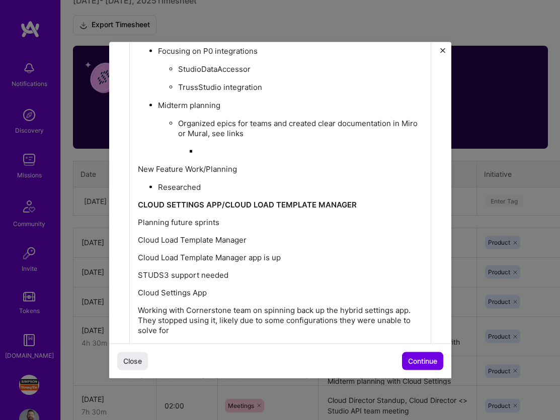
scroll to position [494, 0]
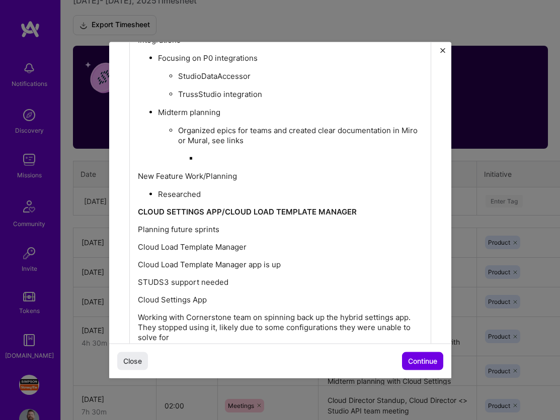
click at [393, 127] on p "Organized epics for teams and created clear documentation in Miro or Mural, see…" at bounding box center [300, 136] width 244 height 20
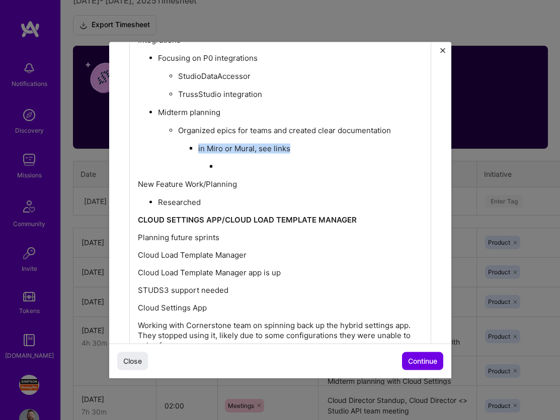
drag, startPoint x: 303, startPoint y: 146, endPoint x: 197, endPoint y: 147, distance: 106.1
click at [197, 147] on ul "in Miro or Mural, see links" at bounding box center [300, 157] width 244 height 29
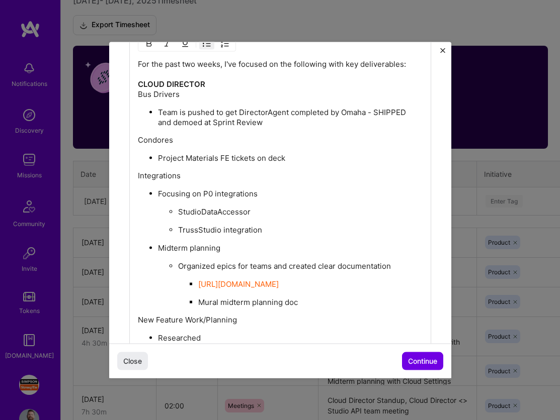
scroll to position [360, 0]
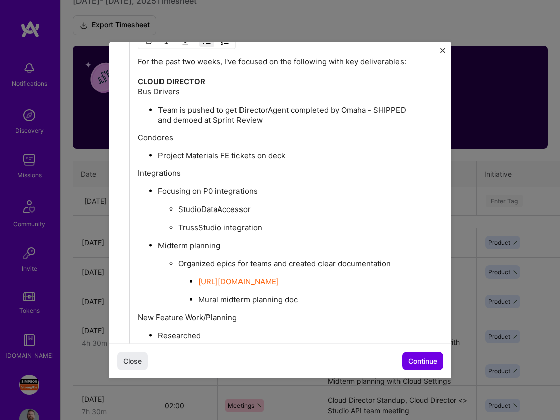
click at [291, 119] on p "Team is pushed to get DirectorAgent completed by Omaha - SHIPPED and demoed at …" at bounding box center [290, 115] width 264 height 20
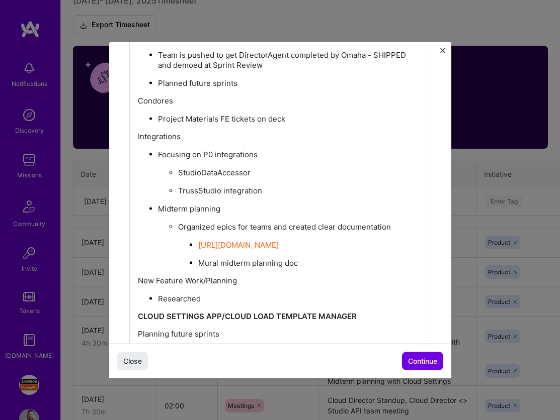
scroll to position [388, 0]
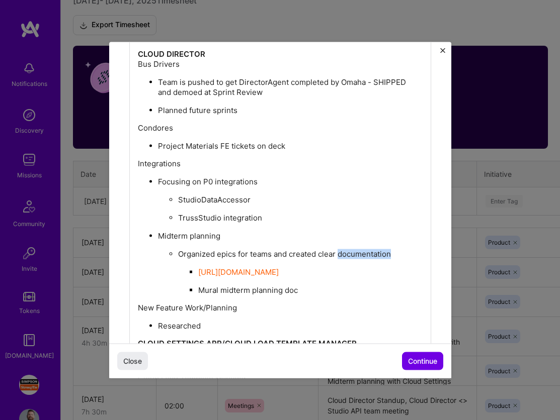
drag, startPoint x: 396, startPoint y: 252, endPoint x: 338, endPoint y: 253, distance: 58.3
click at [338, 253] on p "Organized epics for teams and created clear documentation" at bounding box center [300, 254] width 244 height 10
click at [212, 162] on p "Integrations" at bounding box center [280, 164] width 285 height 10
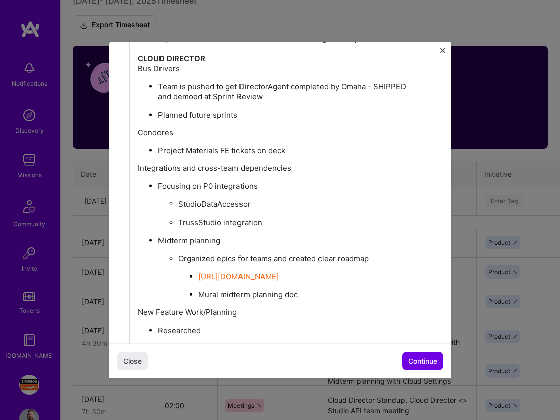
scroll to position [380, 0]
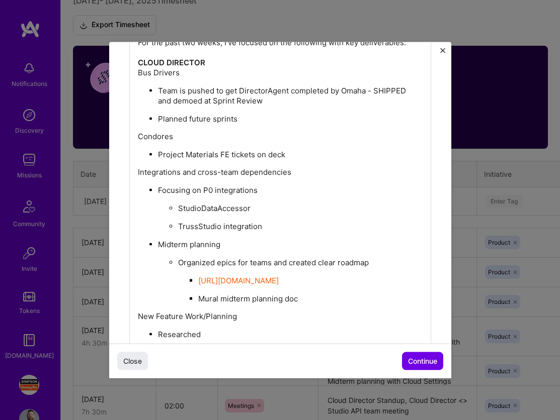
click at [263, 189] on p "Focusing on P0 integrations" at bounding box center [290, 191] width 264 height 10
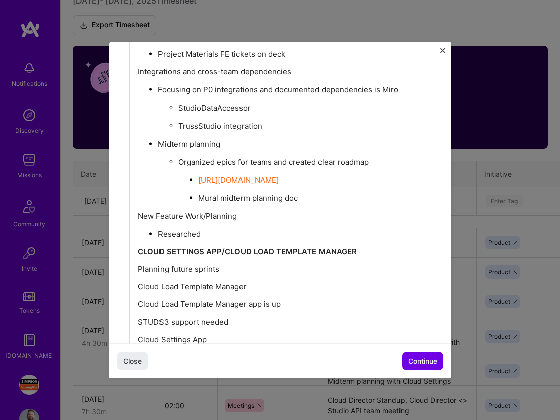
scroll to position [476, 0]
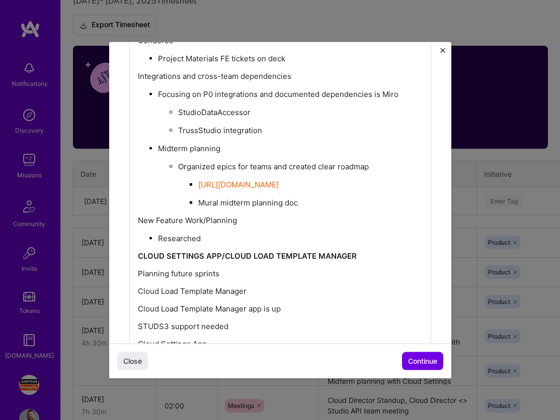
click at [227, 234] on p "Researched" at bounding box center [290, 239] width 264 height 10
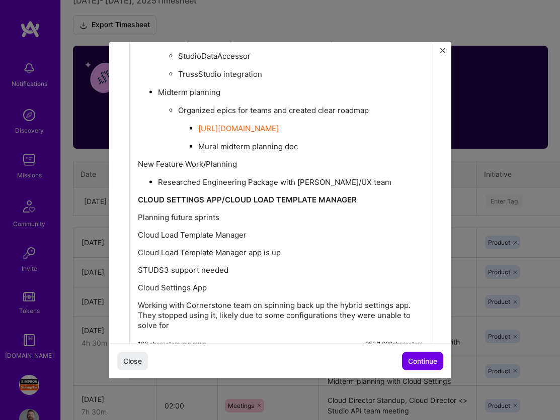
scroll to position [590, 0]
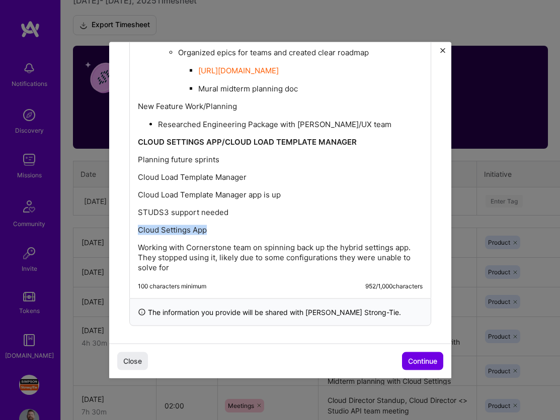
drag, startPoint x: 209, startPoint y: 226, endPoint x: 115, endPoint y: 226, distance: 94.0
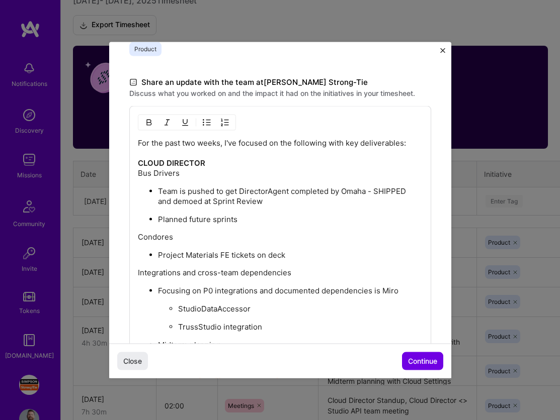
scroll to position [275, 0]
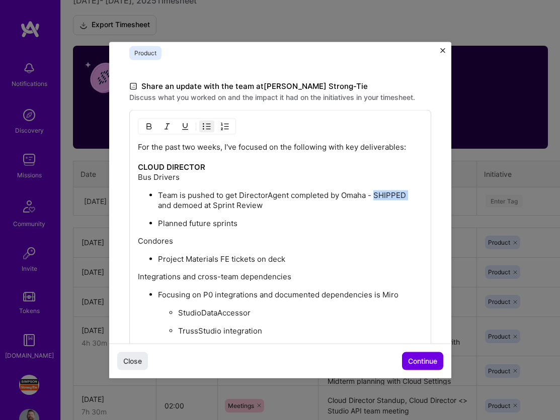
drag, startPoint x: 375, startPoint y: 193, endPoint x: 409, endPoint y: 194, distance: 34.2
click at [409, 194] on p "Team is pushed to get DirectorAgent completed by Omaha - SHIPPED and demoed at …" at bounding box center [290, 201] width 264 height 20
click at [298, 230] on div "For the past two weeks, I've focused on the following with key deliverables: CL…" at bounding box center [280, 356] width 285 height 428
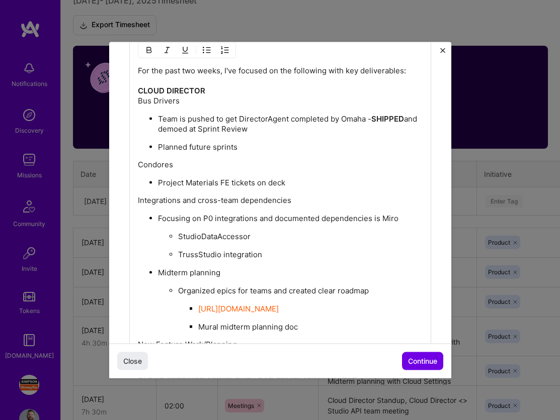
scroll to position [352, 0]
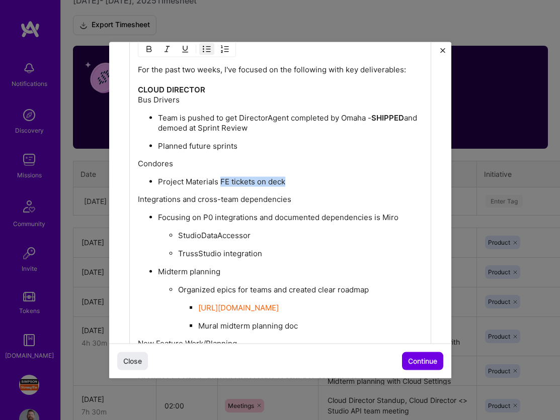
drag, startPoint x: 289, startPoint y: 180, endPoint x: 221, endPoint y: 180, distance: 67.9
click at [221, 180] on p "Project Materials FE tickets on deck" at bounding box center [290, 182] width 264 height 10
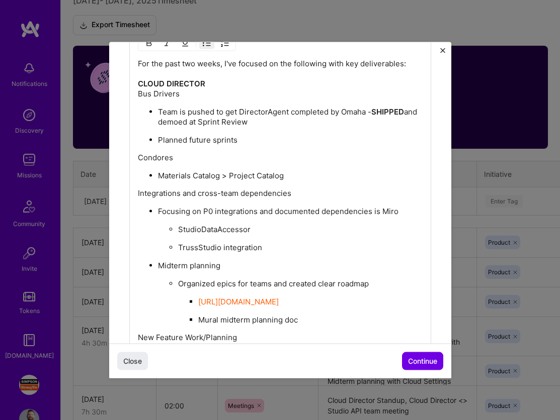
scroll to position [357, 0]
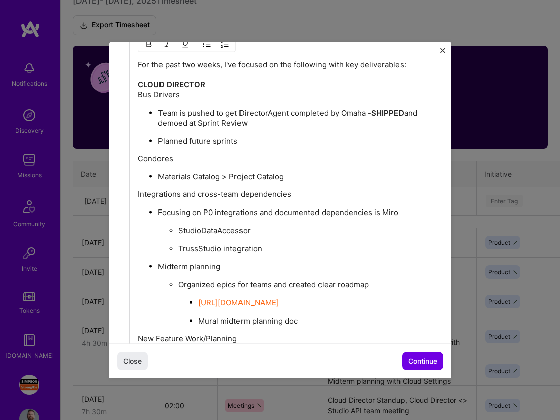
click at [138, 96] on p "For the past two weeks, I've focused on the following with key deliverables: CL…" at bounding box center [280, 80] width 285 height 40
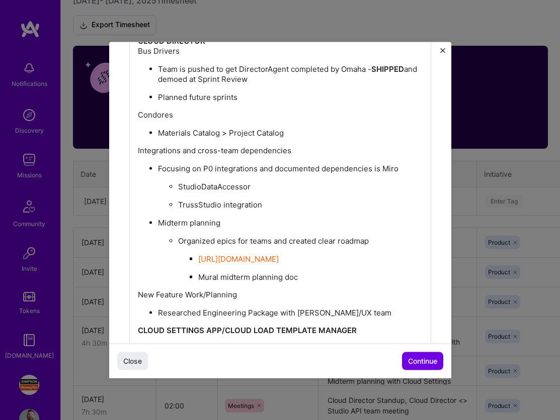
scroll to position [387, 0]
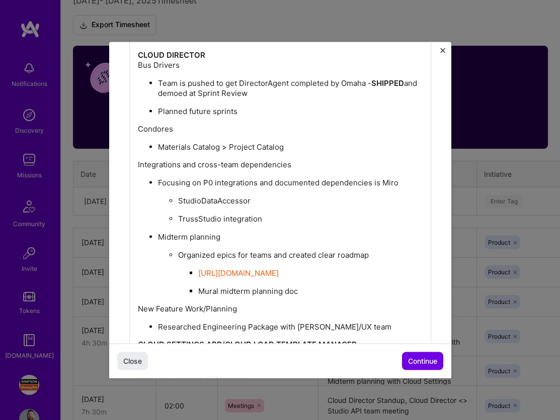
click at [159, 234] on p "Midterm planning" at bounding box center [290, 237] width 264 height 10
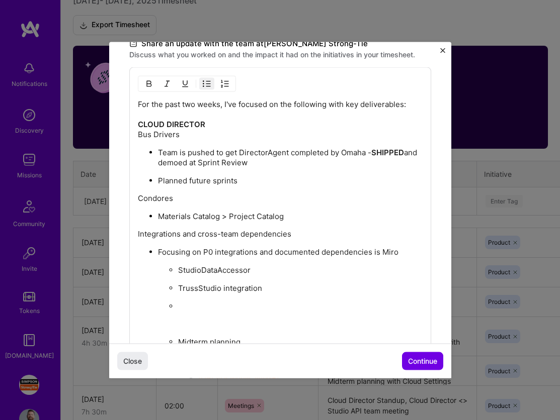
scroll to position [319, 0]
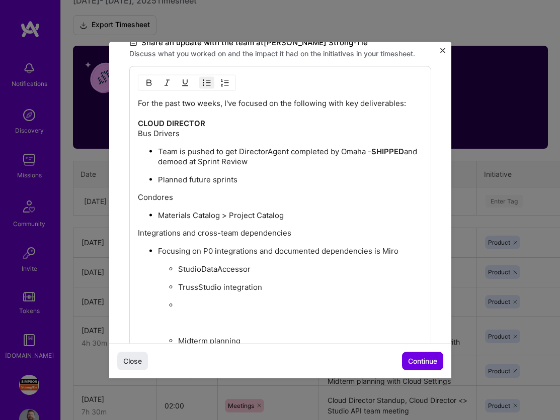
click at [208, 83] on img "button" at bounding box center [207, 83] width 8 height 8
click at [204, 83] on img "button" at bounding box center [207, 83] width 8 height 8
click at [193, 308] on div "For the past two weeks, I've focused on the following with key deliverables: CL…" at bounding box center [280, 321] width 285 height 445
click at [187, 305] on p at bounding box center [300, 306] width 244 height 10
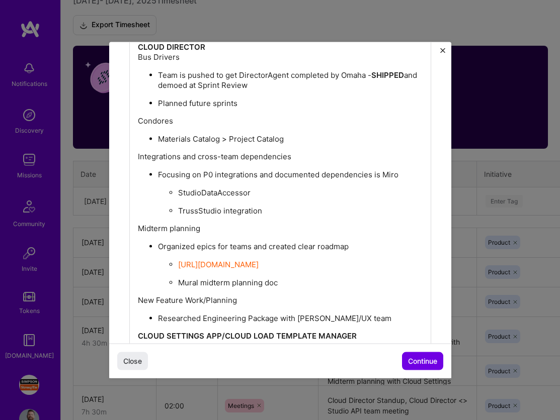
scroll to position [399, 0]
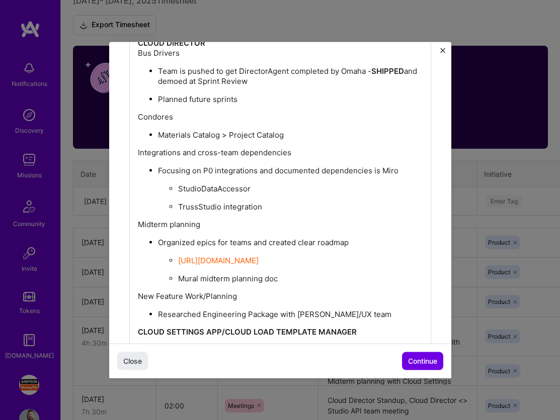
click at [253, 242] on p "Organized epics for teams and created clear roadmap" at bounding box center [290, 243] width 264 height 10
click at [208, 248] on p "Organized epics for teams in JIRA and Dragonboat. Created clear roadmap" at bounding box center [290, 243] width 264 height 10
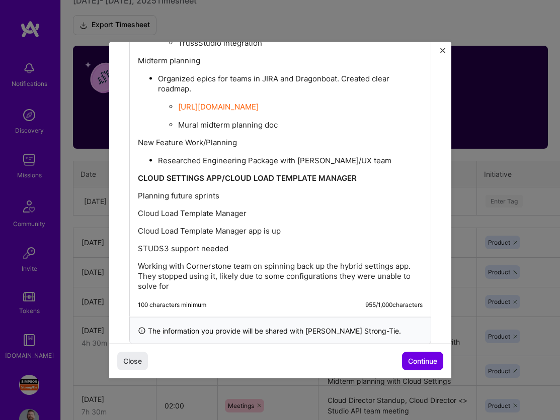
scroll to position [582, 0]
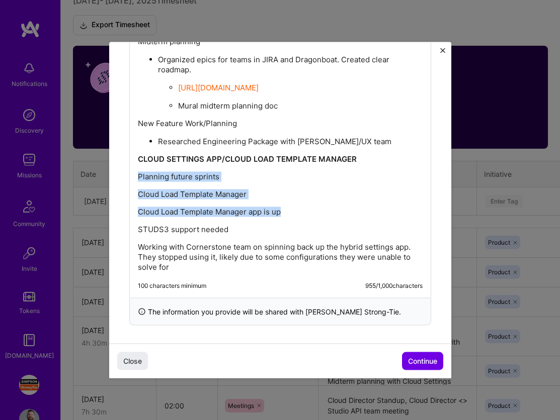
drag, startPoint x: 292, startPoint y: 210, endPoint x: 132, endPoint y: 169, distance: 164.5
click at [132, 169] on div "For the past two weeks, I've focused on the following with key deliverables: CL…" at bounding box center [280, 50] width 302 height 495
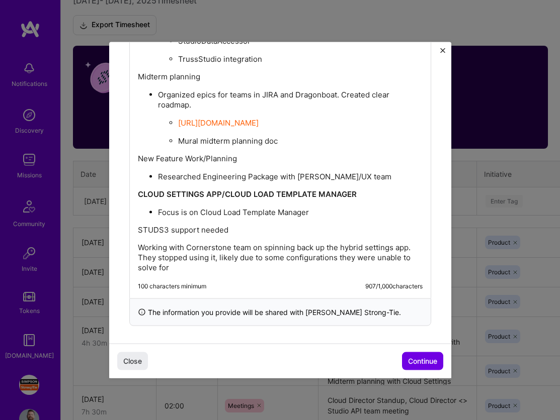
scroll to position [565, 0]
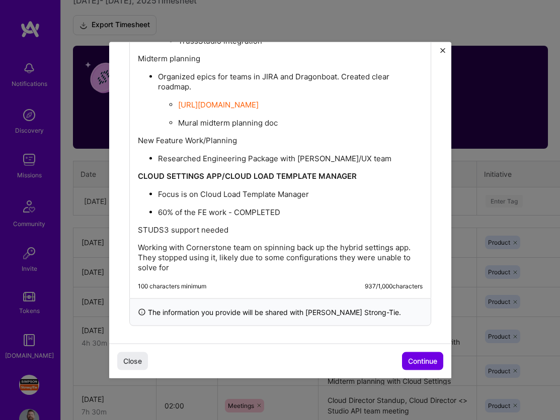
click at [161, 210] on p "60% of the FE work - COMPLETED" at bounding box center [290, 213] width 264 height 10
drag, startPoint x: 234, startPoint y: 210, endPoint x: 285, endPoint y: 210, distance: 50.8
click at [285, 210] on p "55% of the FE work - COMPLETED" at bounding box center [290, 213] width 264 height 10
click at [296, 212] on p "55% of the FE work - COMPLETED" at bounding box center [290, 213] width 264 height 10
drag, startPoint x: 295, startPoint y: 210, endPoint x: 226, endPoint y: 213, distance: 68.9
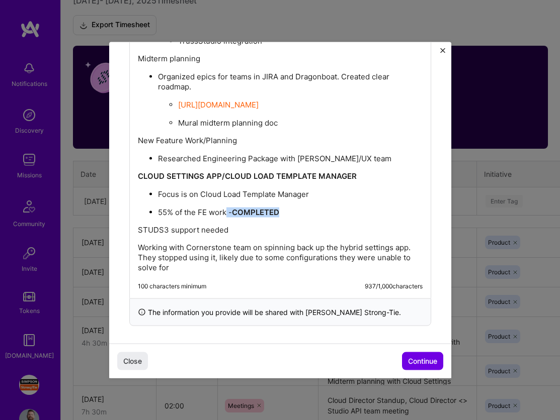
click at [226, 213] on p "55% of the FE work - COMPLETED" at bounding box center [290, 213] width 264 height 10
click at [315, 190] on p "Focus is on Cloud Load Template Manager" at bounding box center [290, 195] width 264 height 10
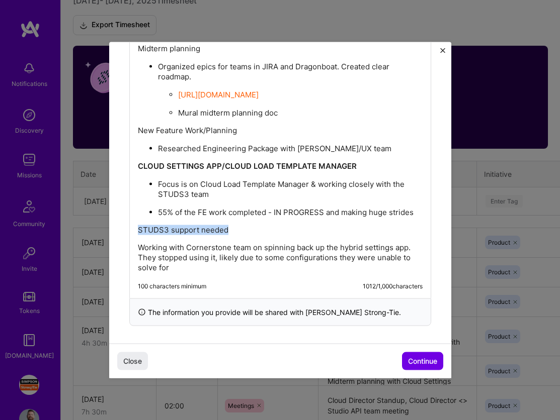
drag, startPoint x: 232, startPoint y: 223, endPoint x: 129, endPoint y: 223, distance: 103.1
click at [129, 223] on div "For the past two weeks, I've focused on the following with key deliverables: CL…" at bounding box center [280, 54] width 302 height 489
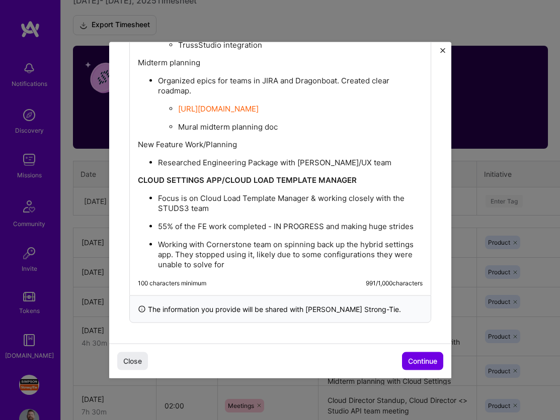
scroll to position [558, 0]
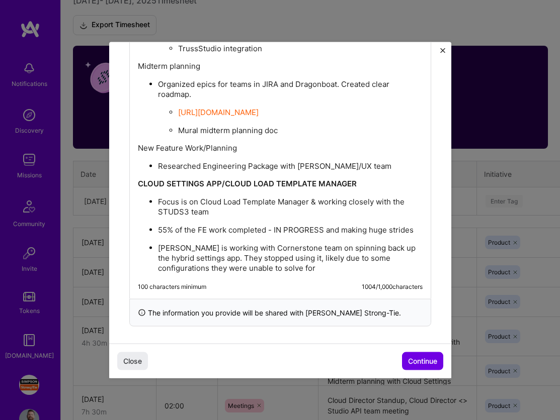
click at [313, 243] on p "[PERSON_NAME] is working with Cornerstone team on spinning back up the hybrid s…" at bounding box center [290, 258] width 264 height 30
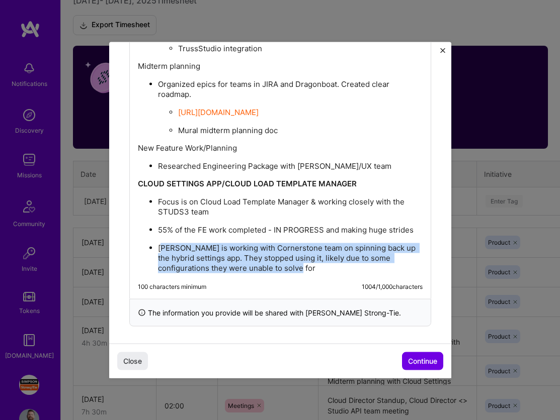
drag, startPoint x: 317, startPoint y: 261, endPoint x: 164, endPoint y: 245, distance: 153.7
click at [164, 245] on p "[PERSON_NAME] is working with Cornerstone team on spinning back up the hybrid s…" at bounding box center [290, 258] width 264 height 30
click at [179, 245] on p "[PERSON_NAME] is working with Cornerstone team on spinning back up the hybrid s…" at bounding box center [290, 258] width 264 height 30
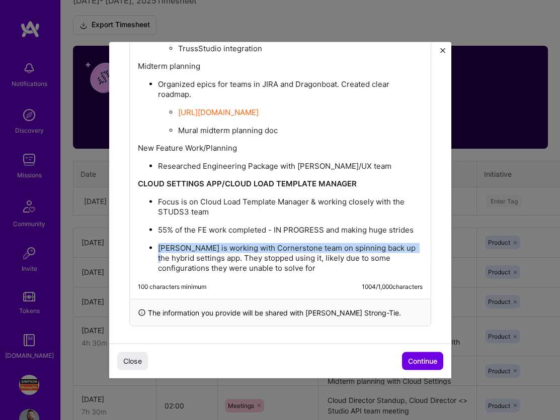
drag, startPoint x: 161, startPoint y: 255, endPoint x: 159, endPoint y: 249, distance: 5.7
click at [159, 249] on p "[PERSON_NAME] is working with Cornerstone team on spinning back up the hybrid s…" at bounding box center [290, 258] width 264 height 30
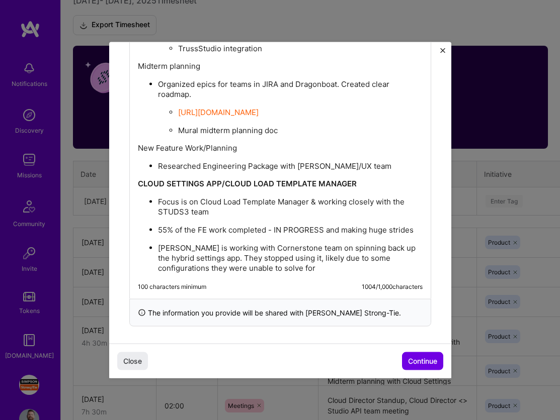
scroll to position [548, 0]
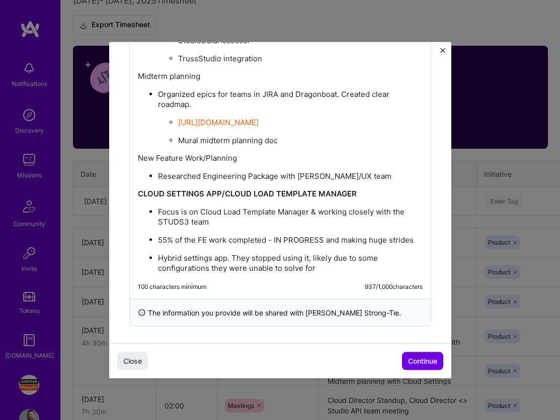
click at [227, 253] on p "Hybrid settings app. They stopped using it, likely due to some configurations t…" at bounding box center [290, 263] width 264 height 20
click at [284, 255] on p "Hybrid settings app for Cornerstone. They stopped using it, likely due to some …" at bounding box center [290, 263] width 264 height 20
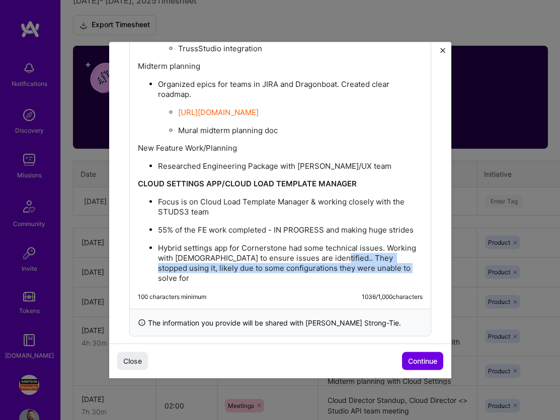
drag, startPoint x: 397, startPoint y: 266, endPoint x: 323, endPoint y: 256, distance: 74.1
click at [323, 256] on p "Hybrid settings app for Cornerstone had some technical issues. Working with [DE…" at bounding box center [290, 263] width 264 height 40
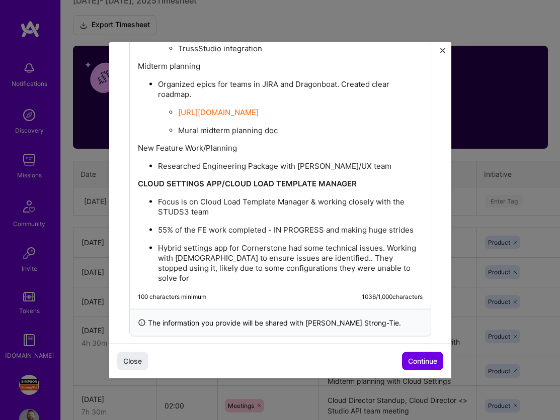
scroll to position [548, 0]
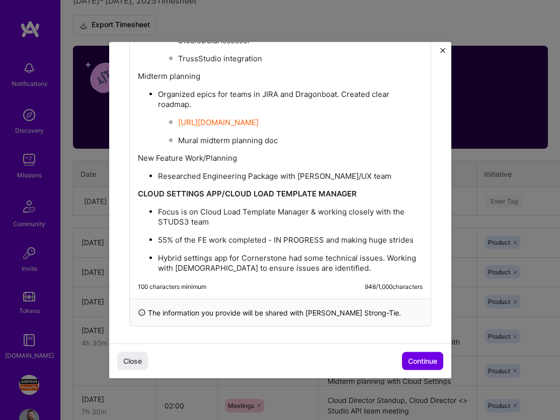
click at [295, 227] on ul "Focus is on Cloud Load Template Manager & working closely with the STUDS3 team …" at bounding box center [280, 240] width 285 height 67
click at [225, 221] on p "Focus is on Cloud Load Template Manager & working closely with the STUDS3 team" at bounding box center [290, 217] width 264 height 20
drag, startPoint x: 388, startPoint y: 237, endPoint x: 378, endPoint y: 237, distance: 10.1
click at [378, 237] on p "55% of the FE work completed - IN PROGRESS and making huge strides" at bounding box center [290, 240] width 264 height 10
click at [294, 254] on p "Hybrid settings app for Cornerstone had some technical issues. Working with [DE…" at bounding box center [290, 263] width 264 height 20
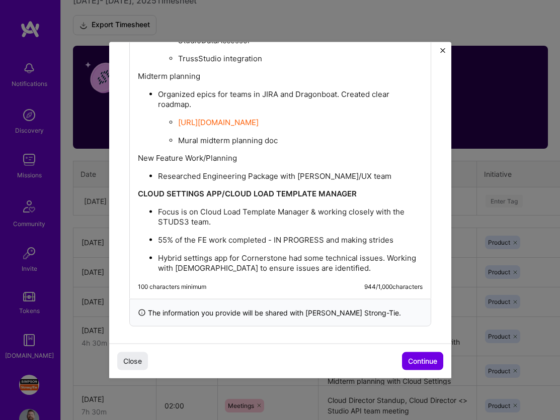
click at [316, 268] on p "Hybrid settings app for Cornerstone had some technical issues. Working with [DE…" at bounding box center [290, 263] width 264 height 20
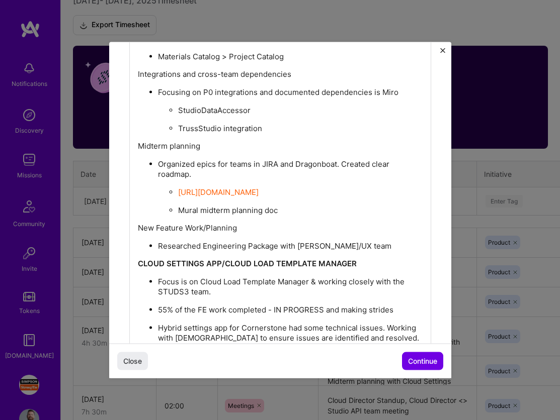
scroll to position [503, 0]
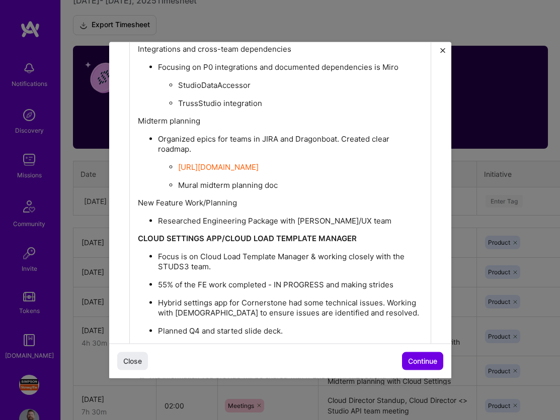
click at [139, 234] on strong "CLOUD SETTINGS APP/CLOUD LOAD TEMPLATE MANAGER" at bounding box center [247, 239] width 219 height 10
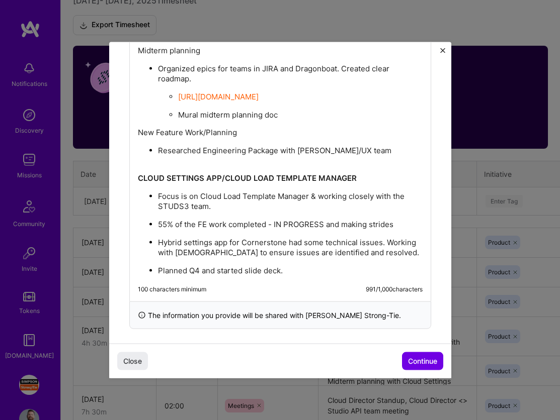
scroll to position [572, 0]
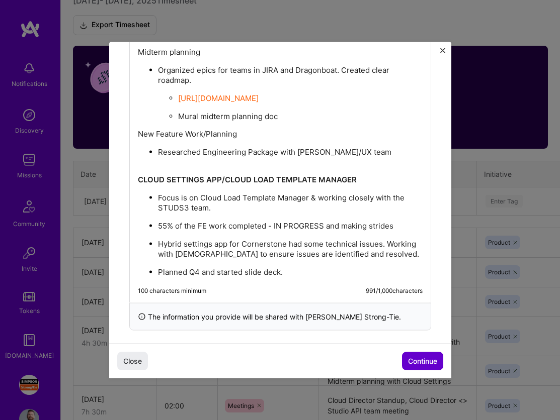
click at [418, 364] on span "Continue" at bounding box center [422, 361] width 29 height 10
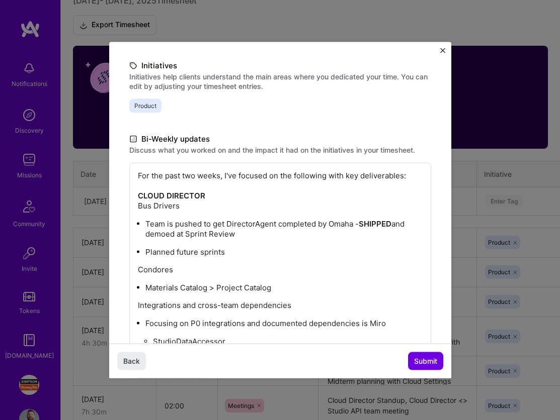
scroll to position [224, 0]
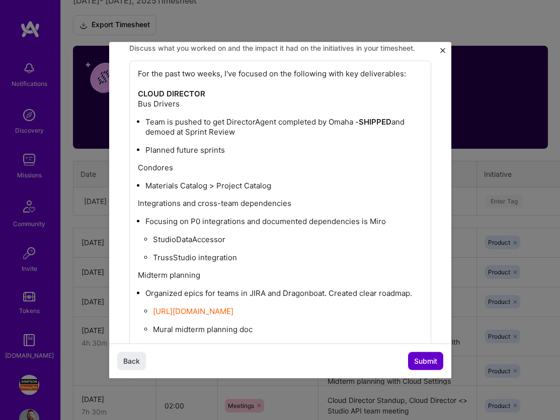
click at [420, 359] on span "Submit" at bounding box center [425, 361] width 23 height 10
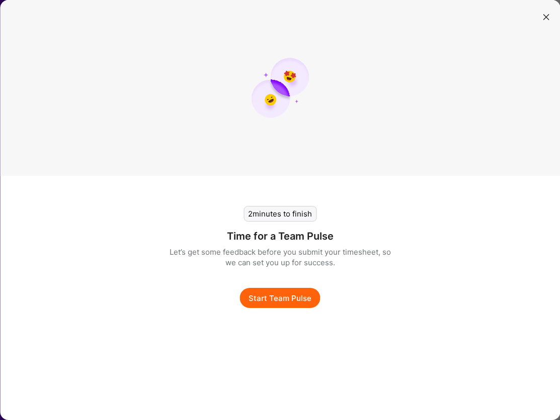
click at [290, 298] on button "Start Team Pulse" at bounding box center [280, 298] width 80 height 20
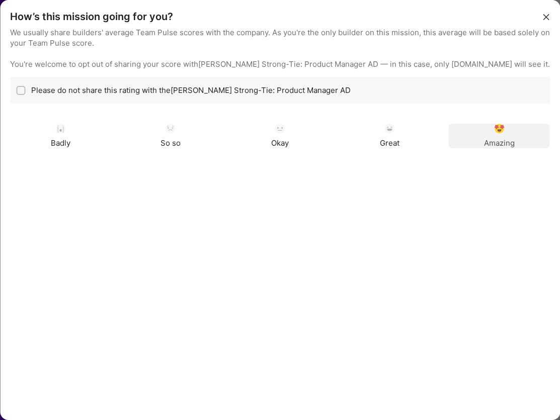
click at [499, 131] on img "modal" at bounding box center [499, 129] width 10 height 10
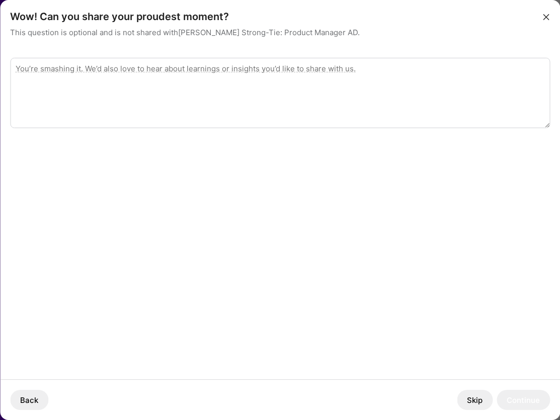
click at [377, 97] on textarea "modal" at bounding box center [279, 93] width 539 height 70
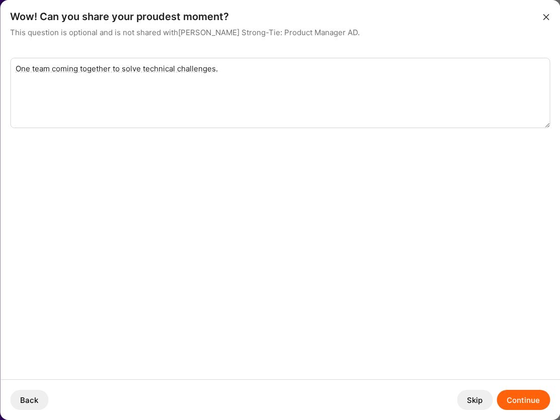
type textarea "One team coming together to solve technical challenges."
click at [529, 397] on button "Continue" at bounding box center [522, 400] width 53 height 20
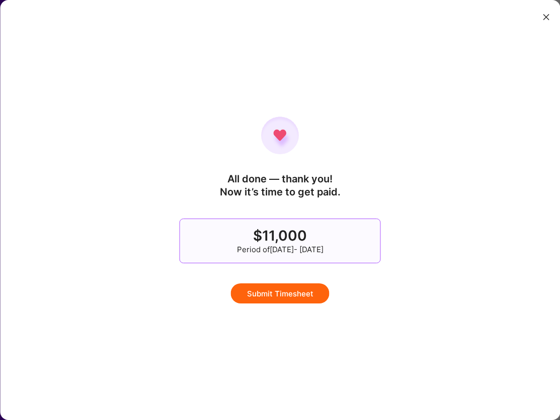
click at [297, 295] on button "Submit Timesheet" at bounding box center [280, 294] width 99 height 20
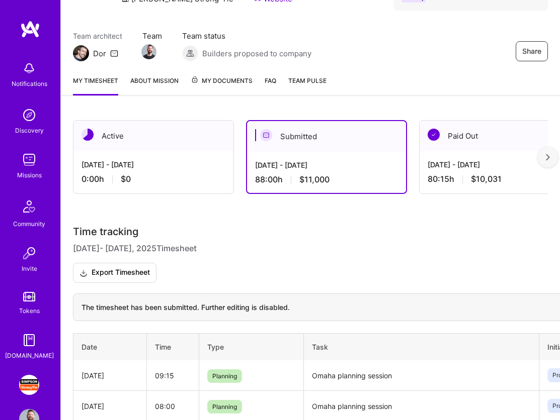
scroll to position [0, 0]
